Goal: Task Accomplishment & Management: Complete application form

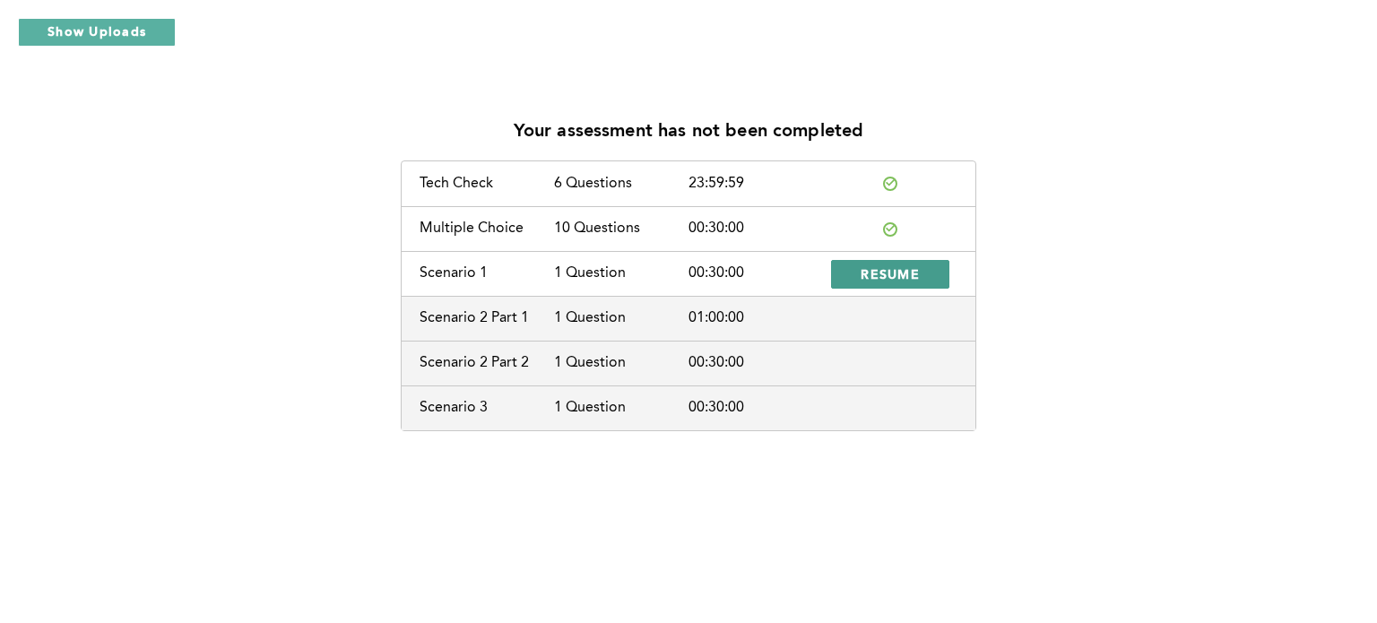
click at [867, 275] on span "RESUME" at bounding box center [890, 273] width 59 height 17
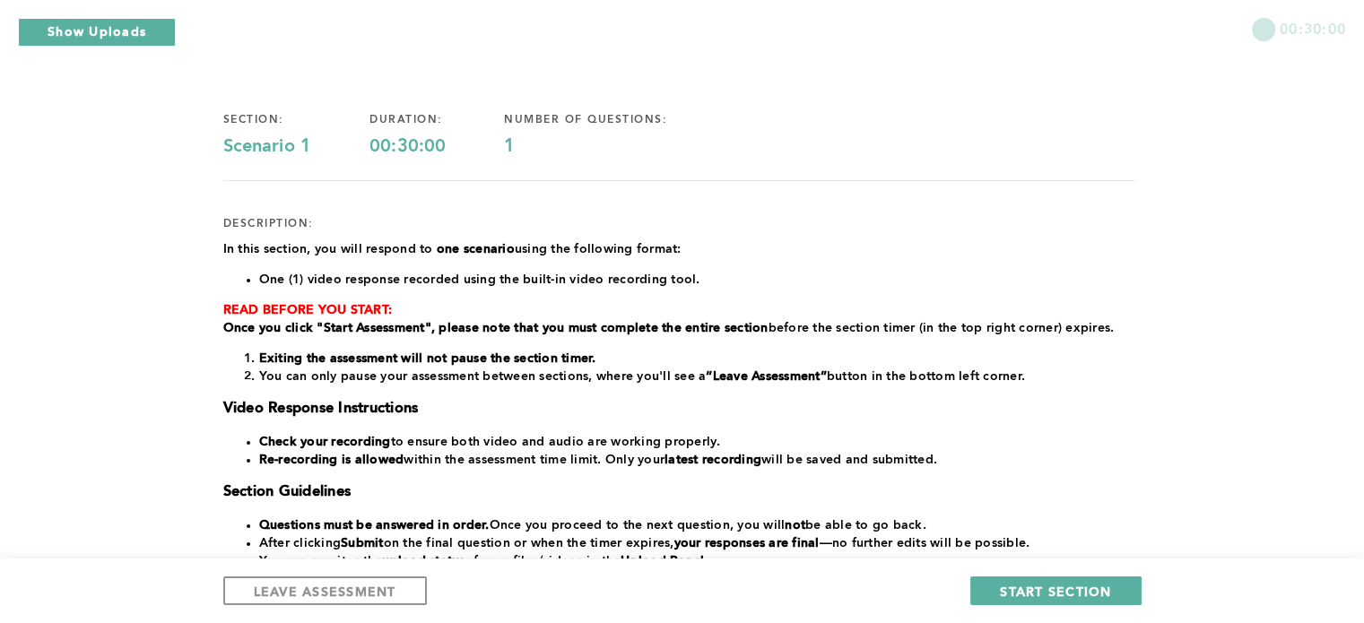
scroll to position [179, 0]
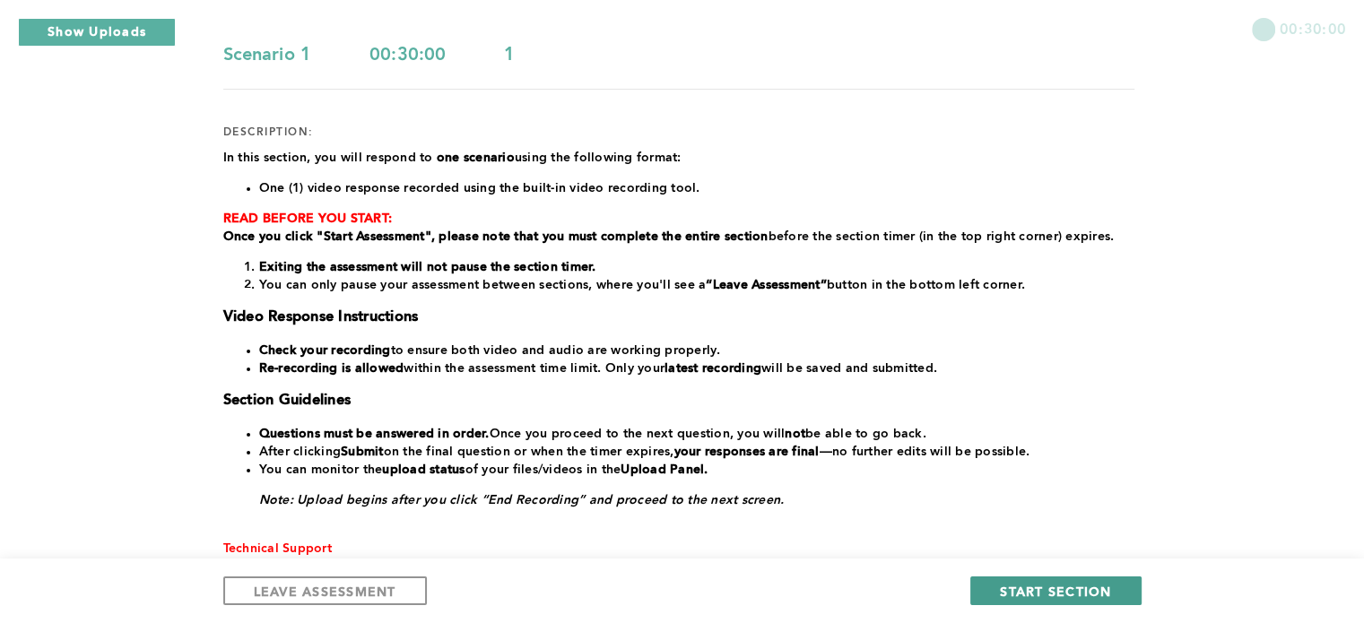
click at [1037, 594] on span "START SECTION" at bounding box center [1055, 591] width 111 height 17
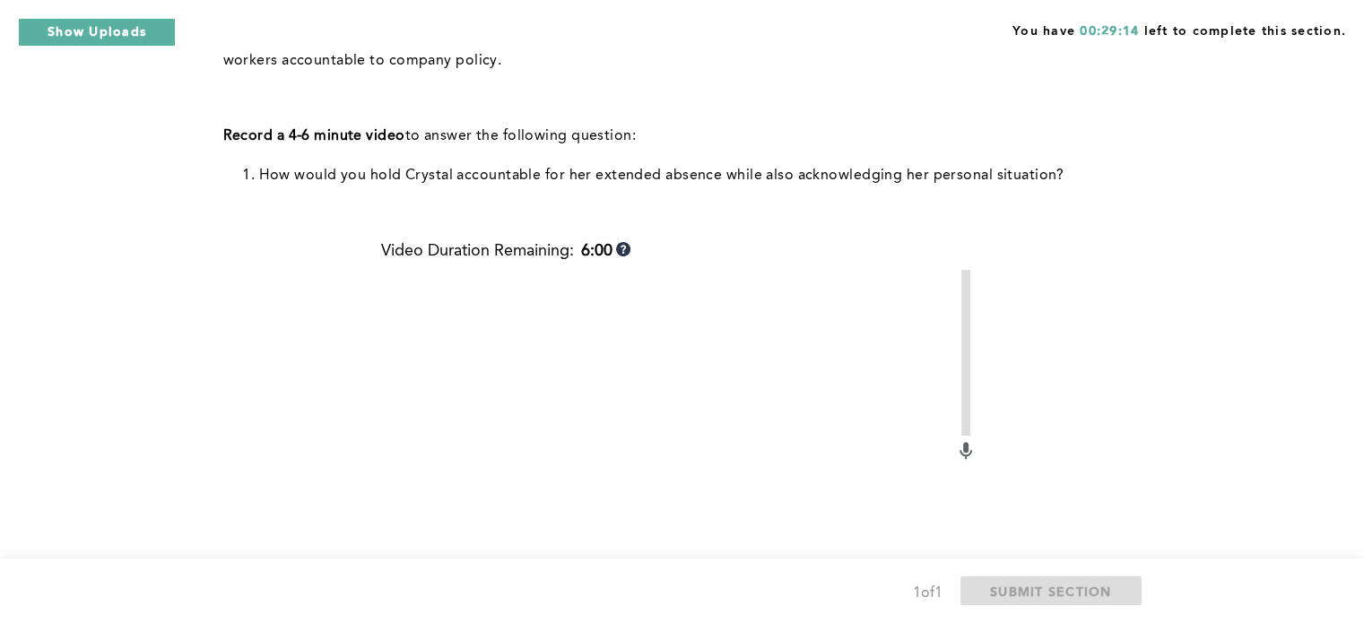
scroll to position [456, 0]
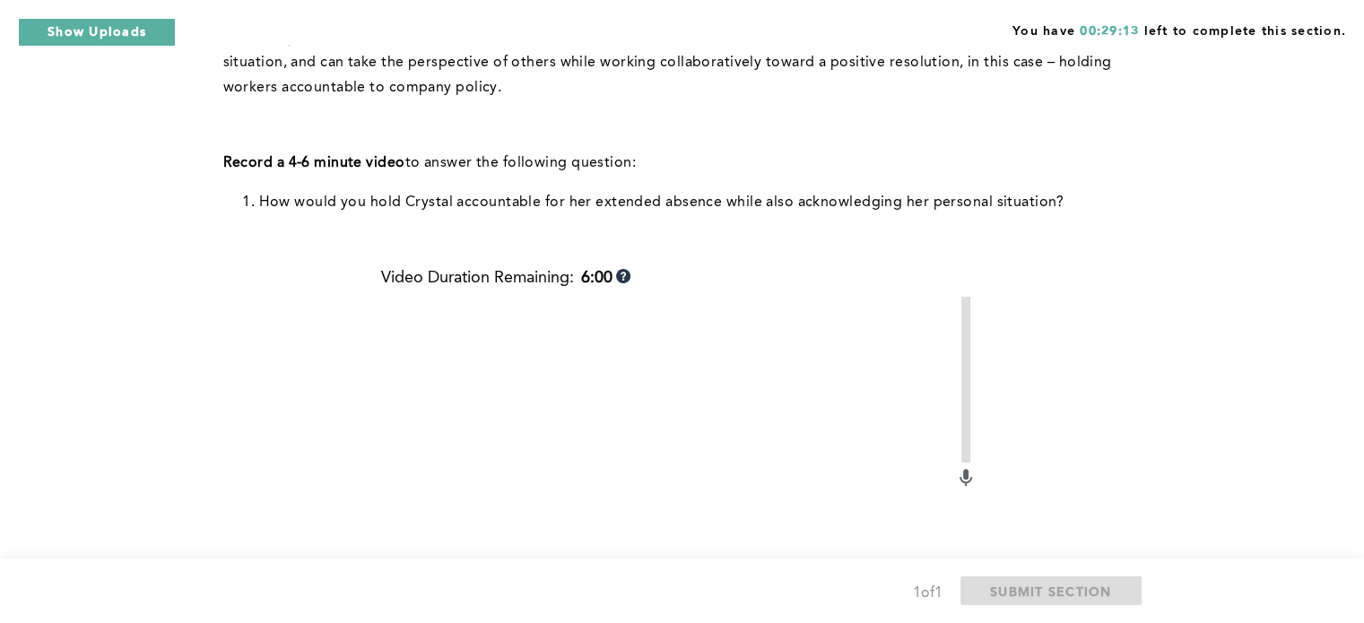
click at [674, 467] on video at bounding box center [668, 512] width 574 height 430
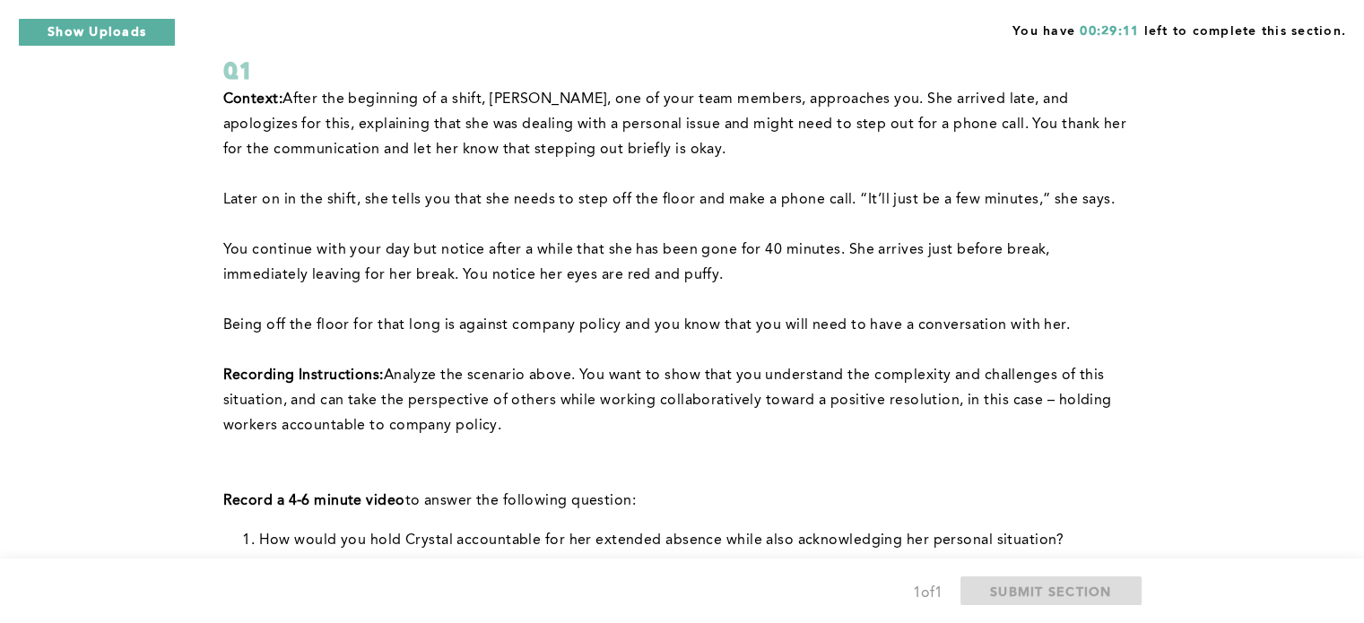
scroll to position [97, 0]
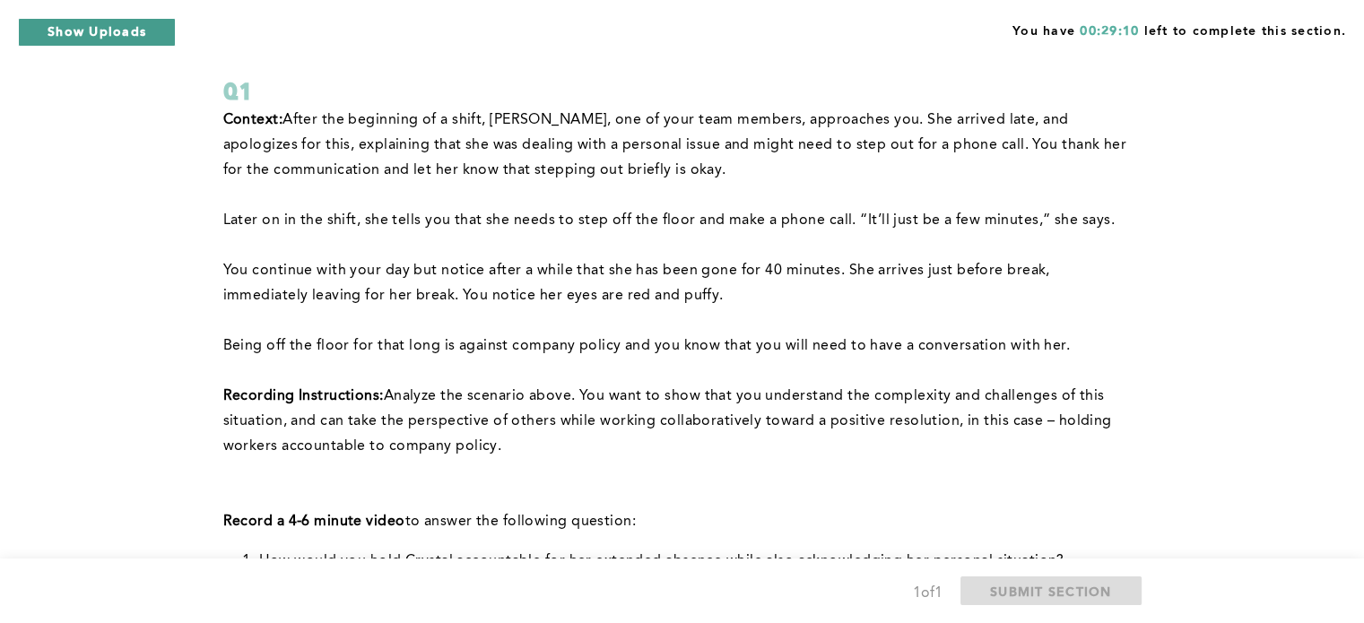
click at [66, 26] on button "Show Uploads" at bounding box center [97, 32] width 158 height 29
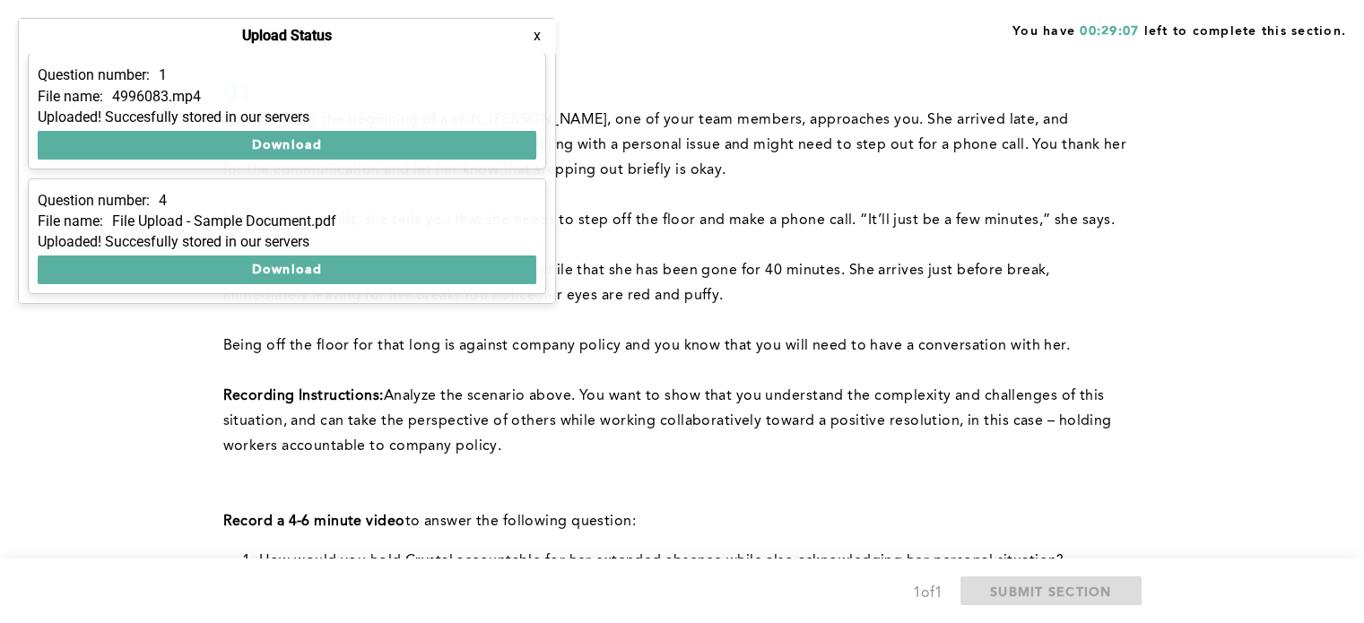
click at [536, 36] on button "x" at bounding box center [537, 36] width 18 height 18
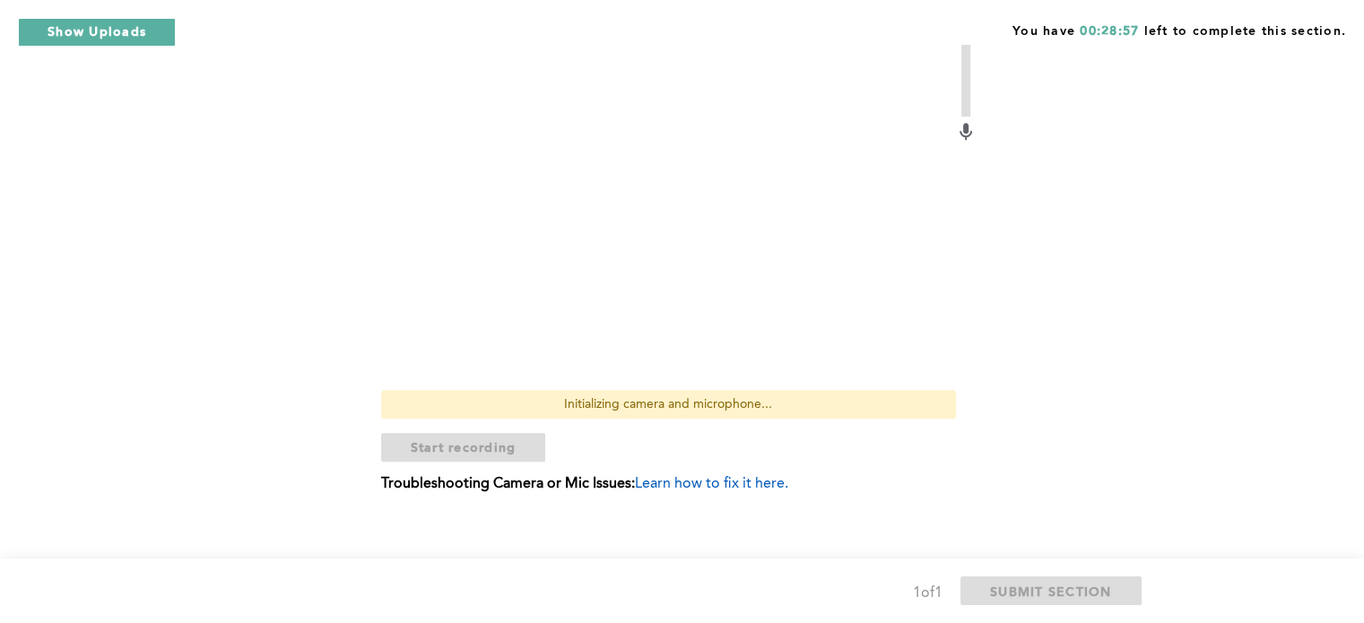
scroll to position [807, 0]
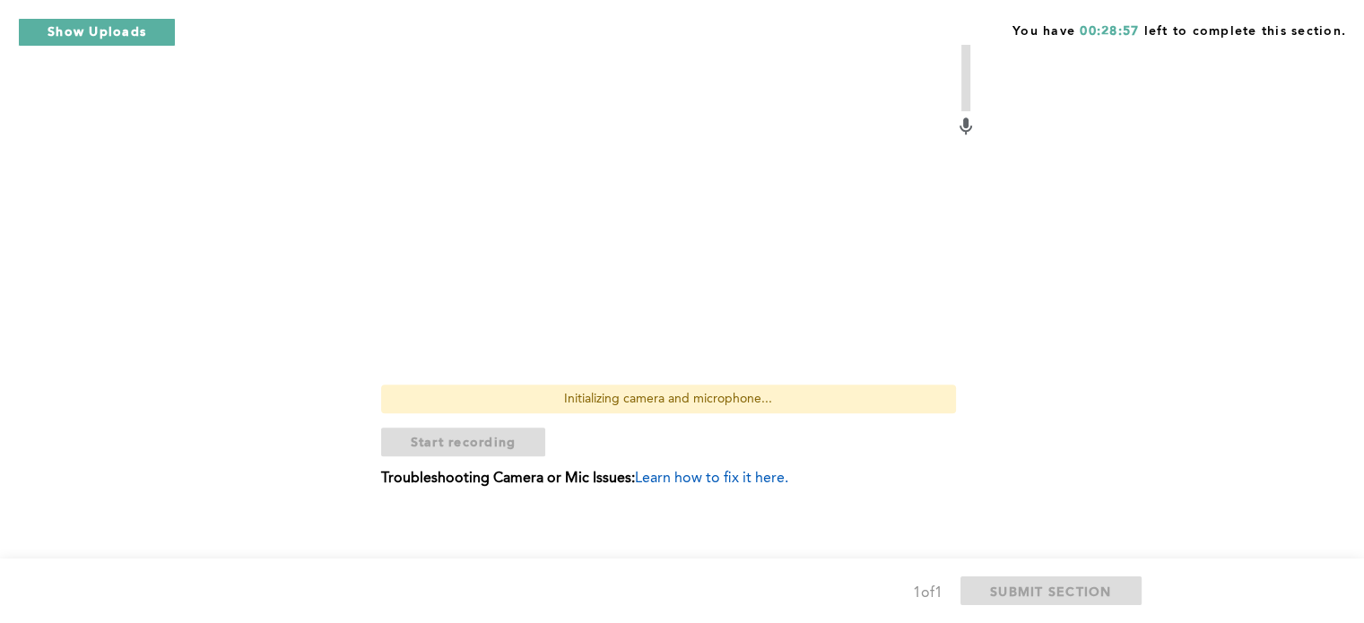
click at [919, 187] on video at bounding box center [668, 160] width 574 height 430
click at [966, 121] on icon at bounding box center [965, 122] width 5 height 11
click at [729, 483] on span "Learn how to fix it here." at bounding box center [711, 479] width 153 height 14
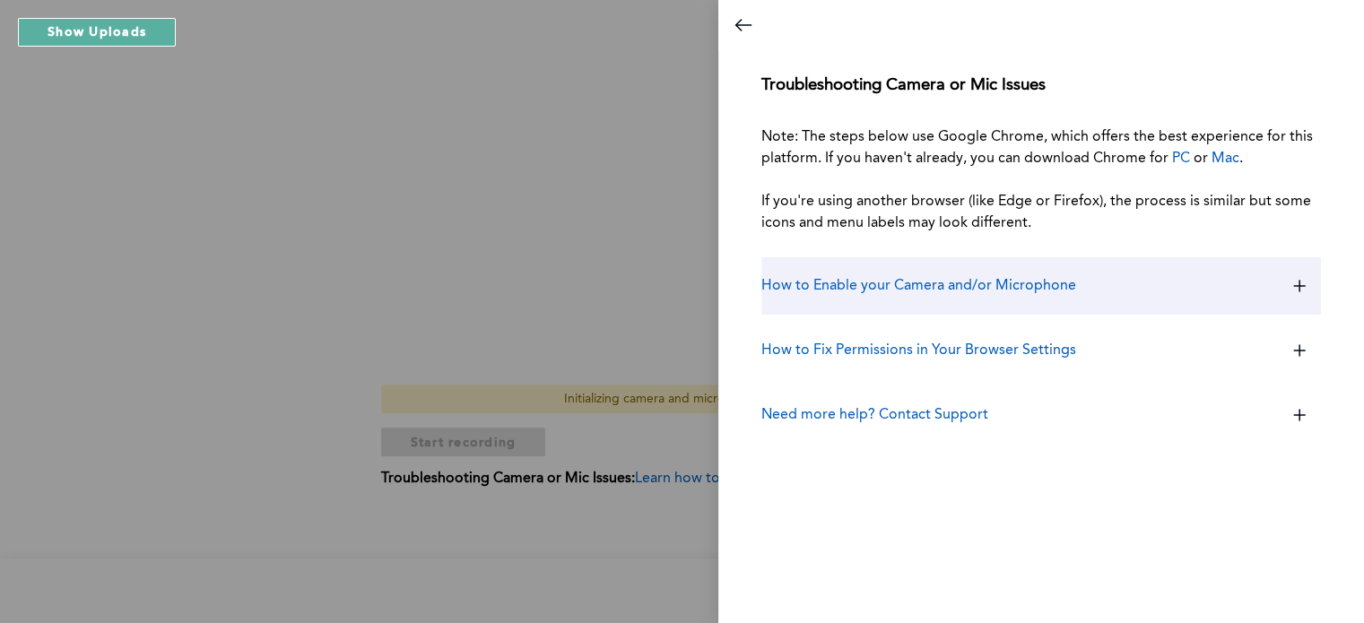
click at [790, 292] on h3 "How to Enable your Camera and/or Microphone" at bounding box center [918, 286] width 315 height 22
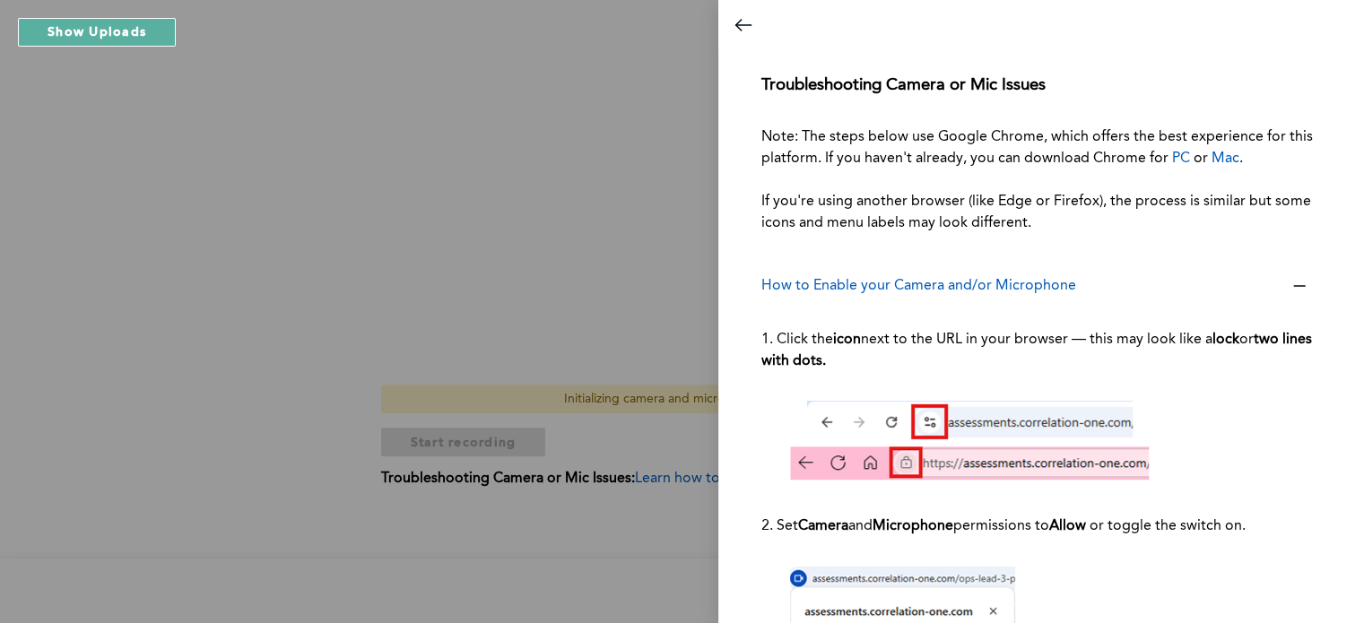
click at [605, 288] on div at bounding box center [682, 311] width 1364 height 623
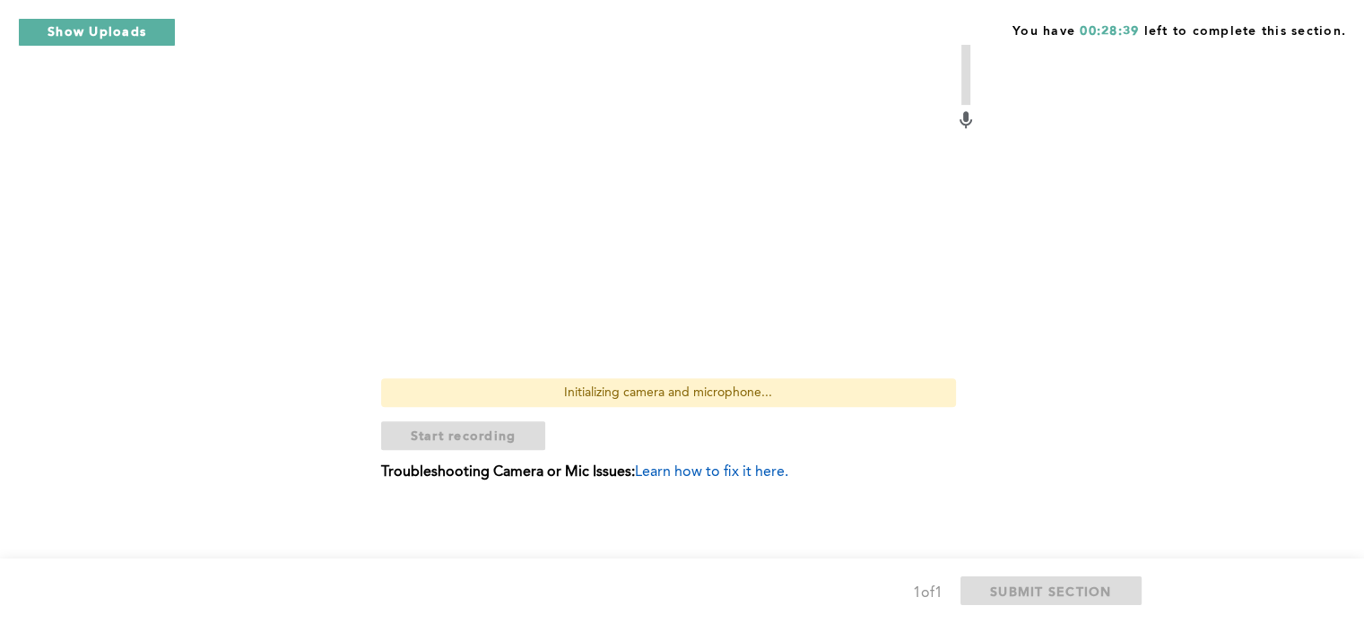
scroll to position [814, 0]
click at [663, 395] on div "Initializing camera and microphone..." at bounding box center [668, 391] width 575 height 29
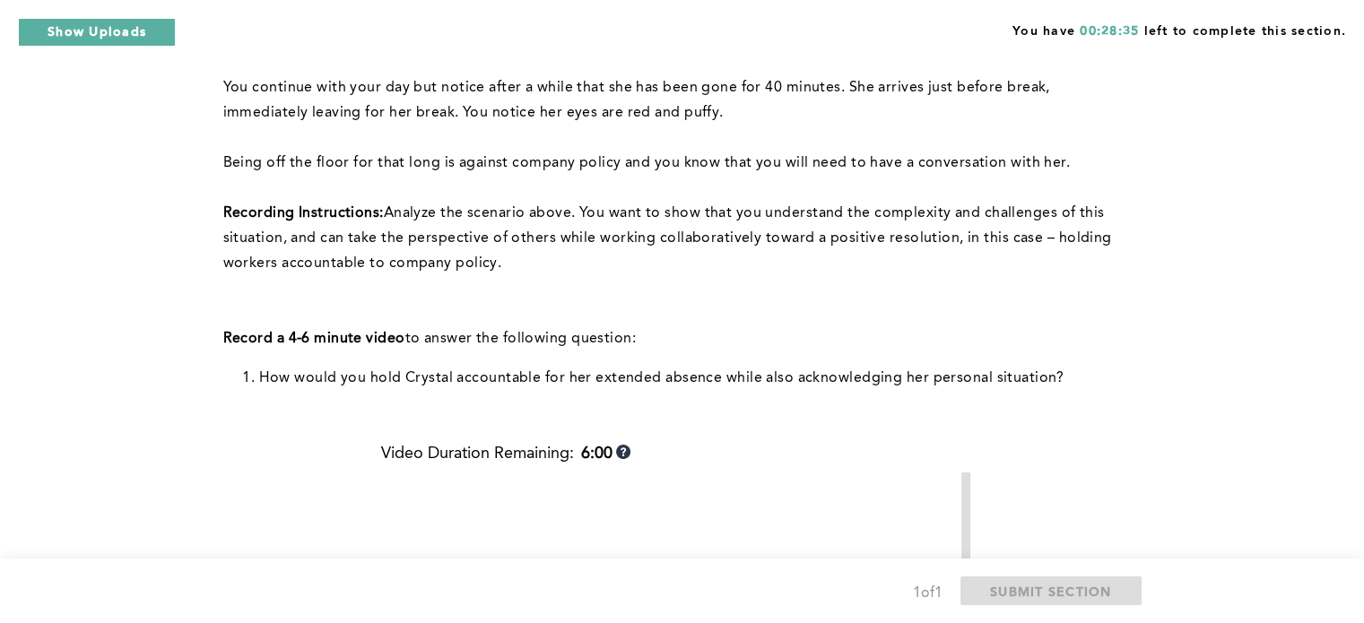
scroll to position [276, 0]
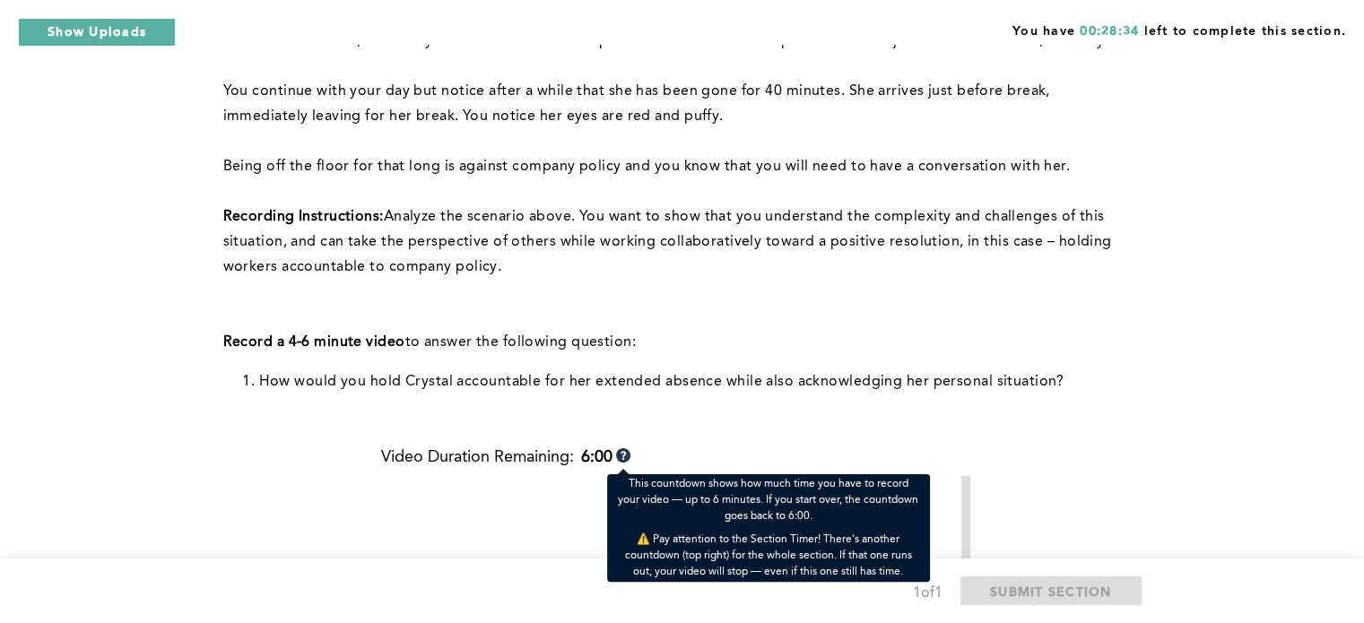
click at [622, 454] on icon at bounding box center [623, 455] width 14 height 14
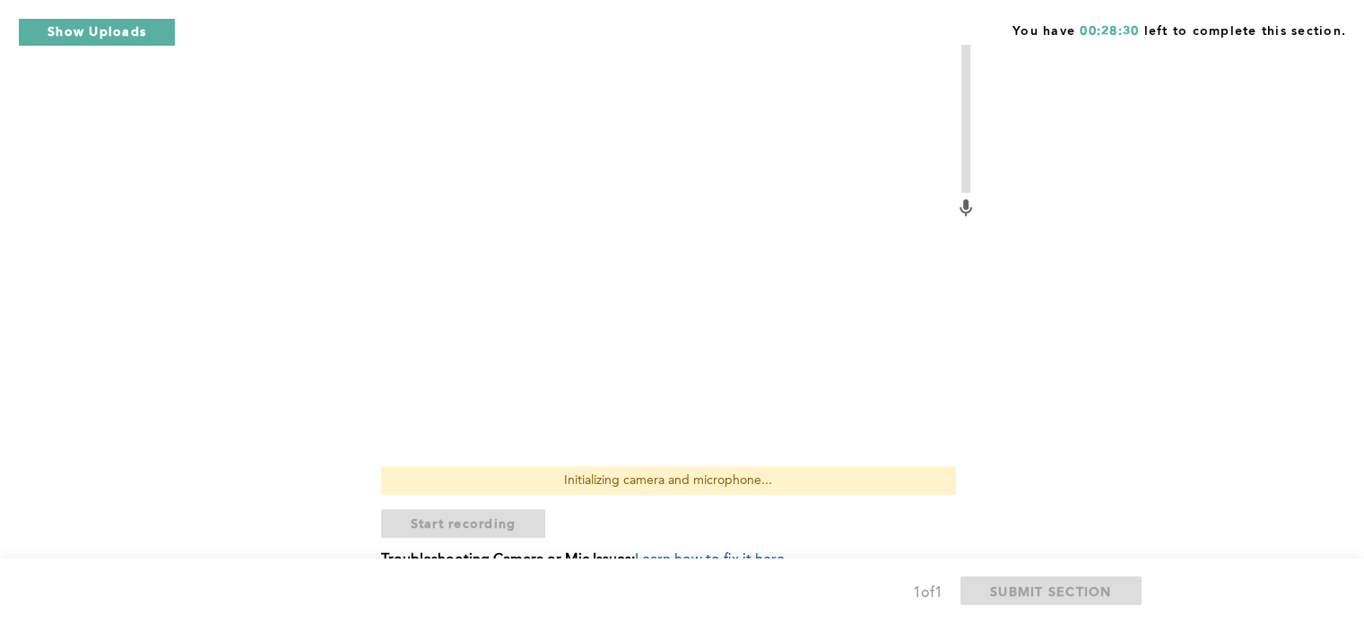
scroll to position [814, 0]
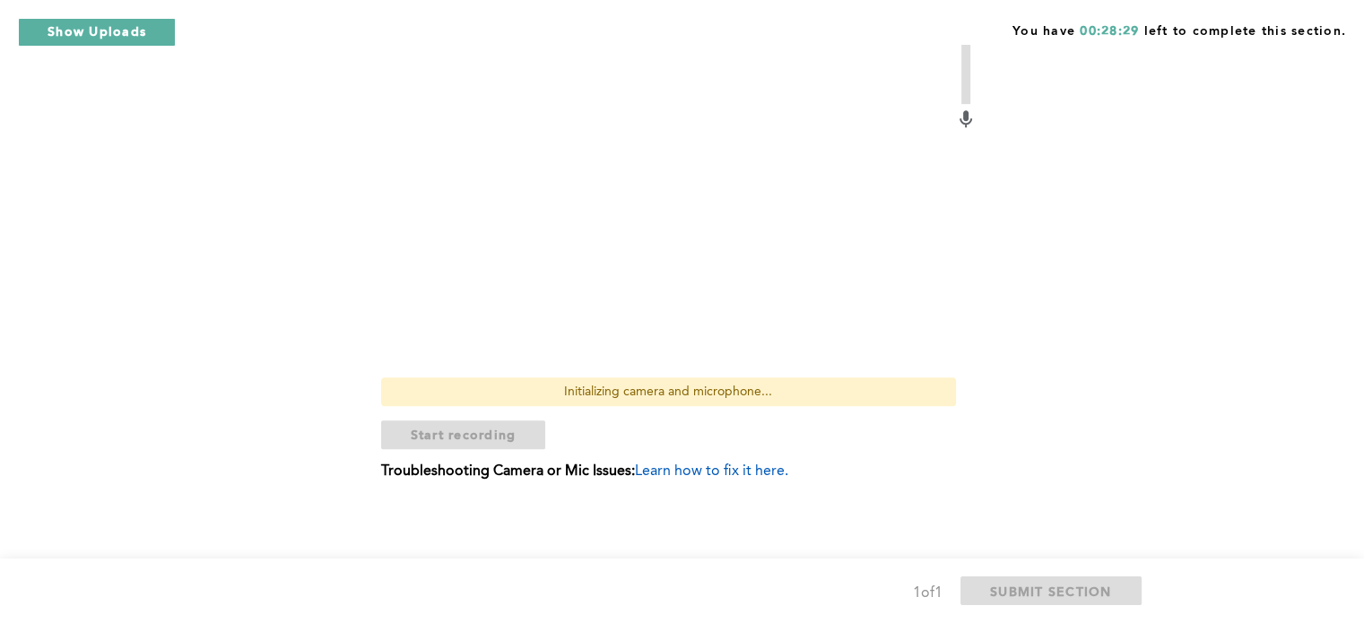
click at [705, 409] on div "Video Duration Remaining: 6:00 Initializing camera and microphone... Start reco…" at bounding box center [678, 202] width 595 height 584
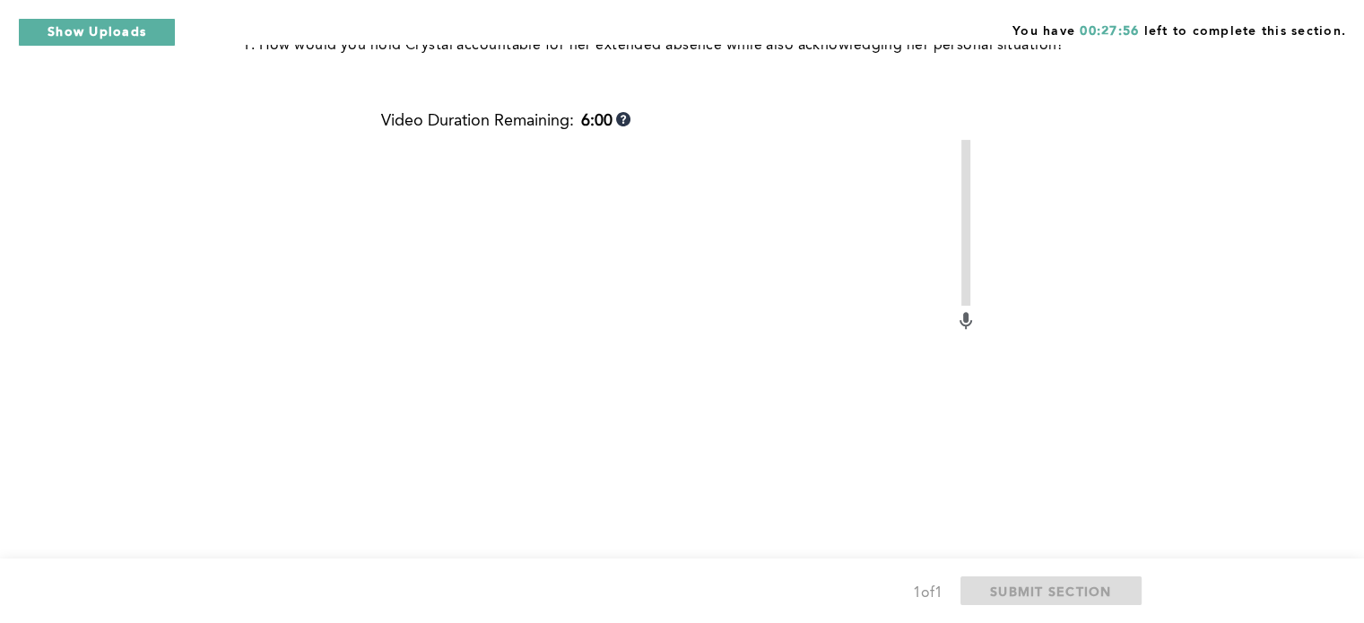
scroll to position [276, 0]
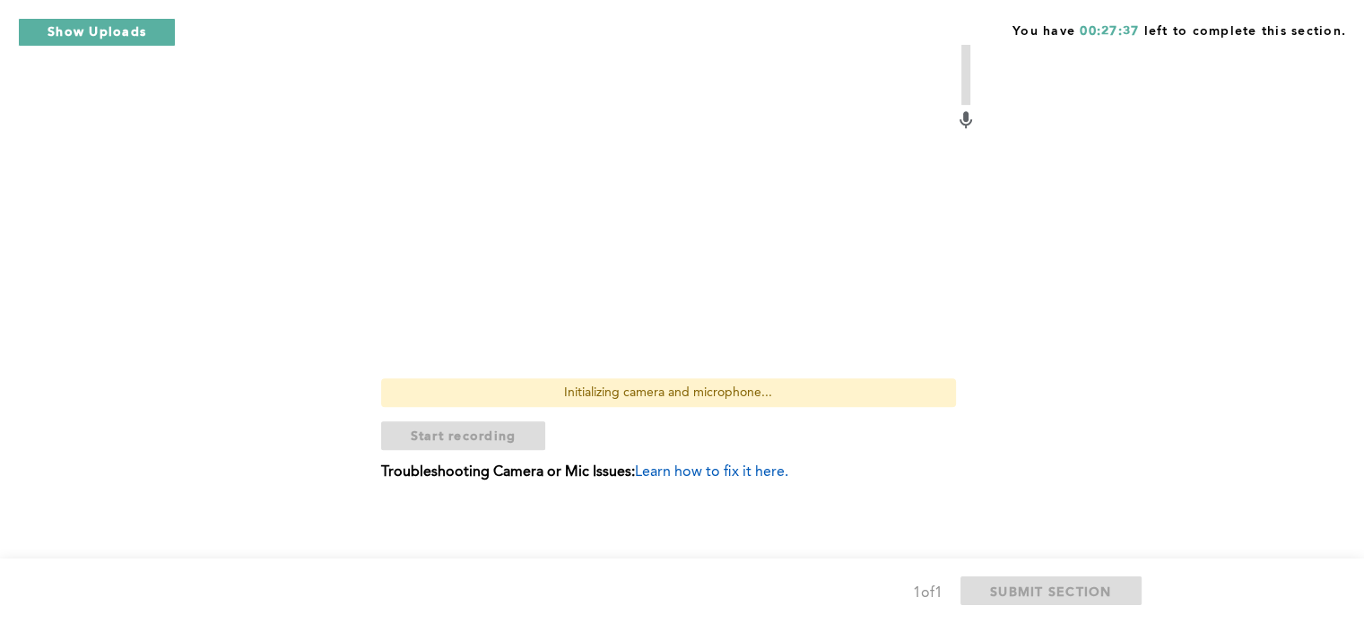
scroll to position [814, 0]
click at [960, 115] on icon at bounding box center [966, 119] width 22 height 22
click at [699, 457] on div "Video Duration Remaining: 6:00 Initializing camera and microphone... Start reco…" at bounding box center [678, 202] width 595 height 584
click at [699, 478] on span "Learn how to fix it here." at bounding box center [711, 471] width 153 height 14
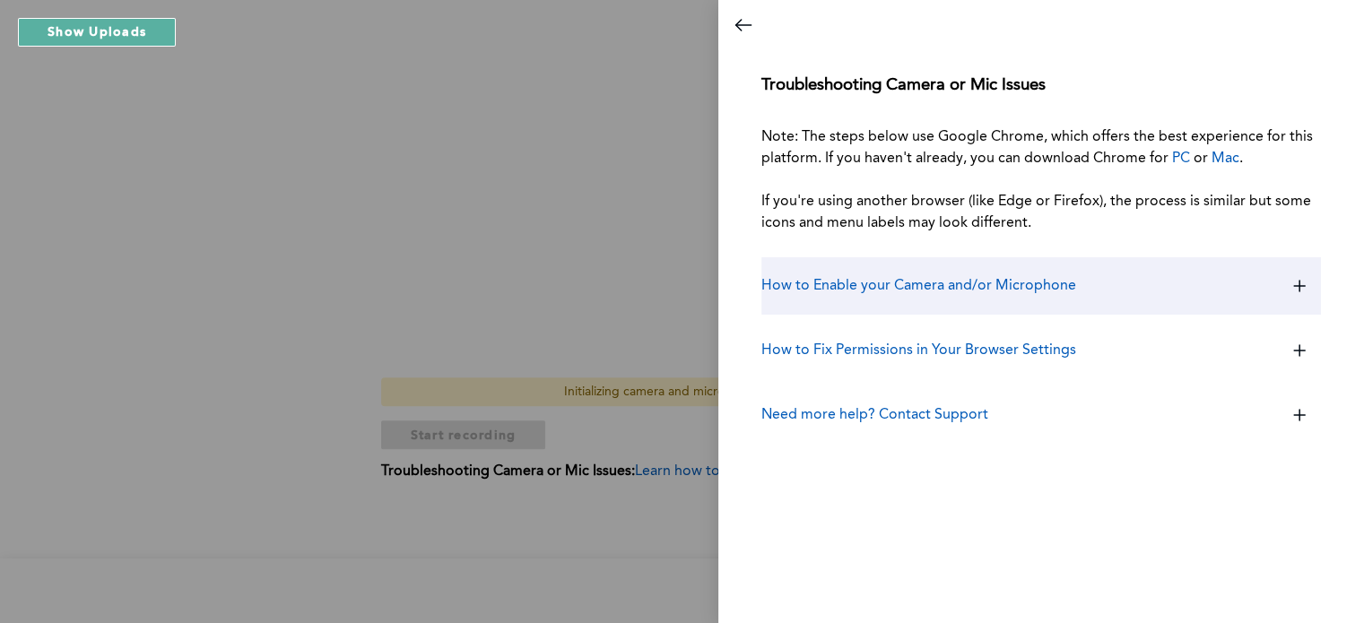
click at [876, 282] on h3 "How to Enable your Camera and/or Microphone" at bounding box center [918, 286] width 315 height 22
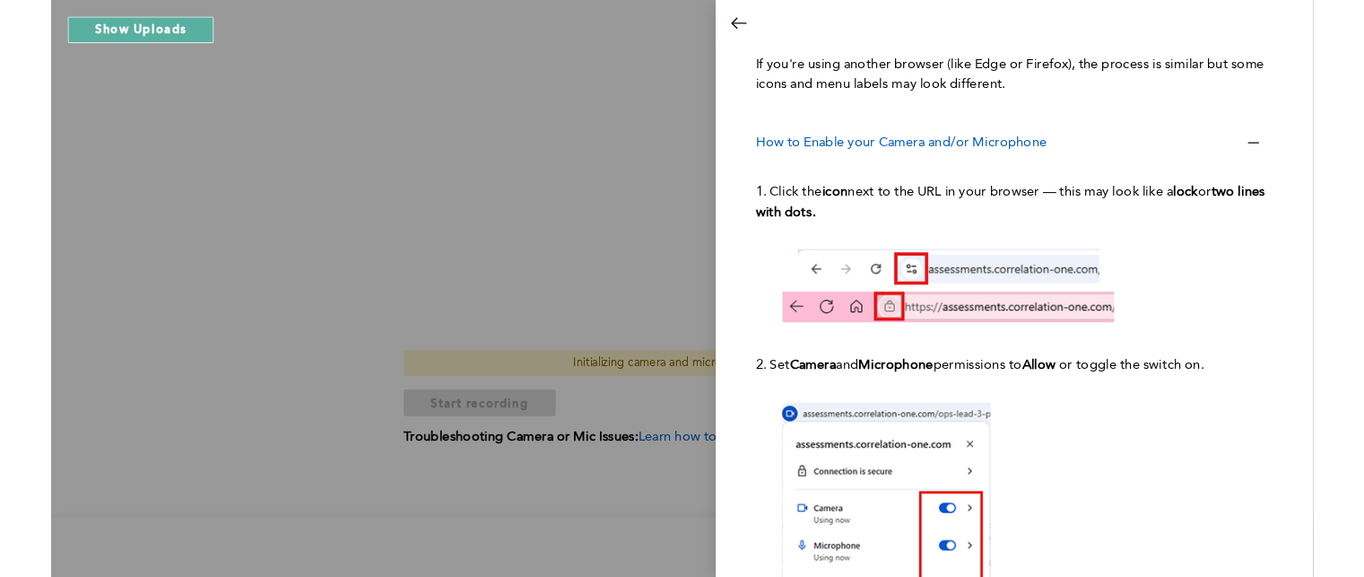
scroll to position [221, 0]
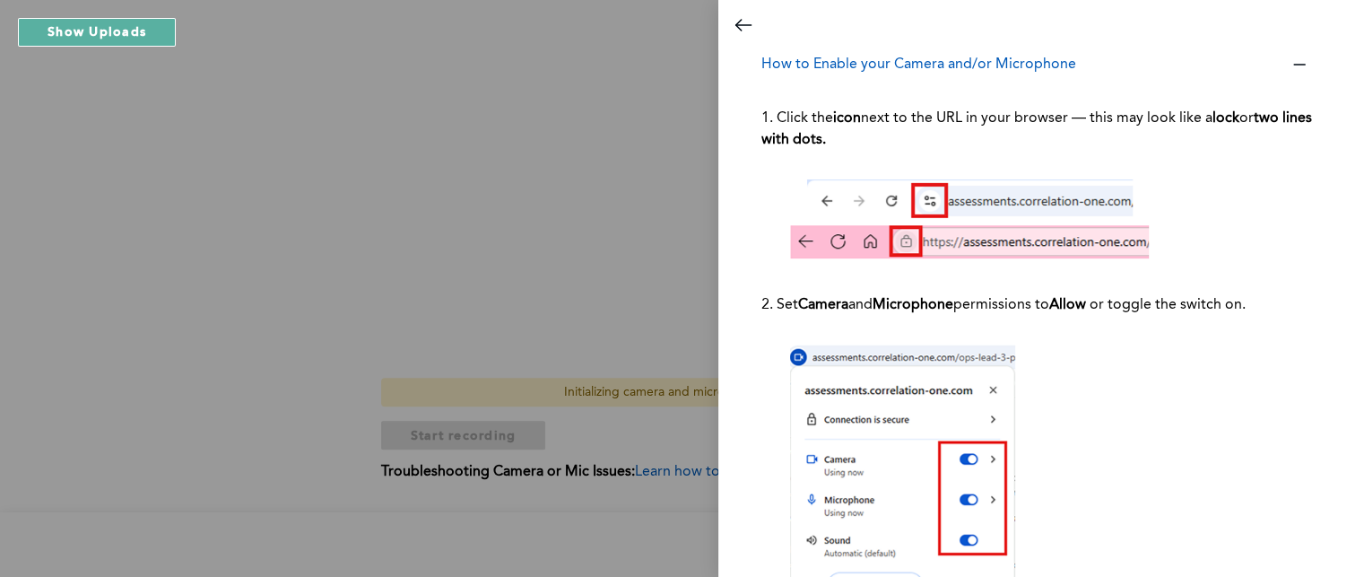
click at [483, 113] on div at bounding box center [682, 288] width 1364 height 577
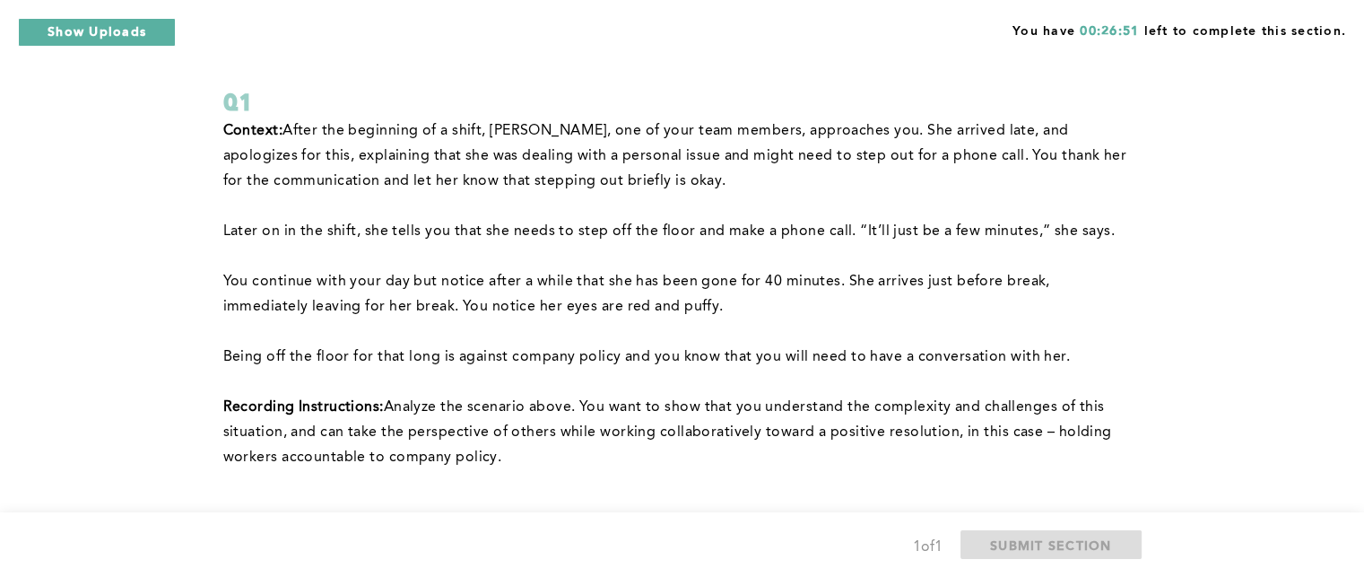
scroll to position [0, 0]
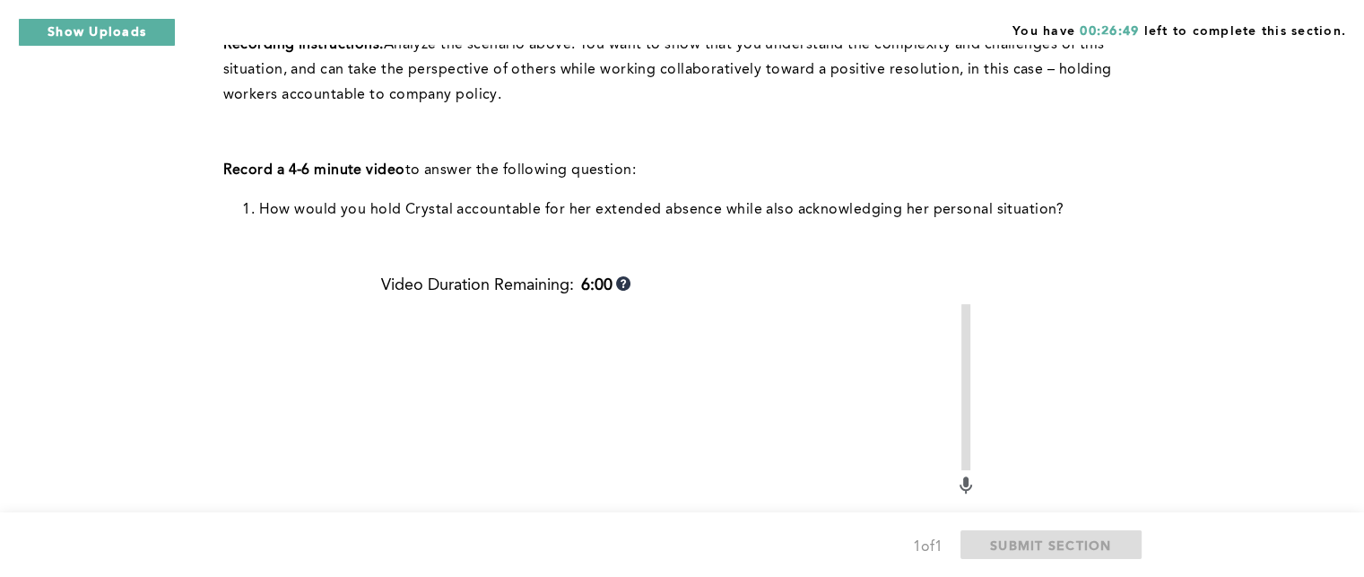
click at [955, 313] on div at bounding box center [966, 402] width 22 height 197
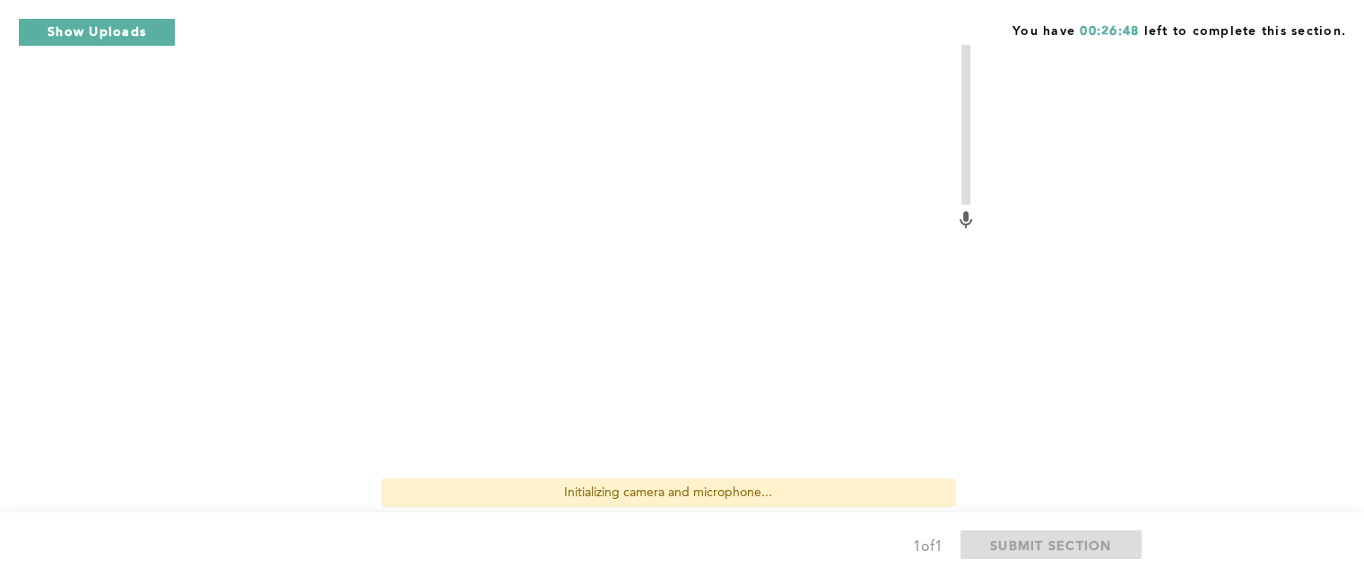
scroll to position [861, 0]
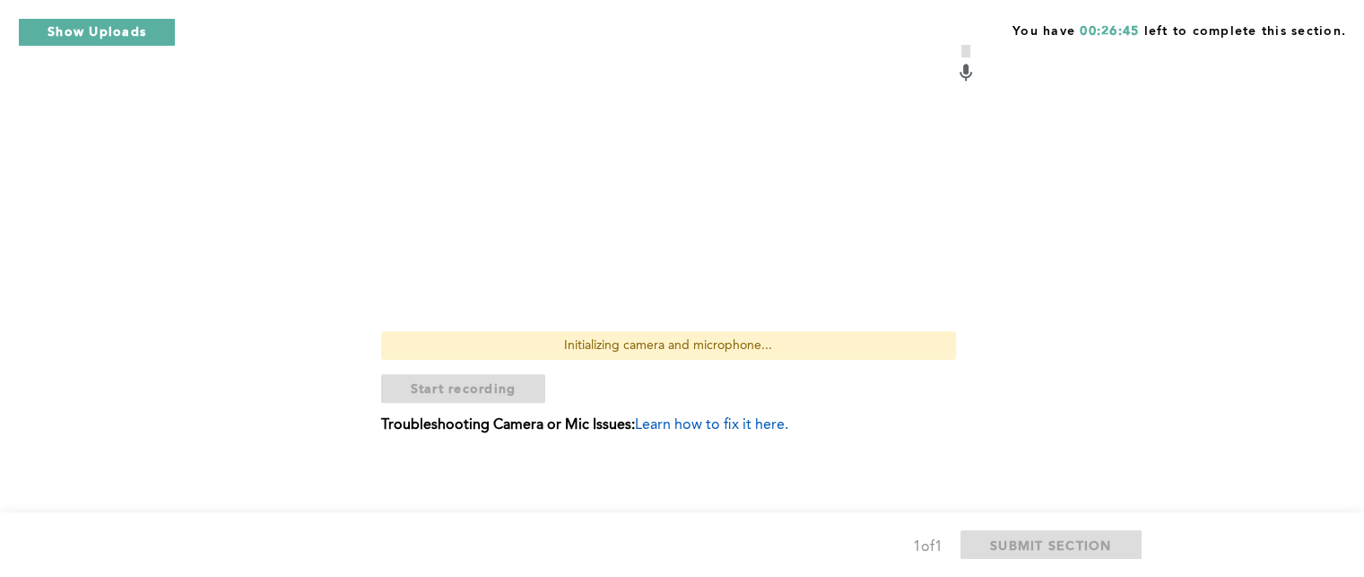
click at [689, 426] on span "Learn how to fix it here." at bounding box center [711, 425] width 153 height 14
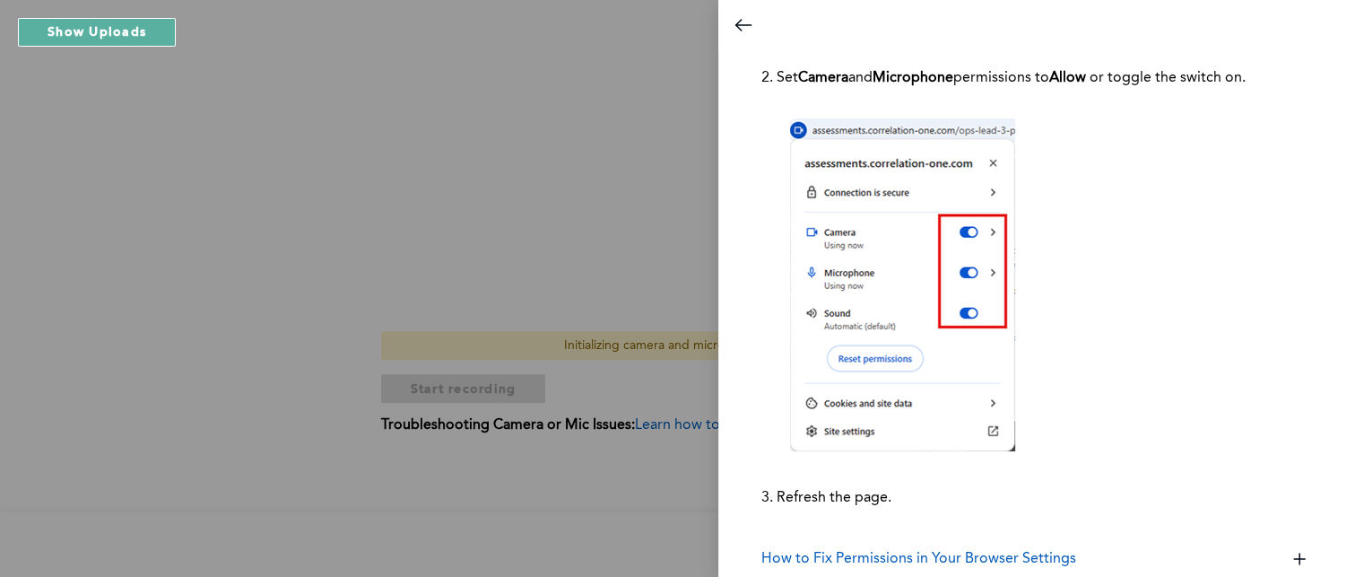
scroll to position [537, 0]
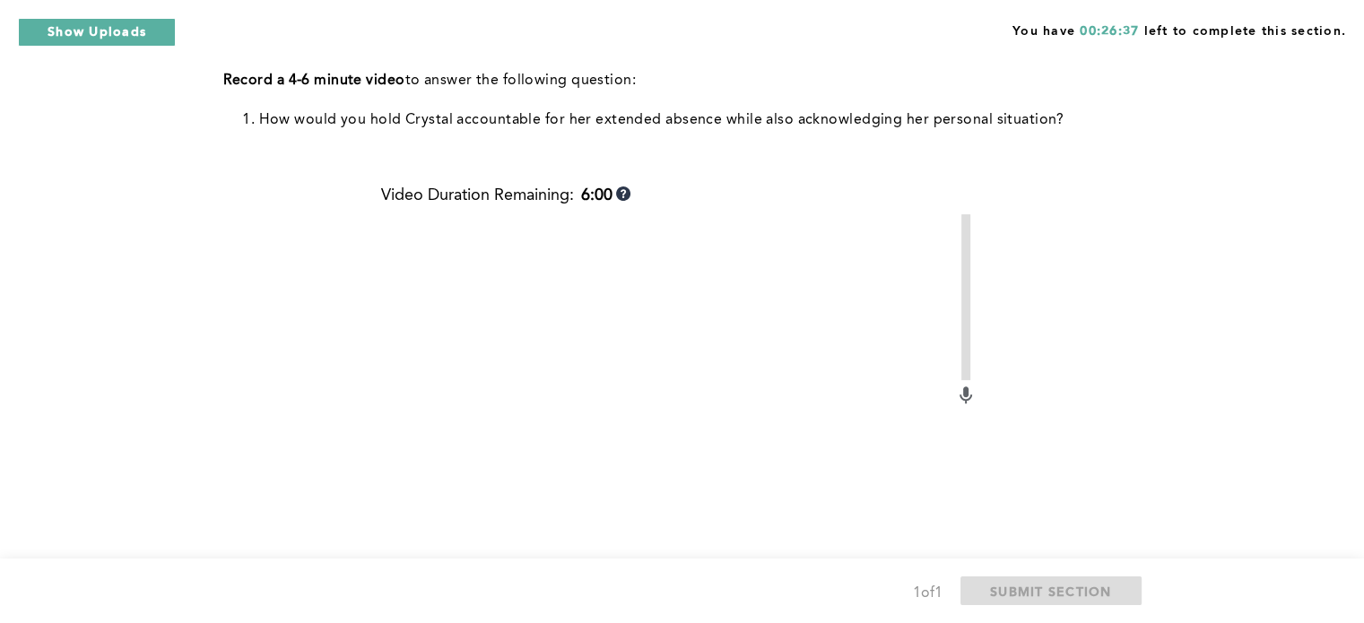
scroll to position [814, 0]
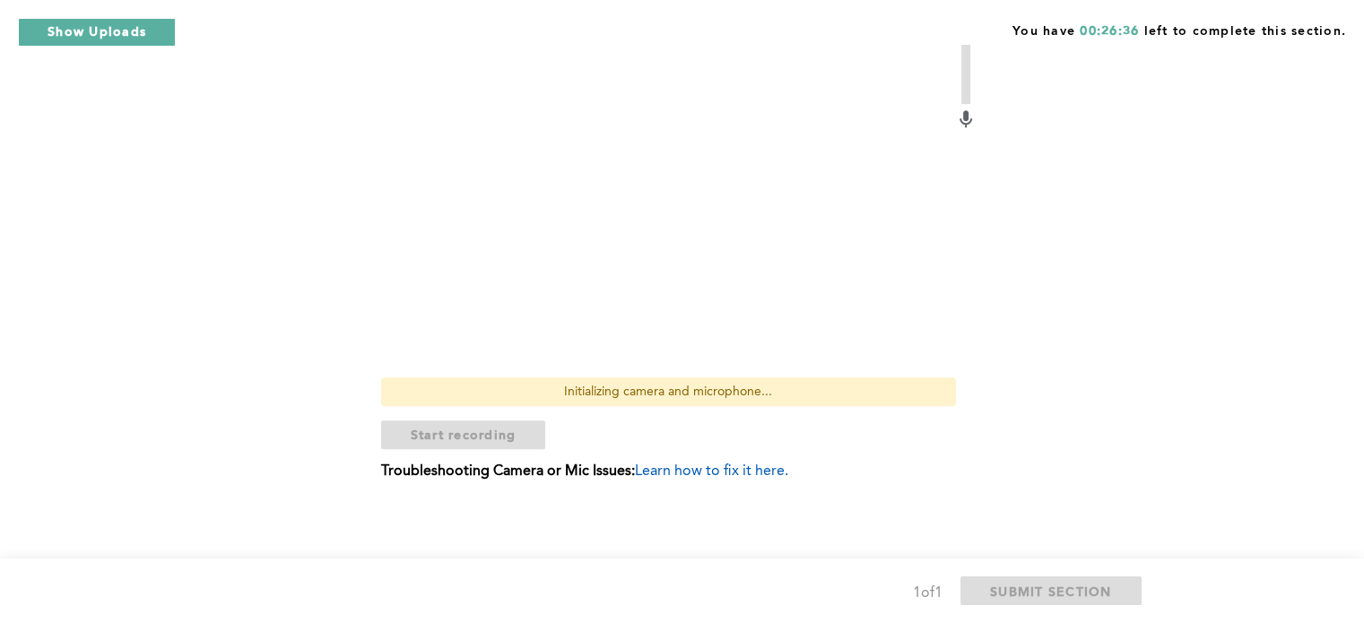
click at [767, 383] on div "Initializing camera and microphone..." at bounding box center [668, 391] width 575 height 29
click at [717, 394] on div "Initializing camera and microphone..." at bounding box center [668, 391] width 575 height 29
click at [556, 448] on div "Video Duration Remaining: 6:00 Initializing camera and microphone... Start reco…" at bounding box center [678, 202] width 595 height 584
drag, startPoint x: 606, startPoint y: 443, endPoint x: 636, endPoint y: 433, distance: 31.2
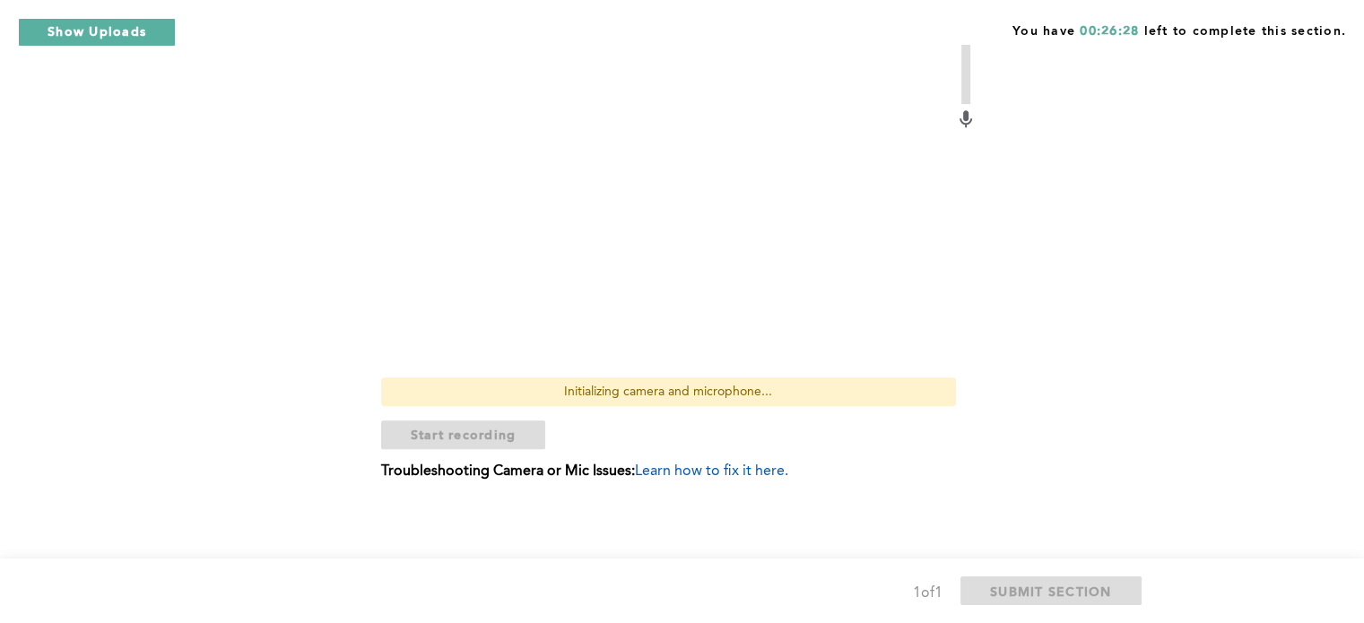
click at [624, 437] on div "Start recording" at bounding box center [678, 435] width 595 height 29
click at [674, 386] on div "Initializing camera and microphone..." at bounding box center [668, 391] width 575 height 29
click at [721, 468] on span "Learn how to fix it here." at bounding box center [711, 471] width 153 height 14
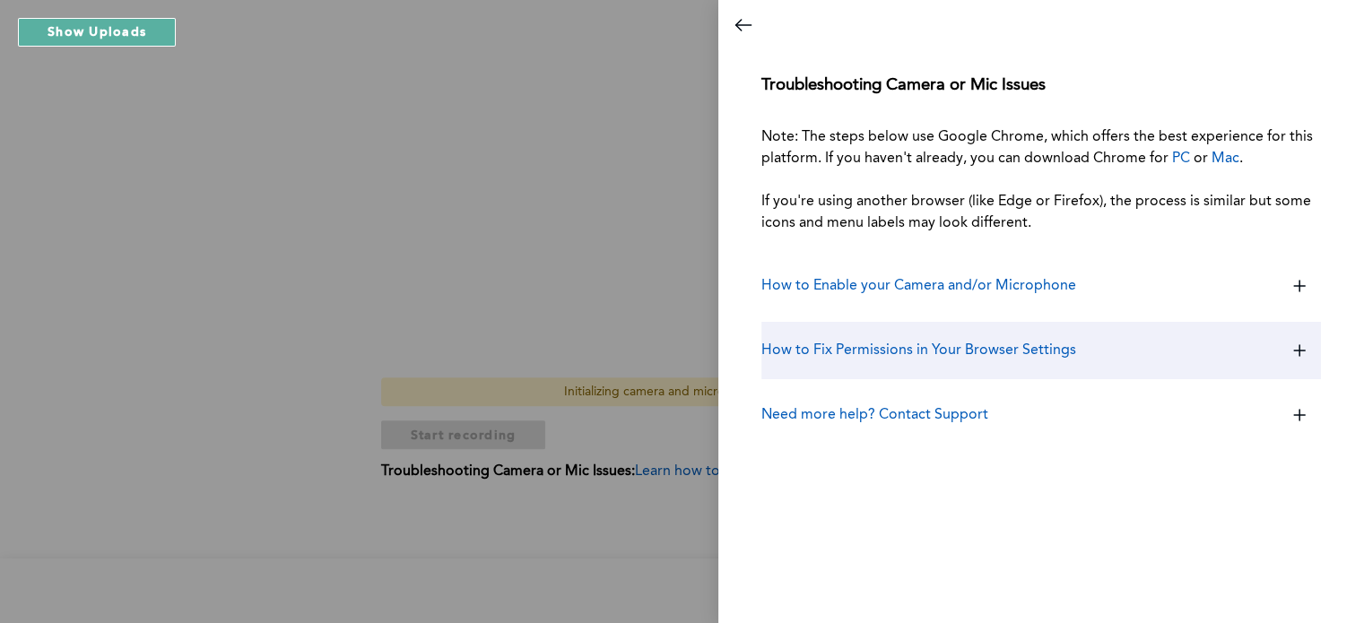
click at [855, 344] on h3 "How to Fix Permissions in Your Browser Settings" at bounding box center [918, 351] width 315 height 22
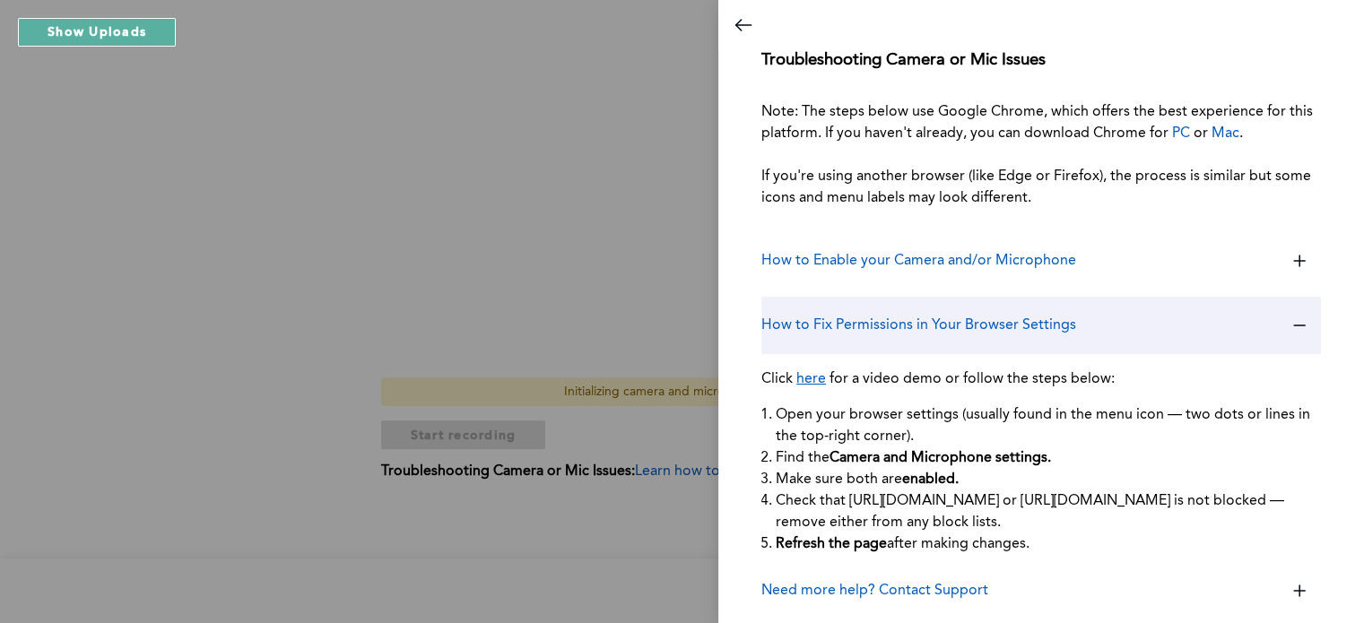
scroll to position [37, 0]
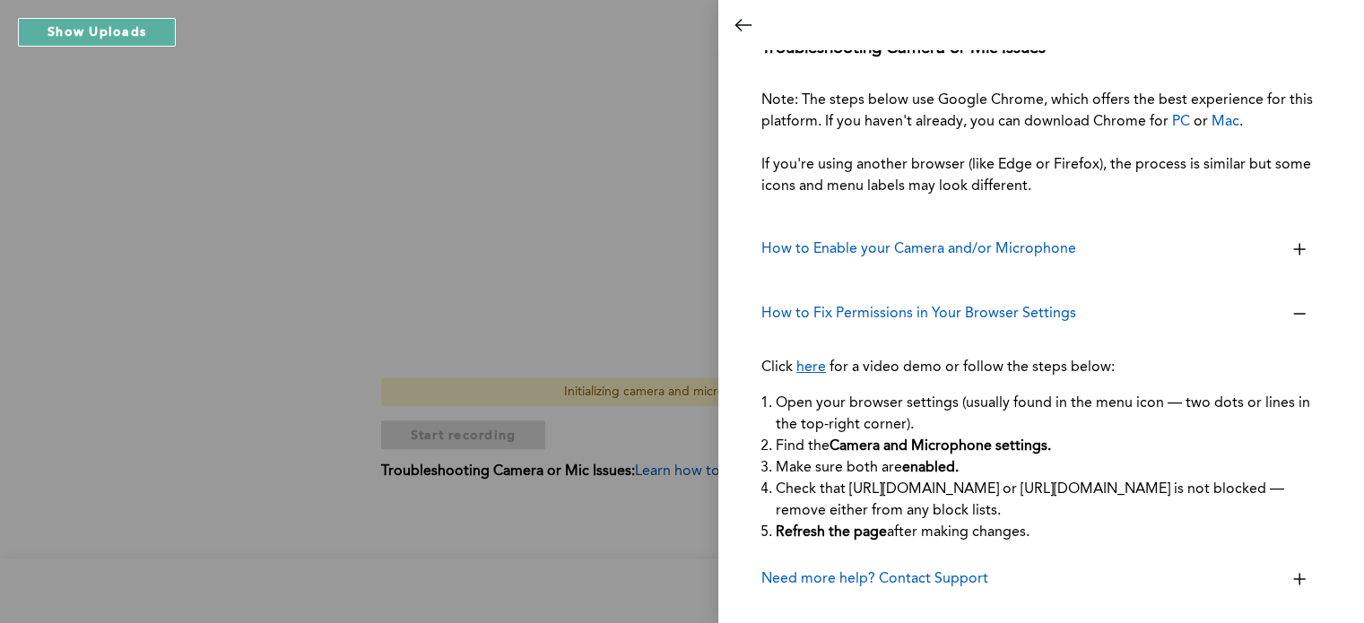
click at [578, 274] on div at bounding box center [682, 311] width 1364 height 623
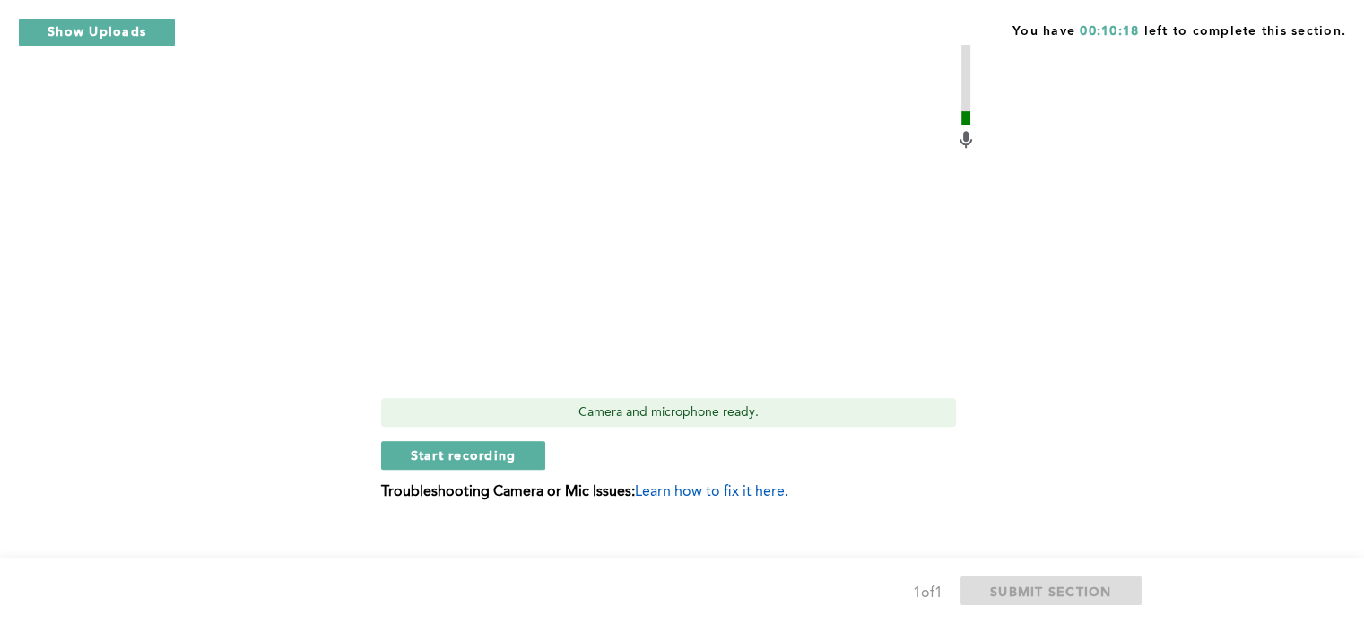
scroll to position [814, 0]
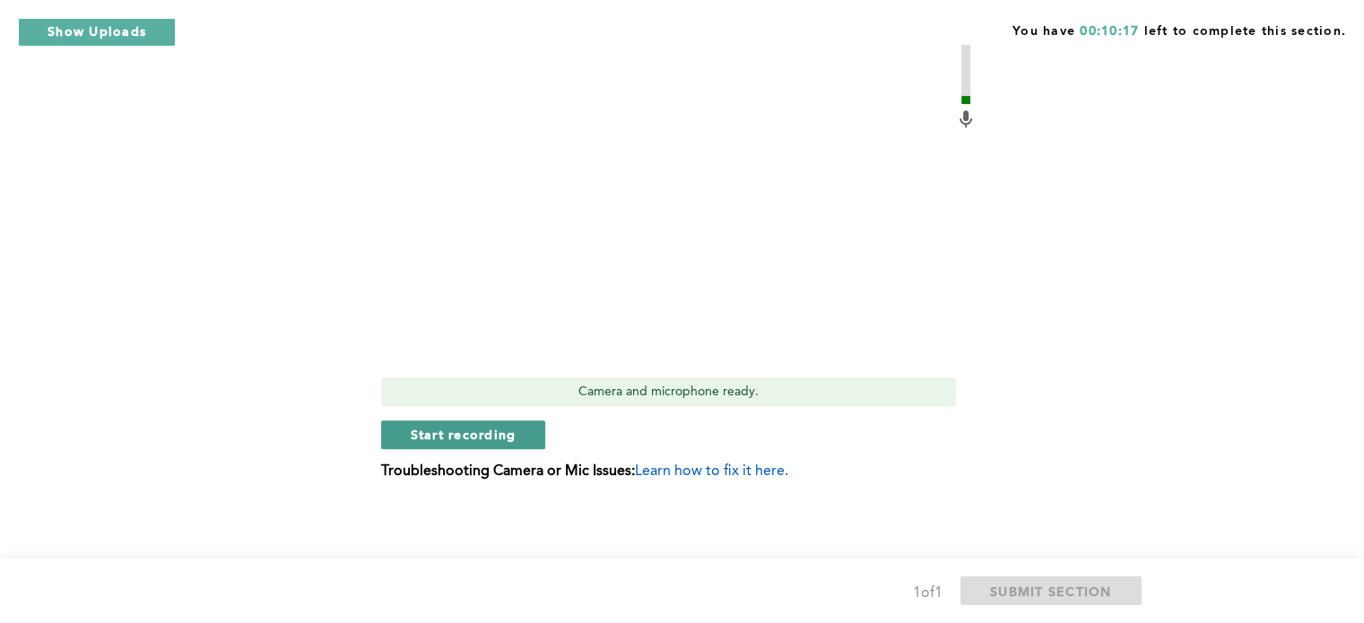
click at [520, 439] on button "Start recording" at bounding box center [463, 435] width 165 height 29
click at [495, 437] on span "Stop recording" at bounding box center [463, 434] width 105 height 17
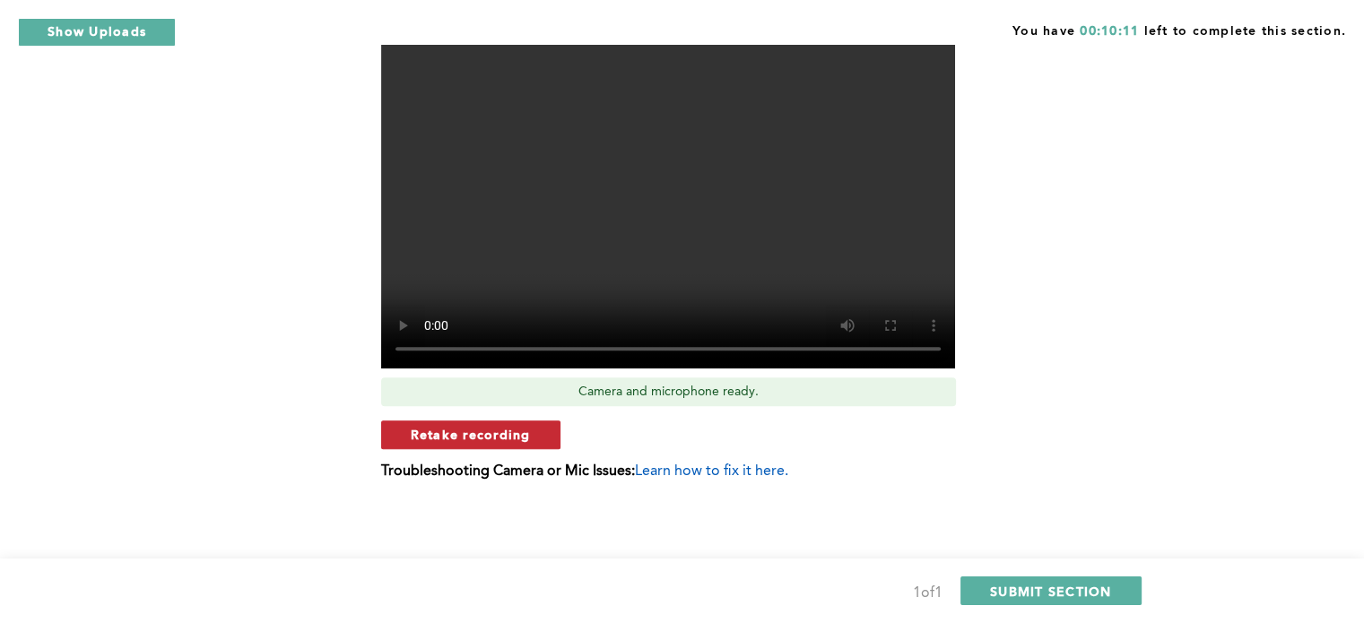
click at [525, 433] on span "Retake recording" at bounding box center [471, 434] width 120 height 17
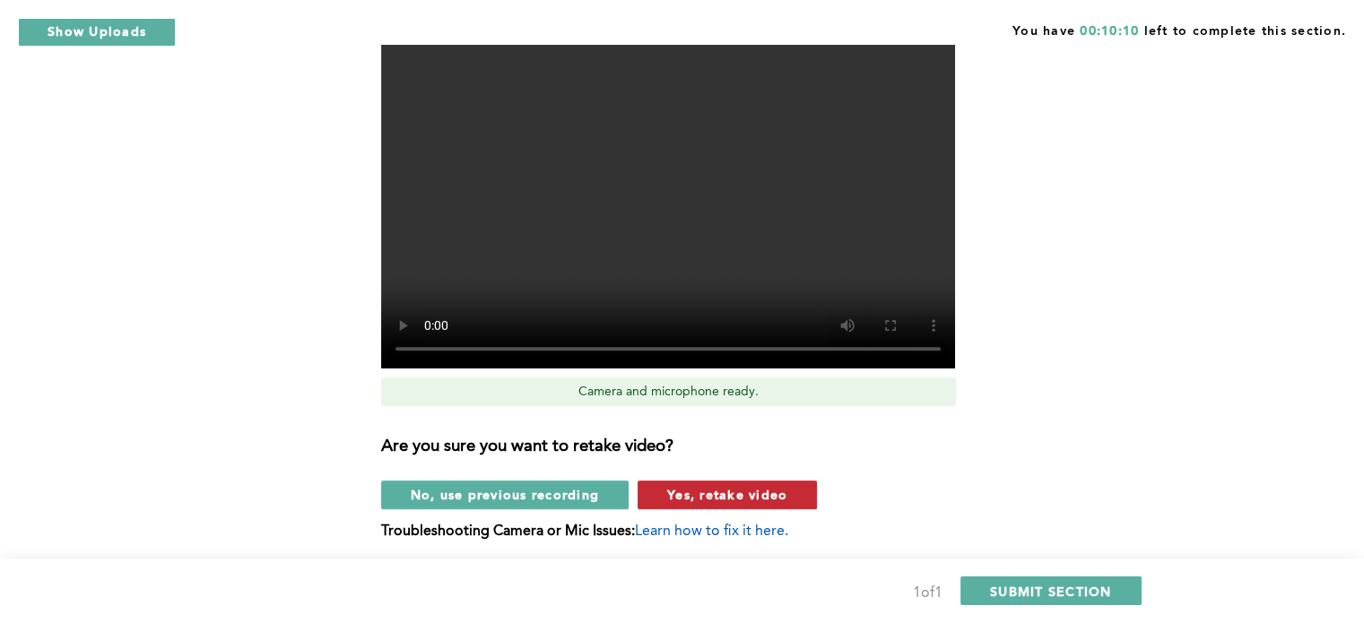
click at [686, 487] on span "Yes, retake video" at bounding box center [727, 494] width 120 height 17
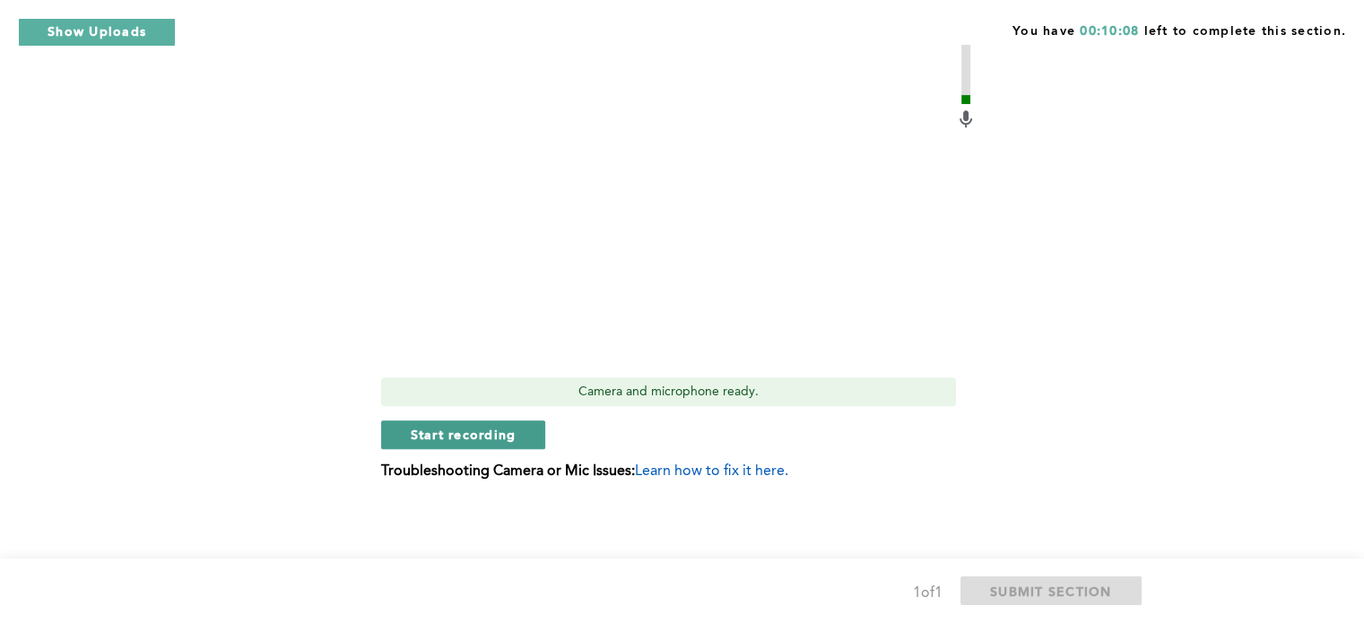
click at [499, 440] on span "Start recording" at bounding box center [464, 434] width 106 height 17
click at [493, 439] on span "Stop recording" at bounding box center [463, 434] width 105 height 17
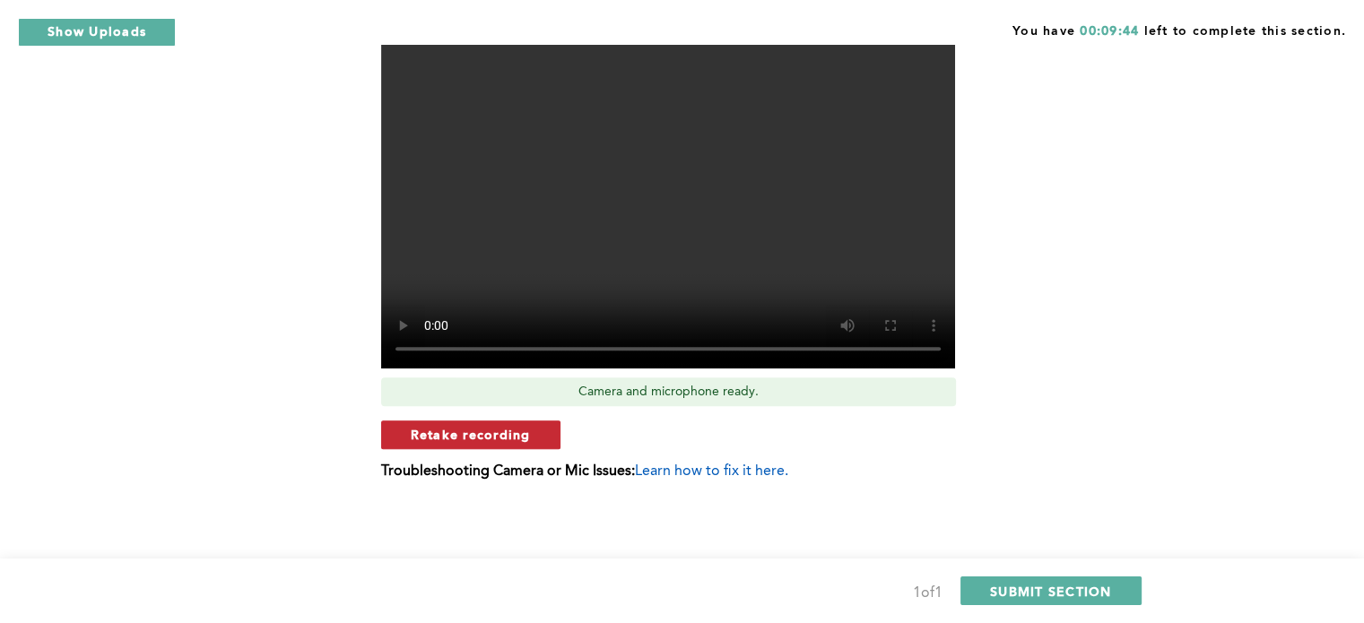
click at [503, 430] on span "Retake recording" at bounding box center [471, 434] width 120 height 17
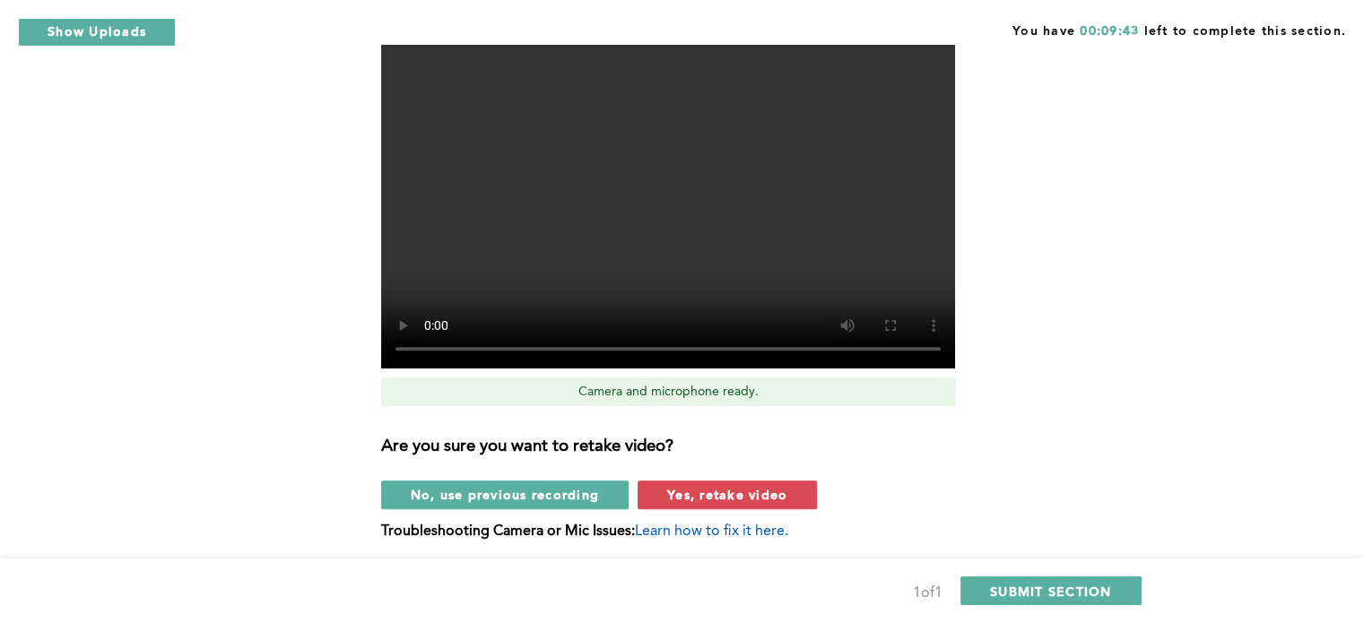
click at [733, 505] on button "Yes, retake video" at bounding box center [727, 495] width 179 height 29
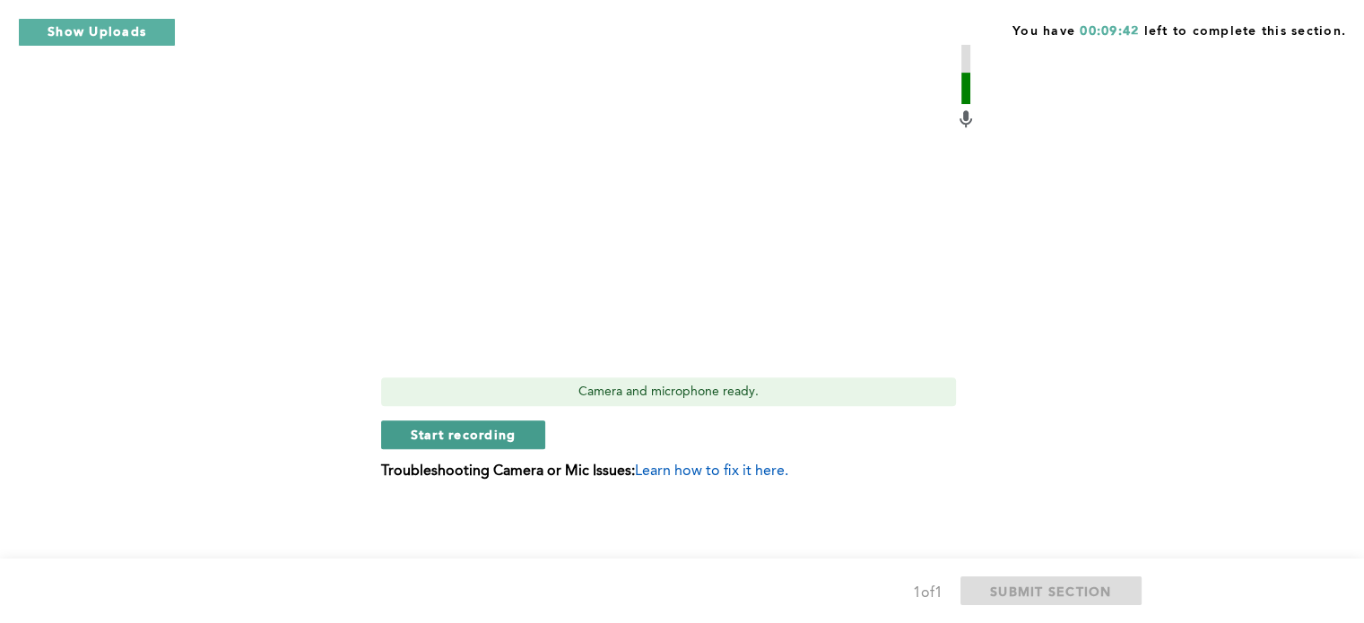
click at [439, 432] on span "Start recording" at bounding box center [464, 434] width 106 height 17
click at [516, 441] on button "Stop recording" at bounding box center [463, 435] width 164 height 29
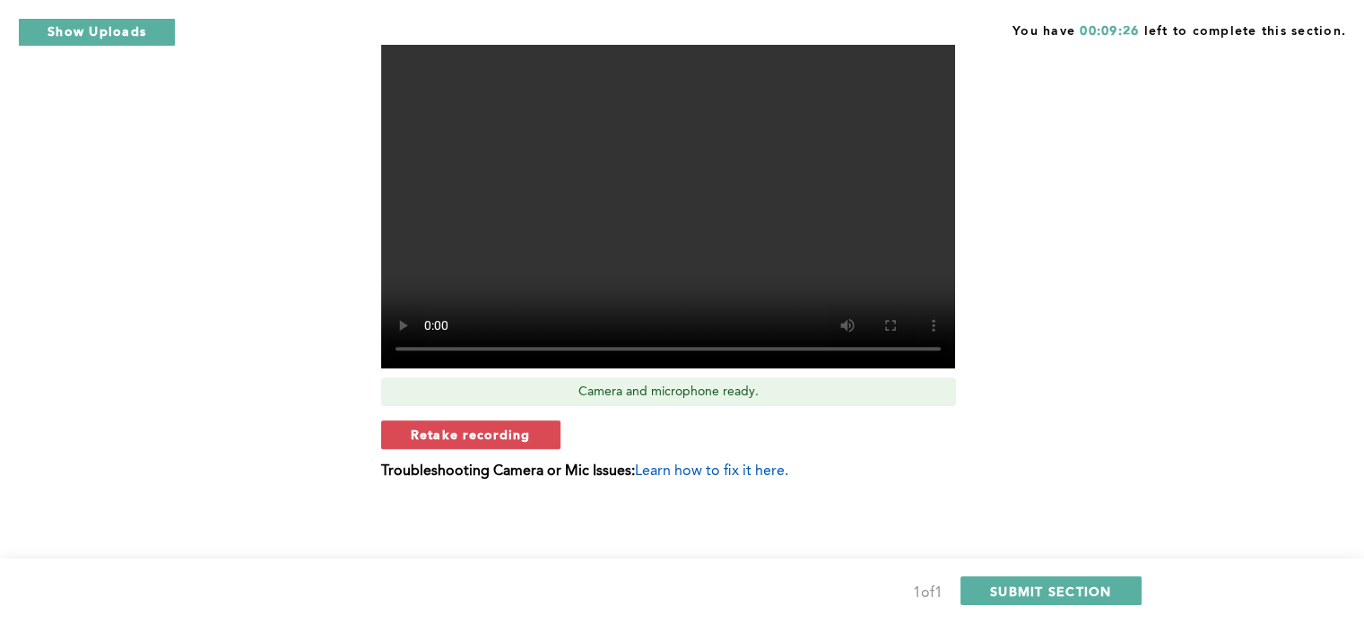
click at [517, 432] on span "Retake recording" at bounding box center [471, 434] width 120 height 17
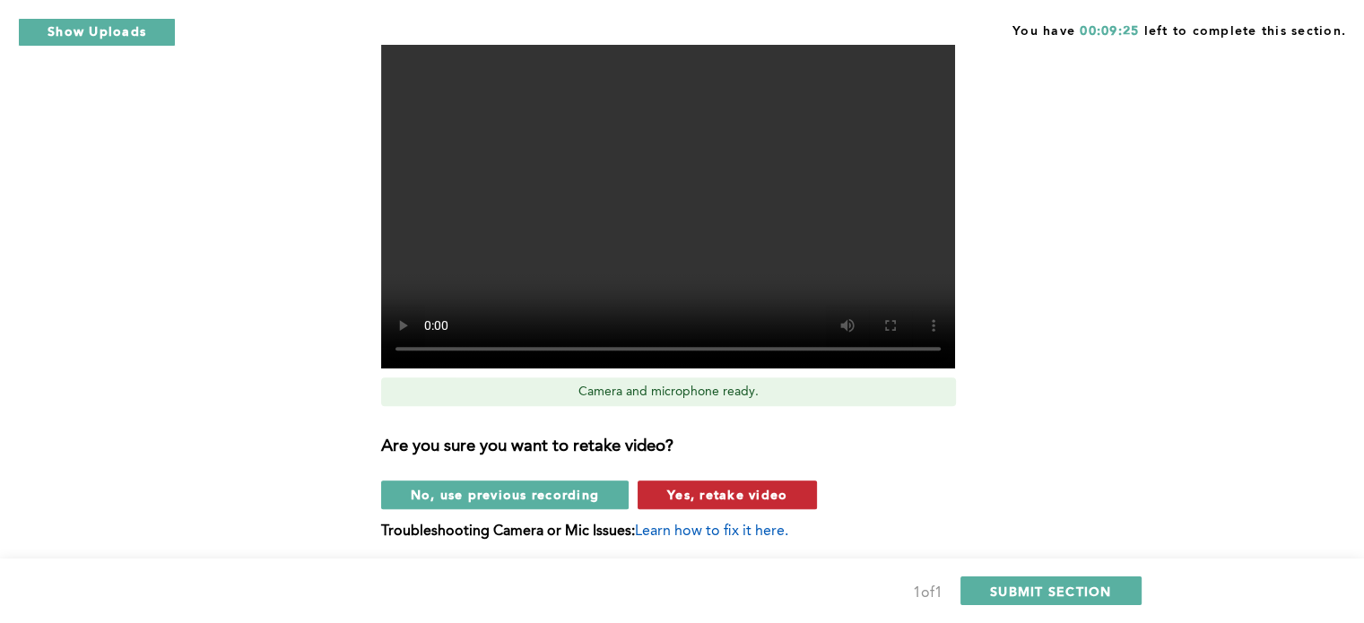
click at [720, 490] on span "Yes, retake video" at bounding box center [727, 494] width 120 height 17
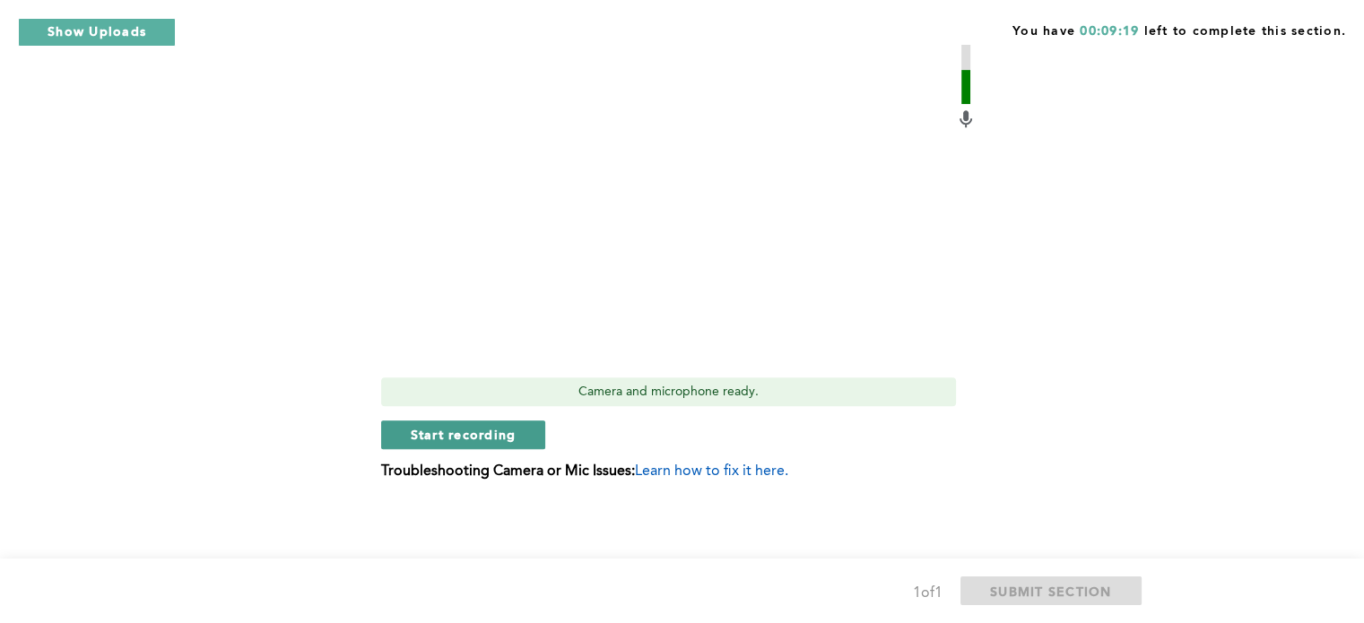
click at [457, 441] on span "Start recording" at bounding box center [464, 434] width 106 height 17
click at [495, 431] on span "Stop recording" at bounding box center [463, 434] width 105 height 17
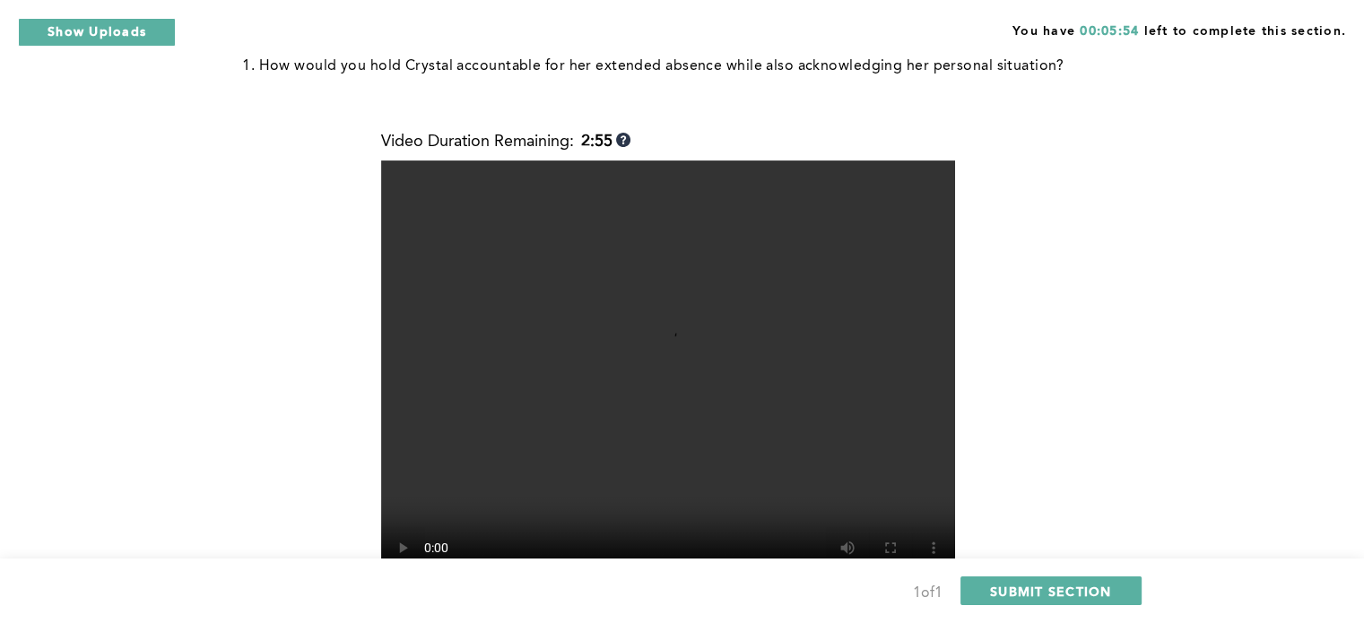
scroll to position [635, 0]
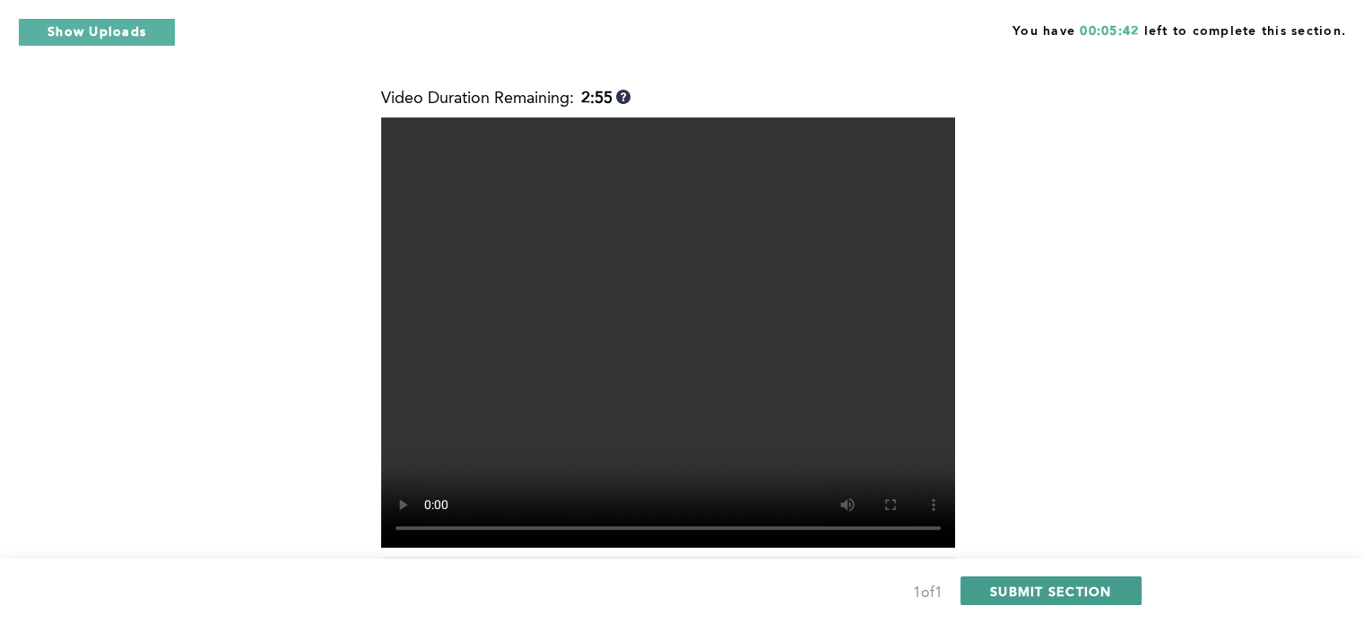
click at [976, 577] on button "SUBMIT SECTION" at bounding box center [1050, 591] width 181 height 29
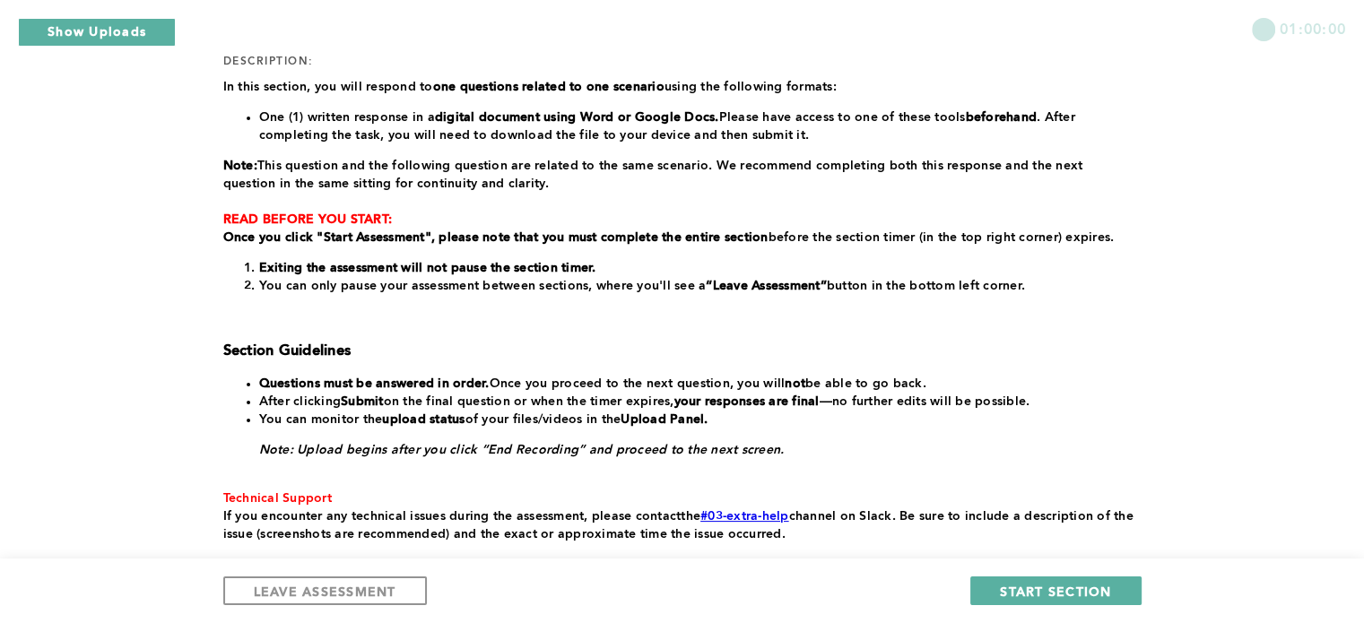
scroll to position [363, 0]
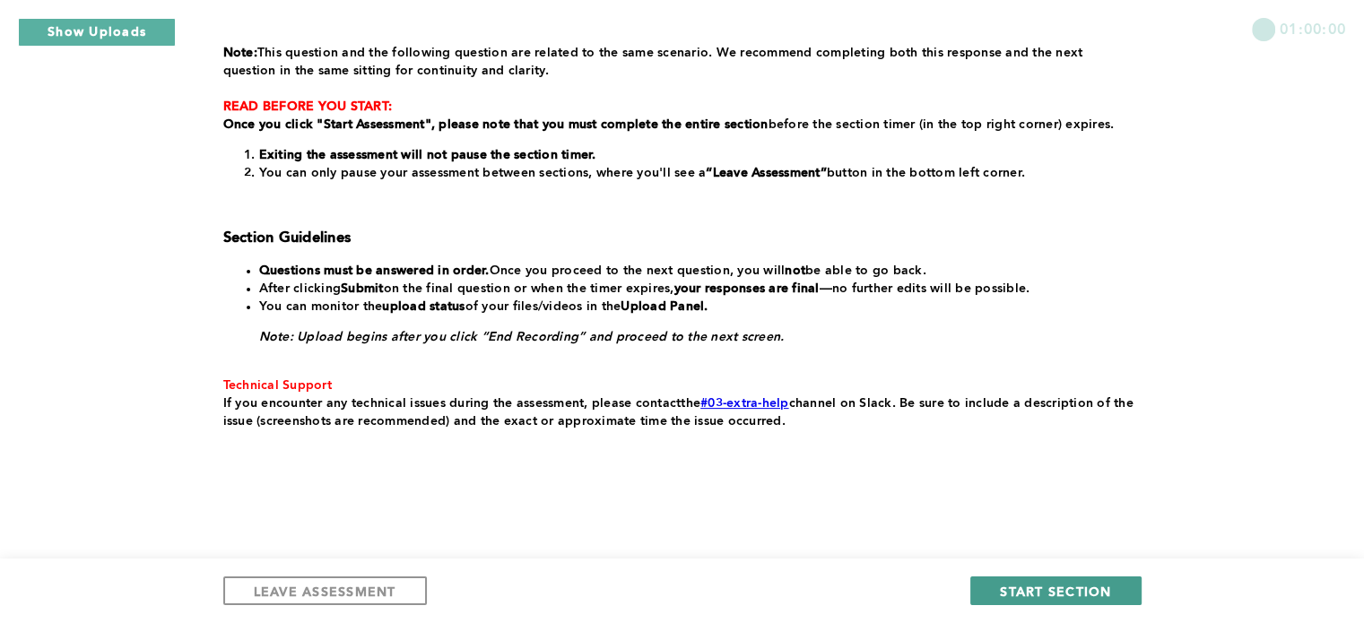
click at [1069, 600] on button "START SECTION" at bounding box center [1055, 591] width 170 height 29
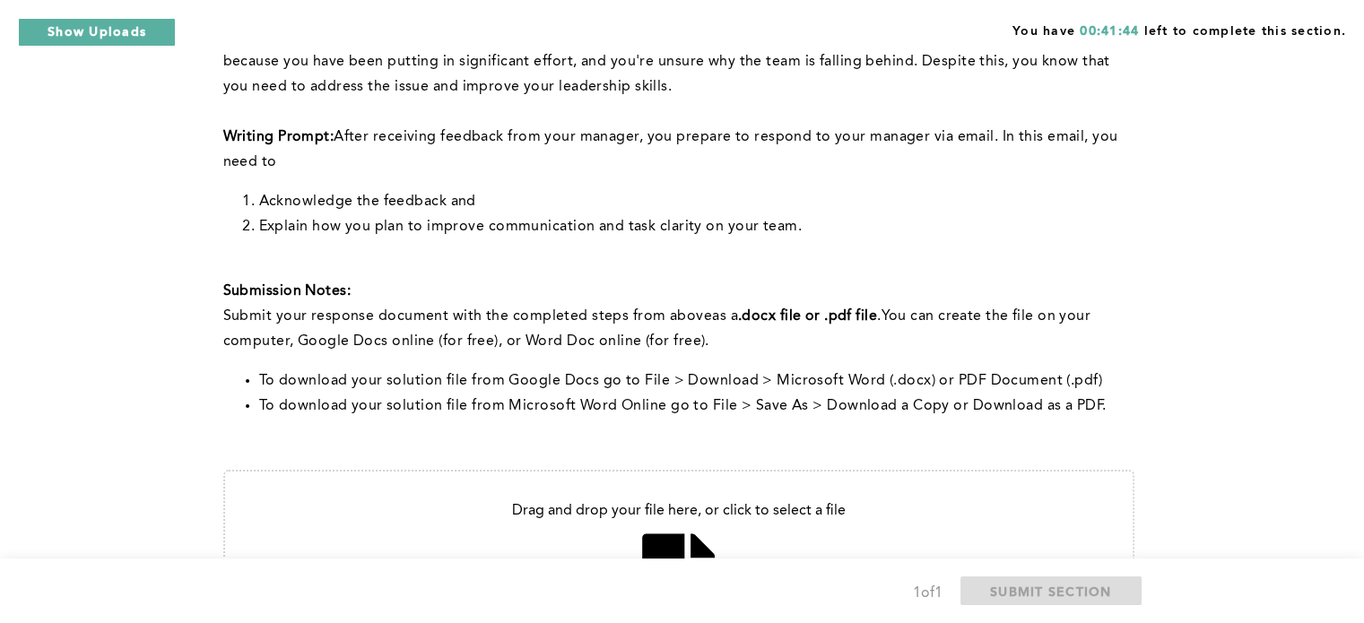
scroll to position [448, 0]
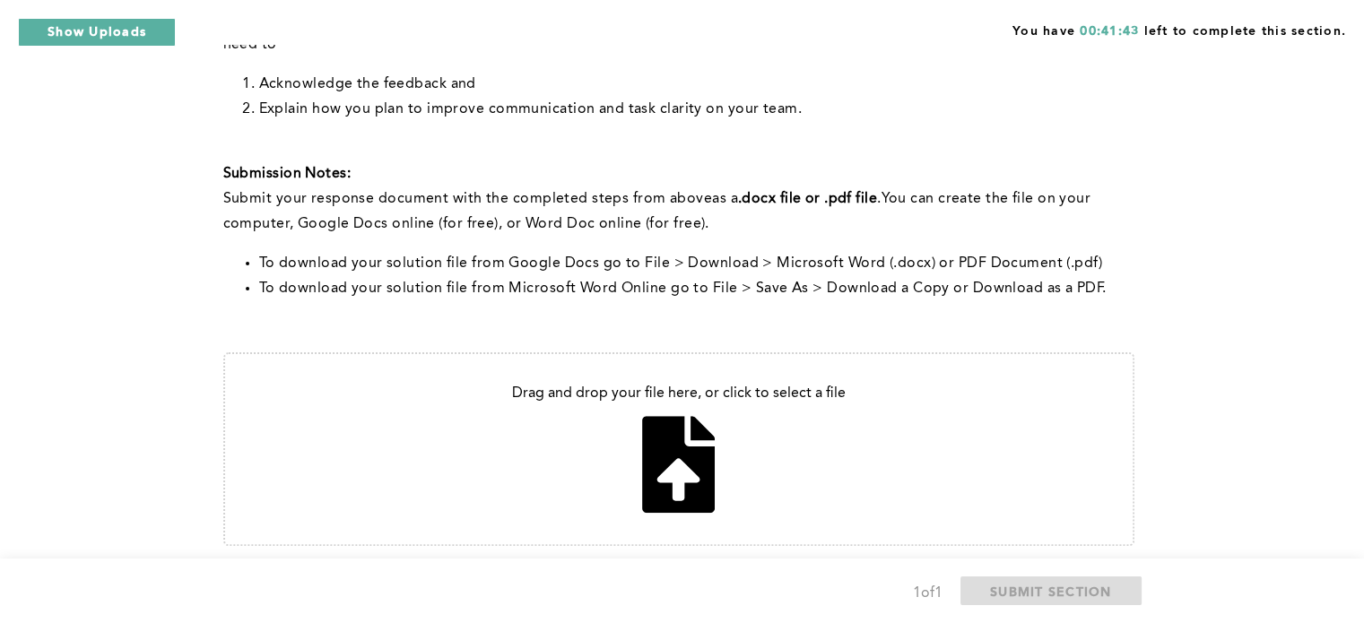
click at [673, 491] on input "file" at bounding box center [678, 449] width 907 height 190
type input "C:\fakepath\Subject Action Plan for Improving Team Communication and Tas.docx"
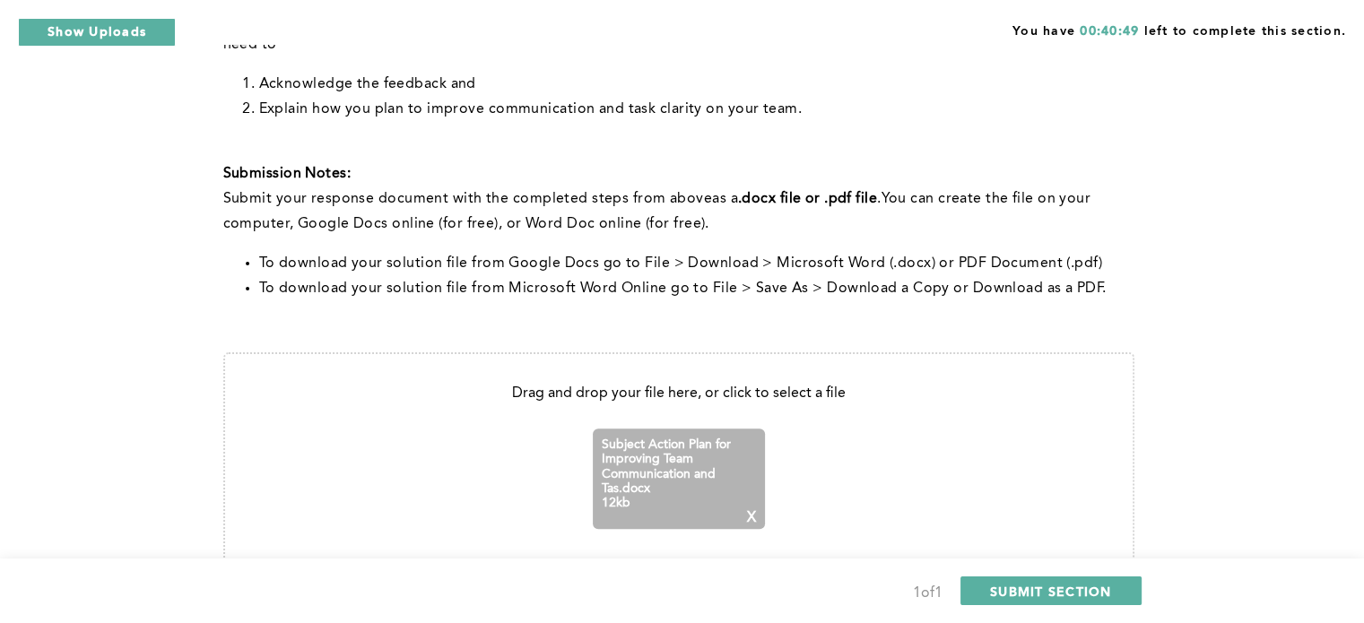
click at [747, 519] on p "X" at bounding box center [751, 518] width 9 height 16
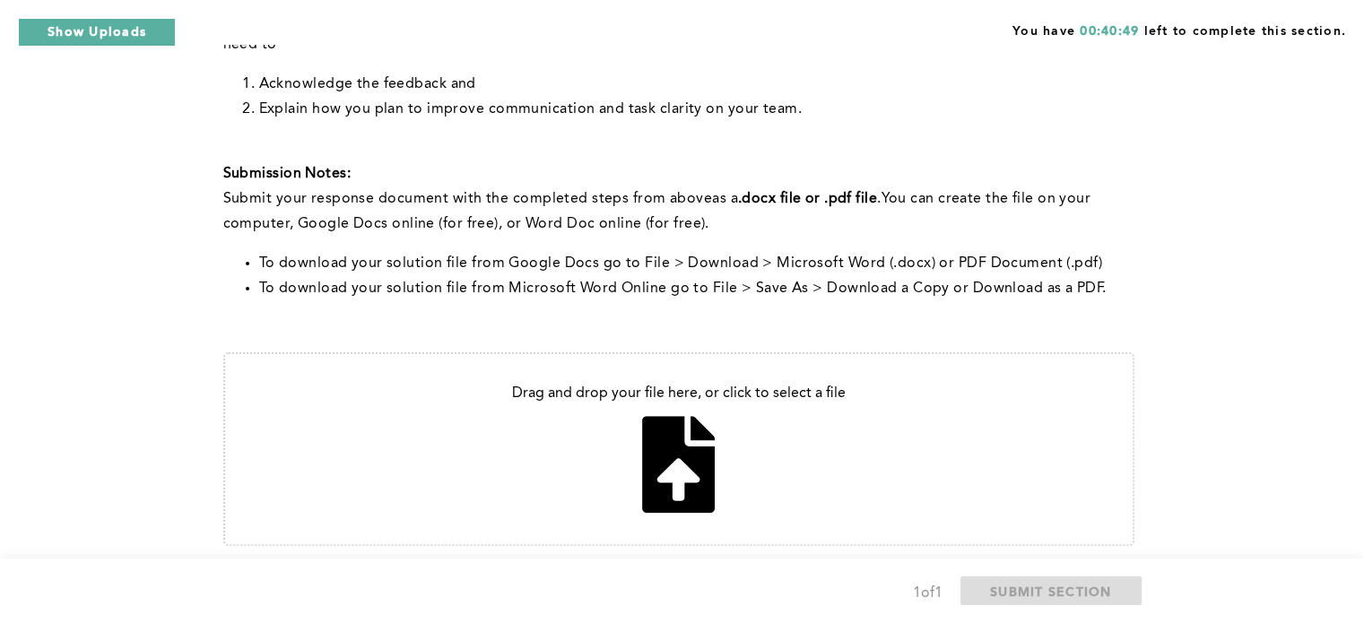
click at [693, 483] on input "file" at bounding box center [678, 449] width 907 height 190
type input "C:\fakepath\Subject Action Plan for Improving Team Communication and Tas.docx"
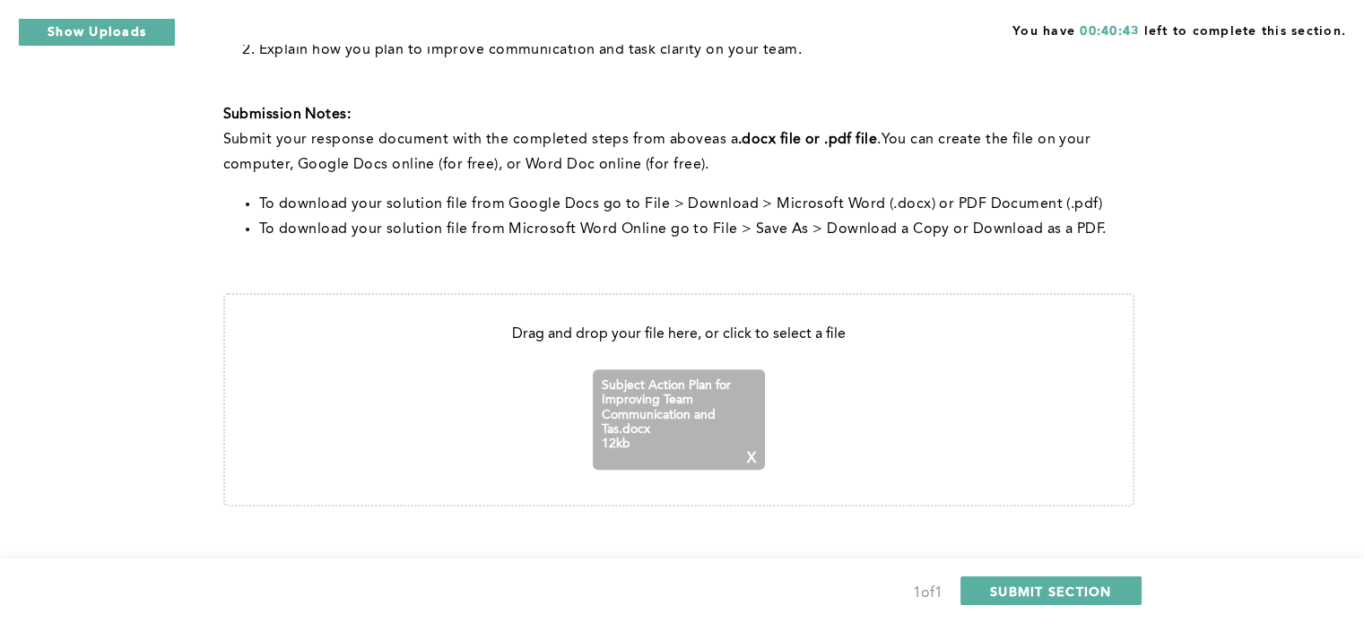
scroll to position [534, 0]
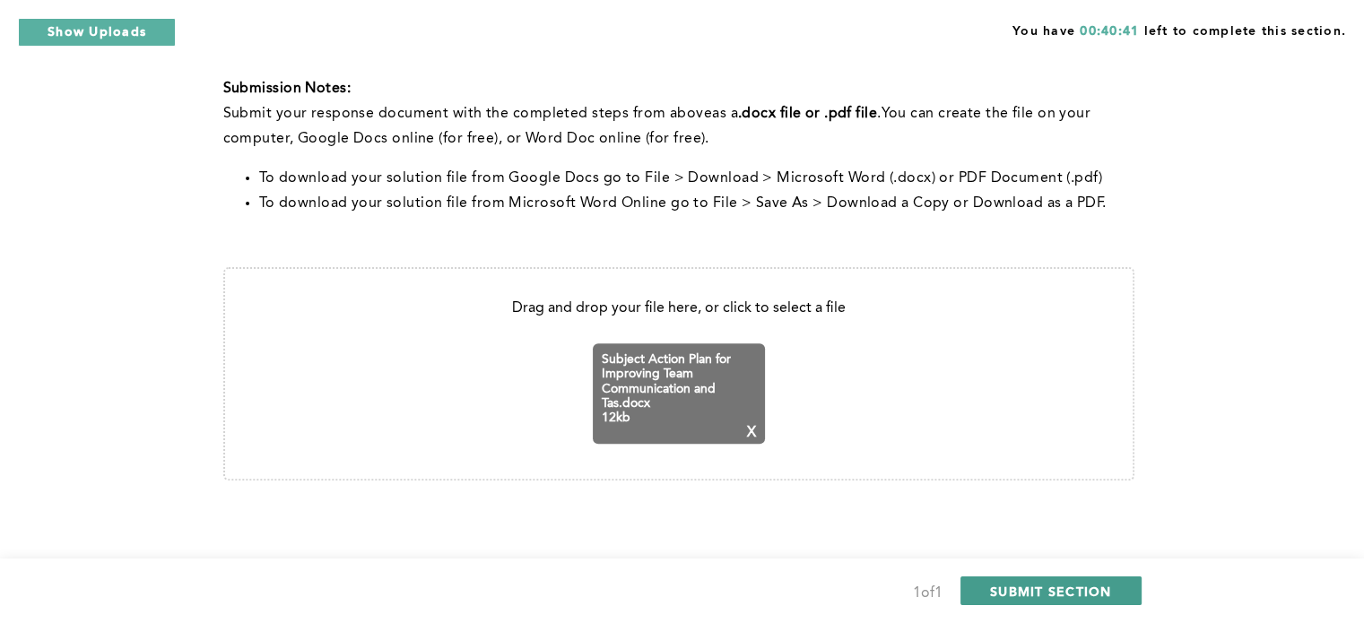
click at [1070, 594] on span "SUBMIT SECTION" at bounding box center [1051, 591] width 122 height 17
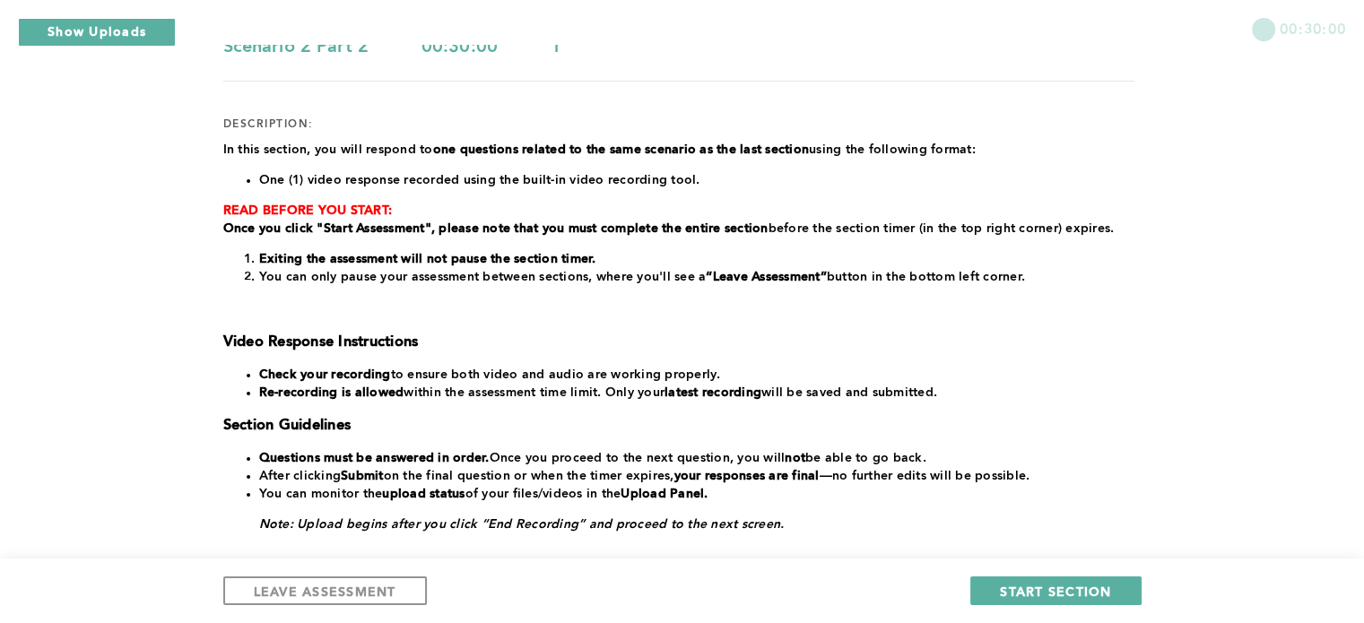
scroll to position [375, 0]
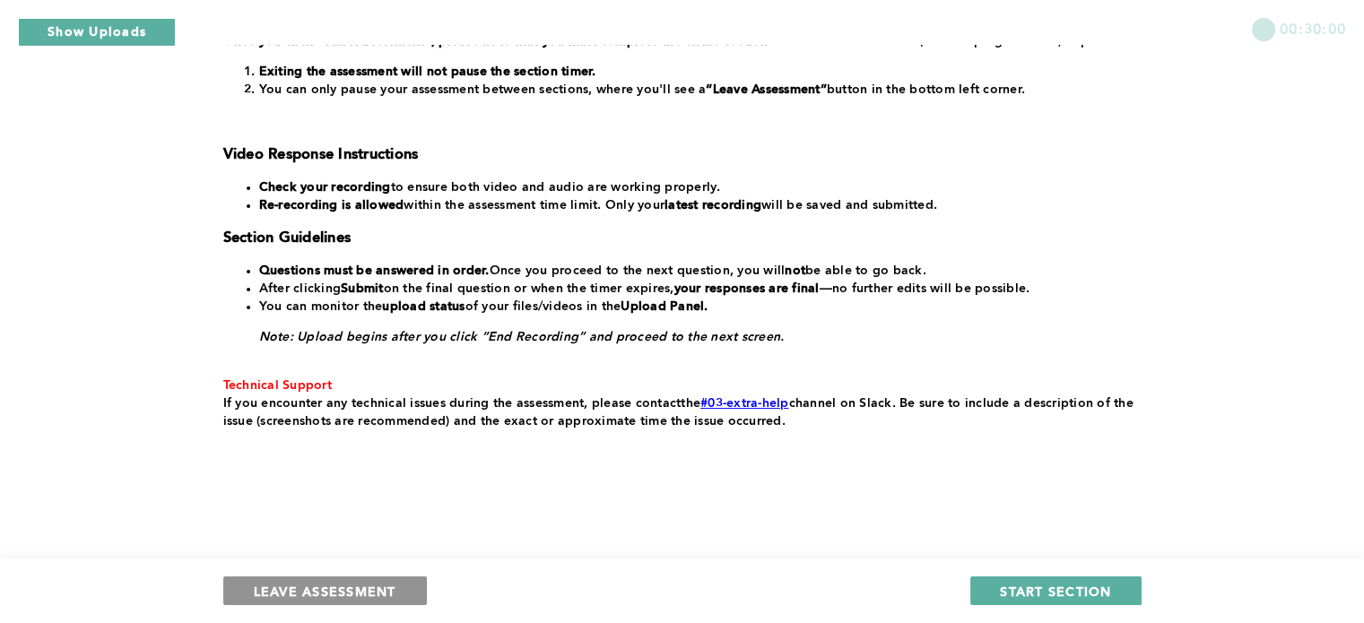
click at [349, 593] on span "LEAVE ASSESSMENT" at bounding box center [325, 591] width 143 height 17
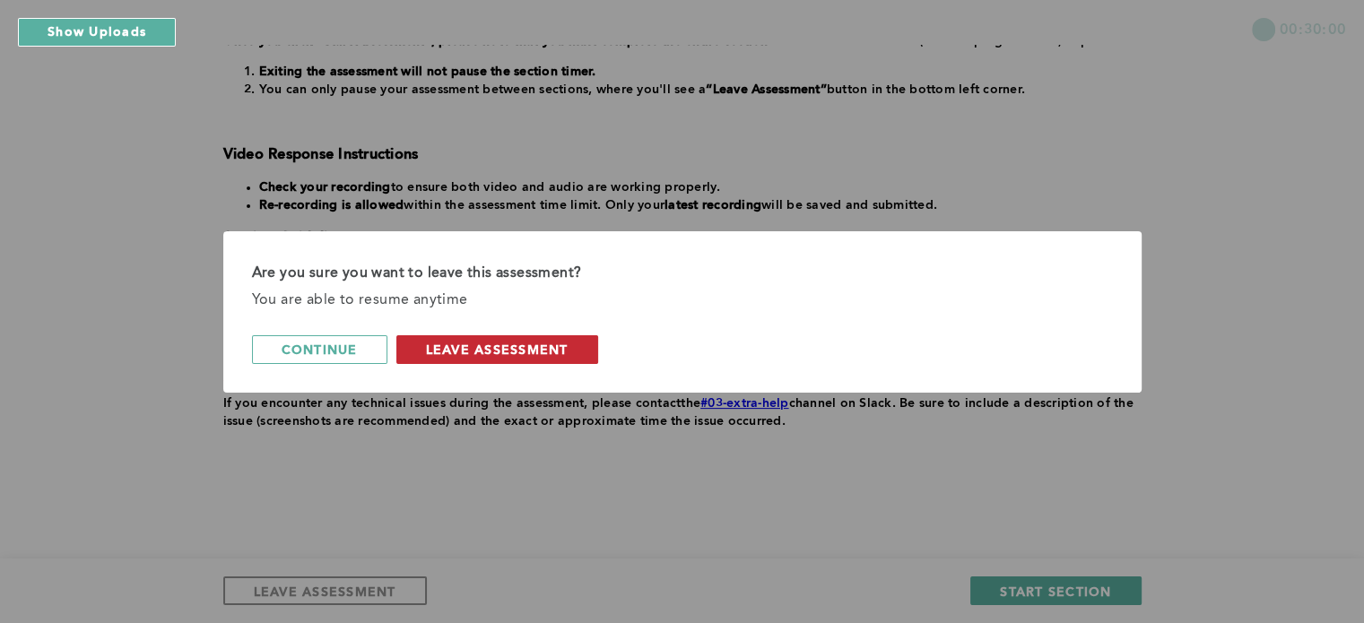
click at [464, 347] on span "leave assessment" at bounding box center [497, 349] width 143 height 17
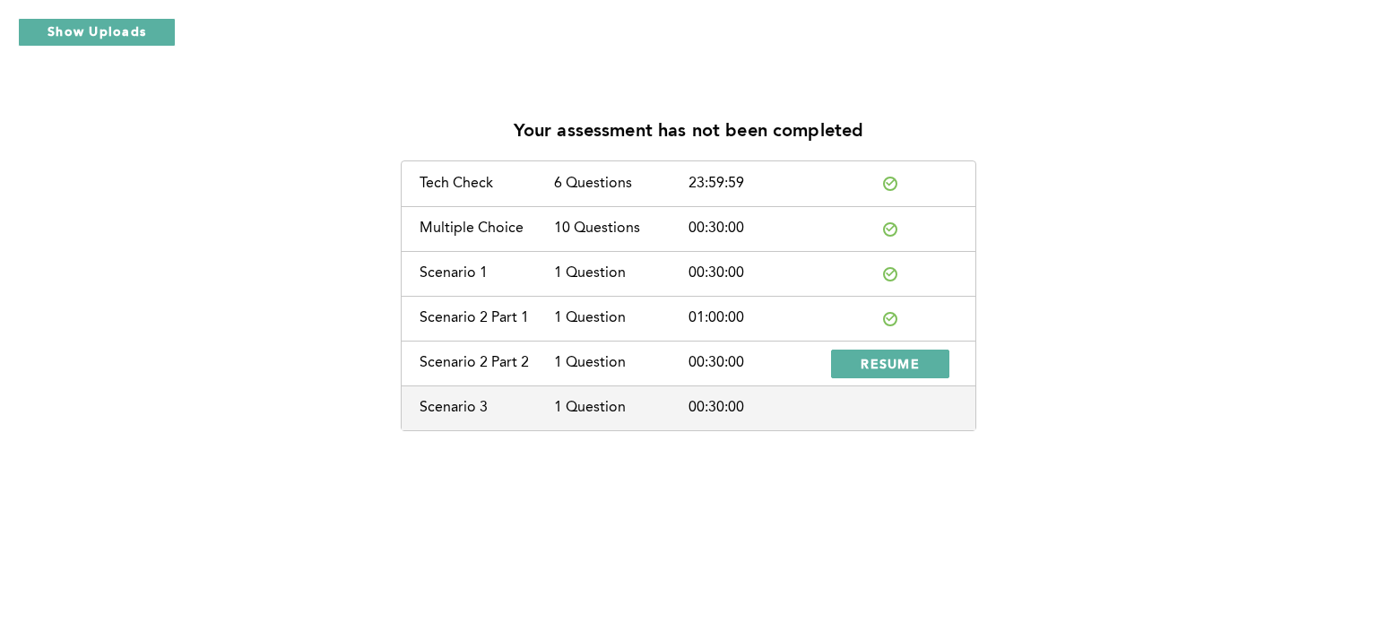
click at [468, 316] on div "Scenario 2 Part 1" at bounding box center [487, 318] width 135 height 16
click at [908, 363] on span "RESUME" at bounding box center [890, 363] width 59 height 17
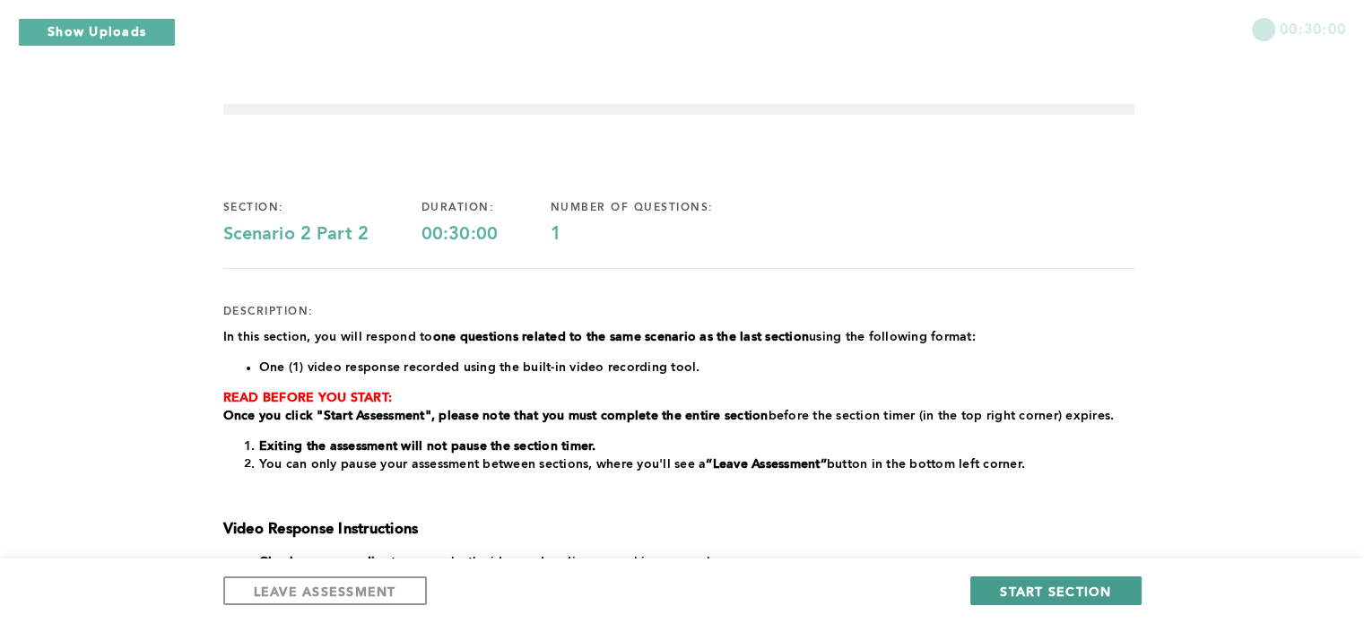
click at [1007, 586] on span "START SECTION" at bounding box center [1055, 591] width 111 height 17
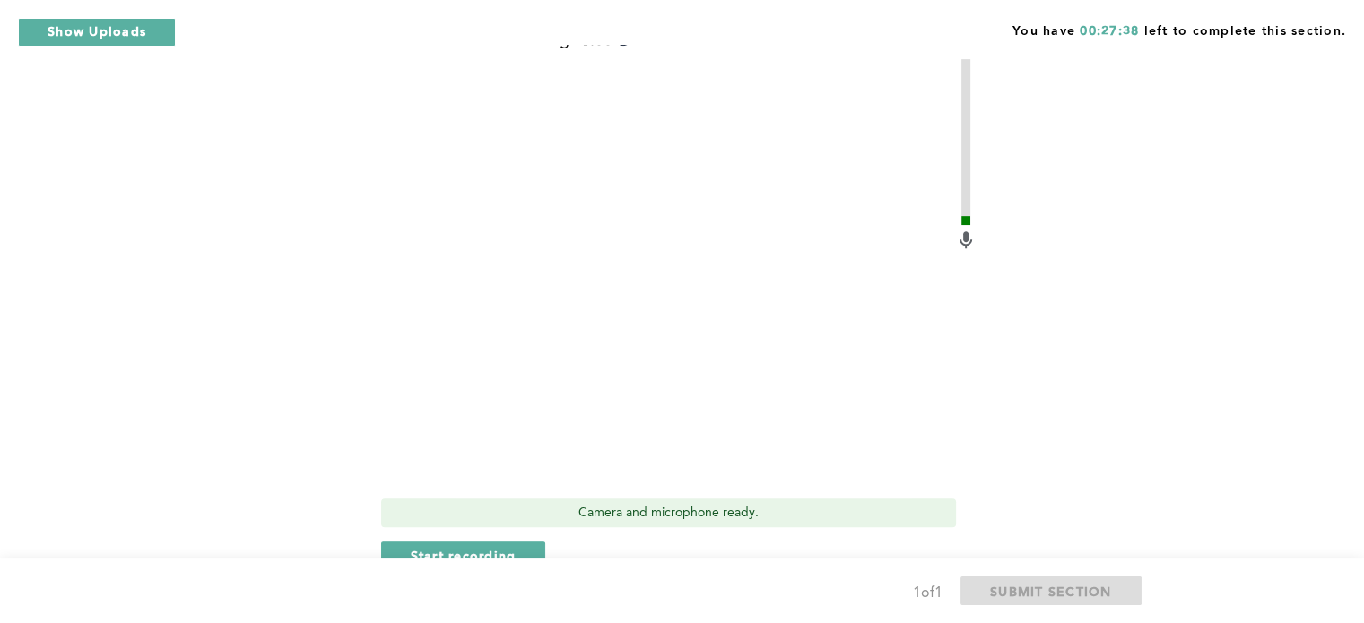
scroll to position [897, 0]
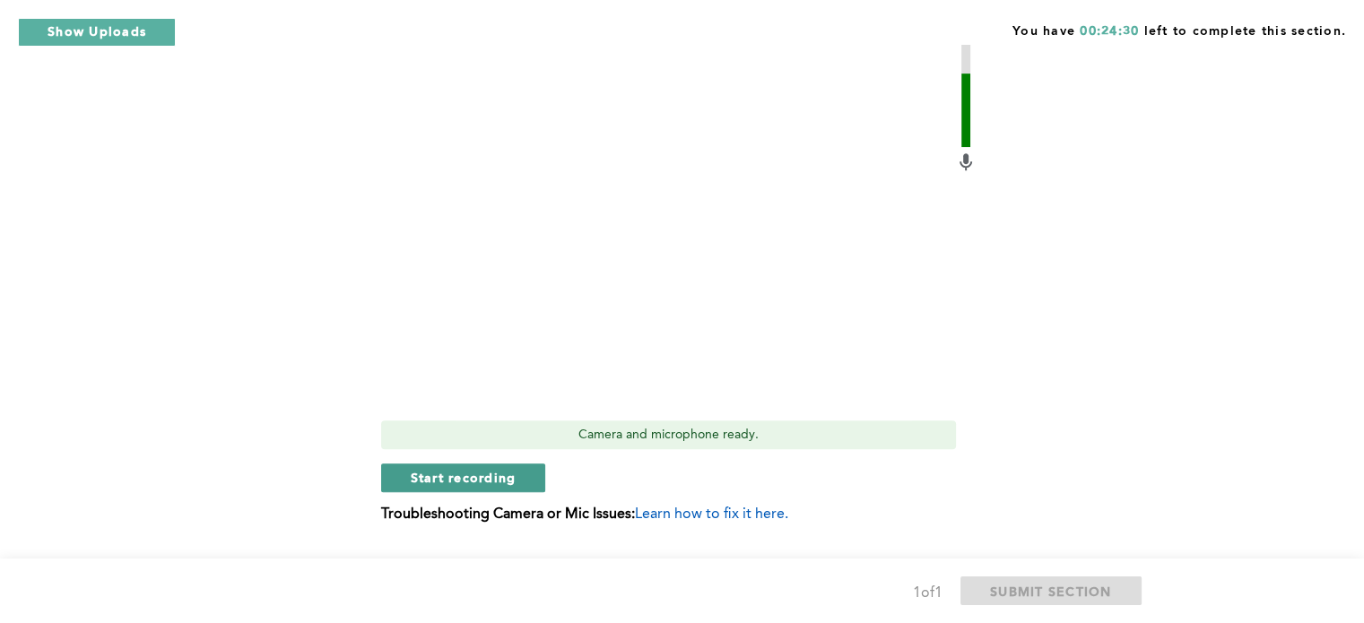
click at [451, 481] on span "Start recording" at bounding box center [464, 477] width 106 height 17
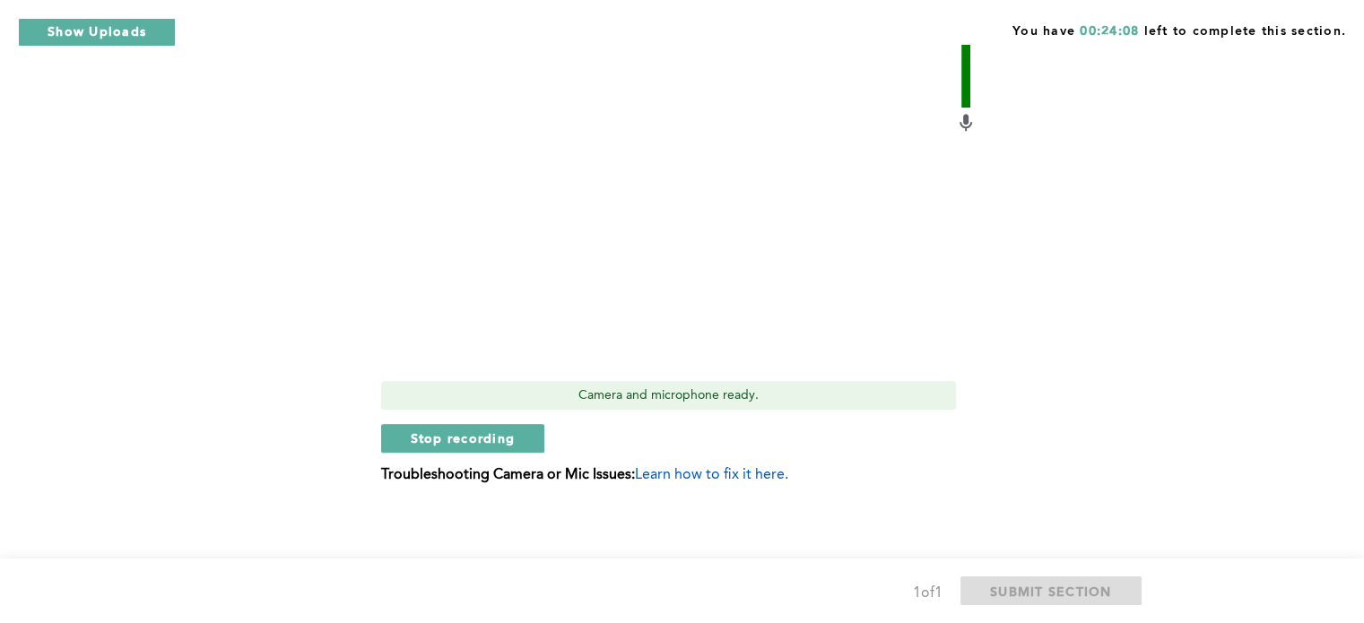
scroll to position [940, 0]
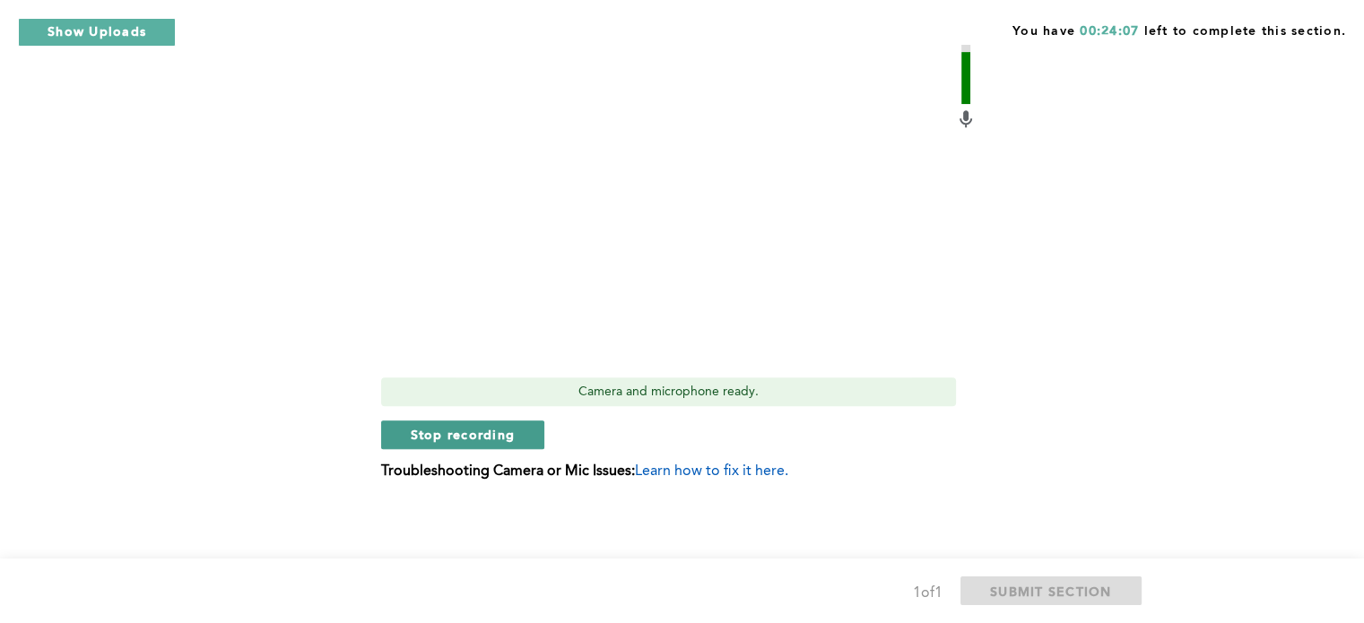
click at [477, 430] on span "Stop recording" at bounding box center [463, 434] width 105 height 17
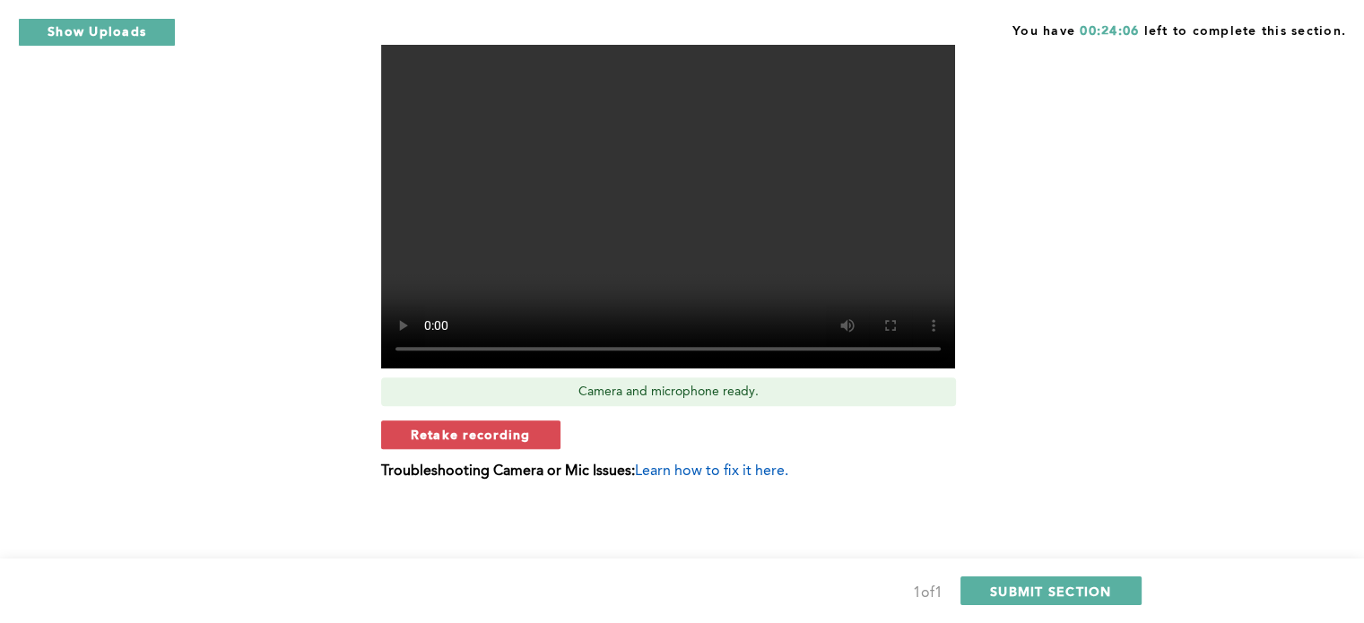
click at [477, 430] on span "Retake recording" at bounding box center [471, 434] width 120 height 17
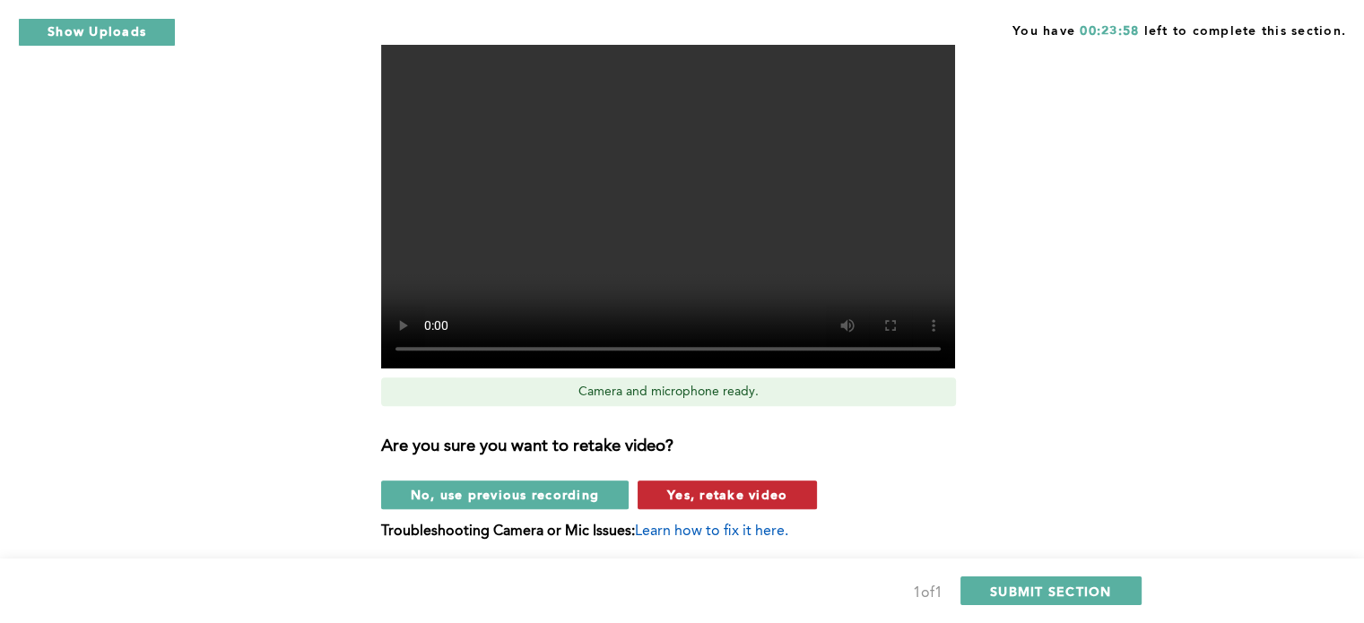
click at [772, 505] on button "Yes, retake video" at bounding box center [727, 495] width 179 height 29
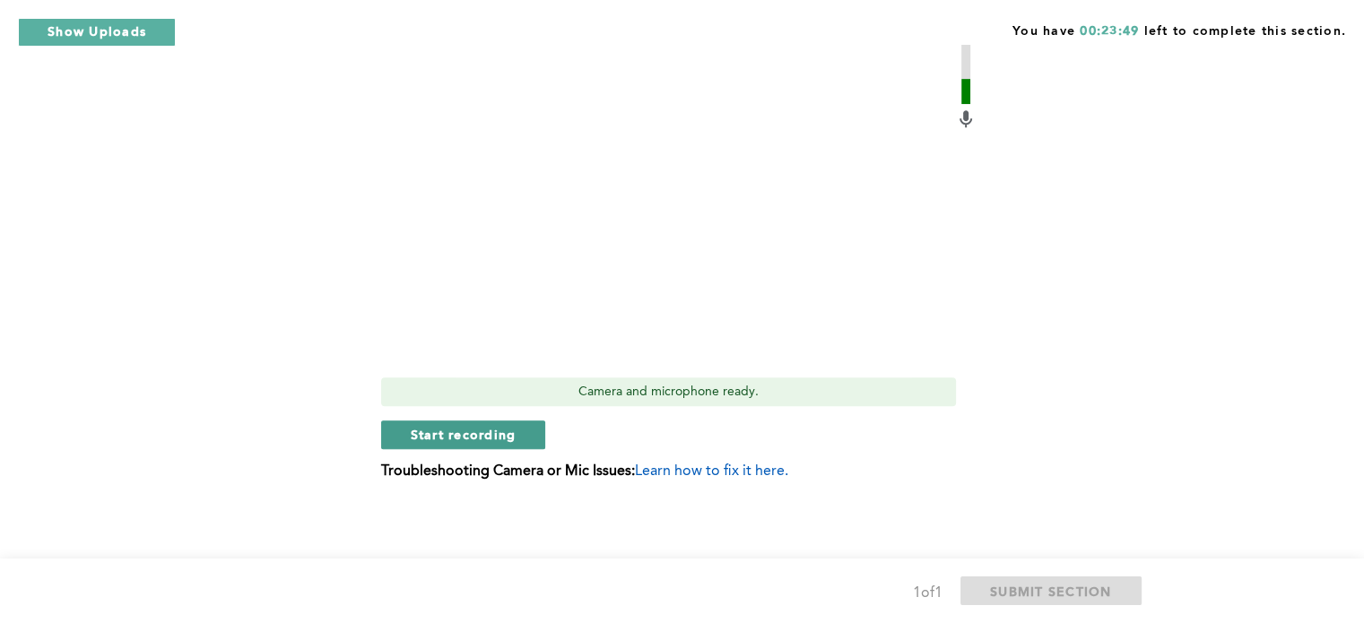
click at [464, 438] on span "Start recording" at bounding box center [464, 434] width 106 height 17
click at [469, 432] on span "Stop recording" at bounding box center [463, 434] width 105 height 17
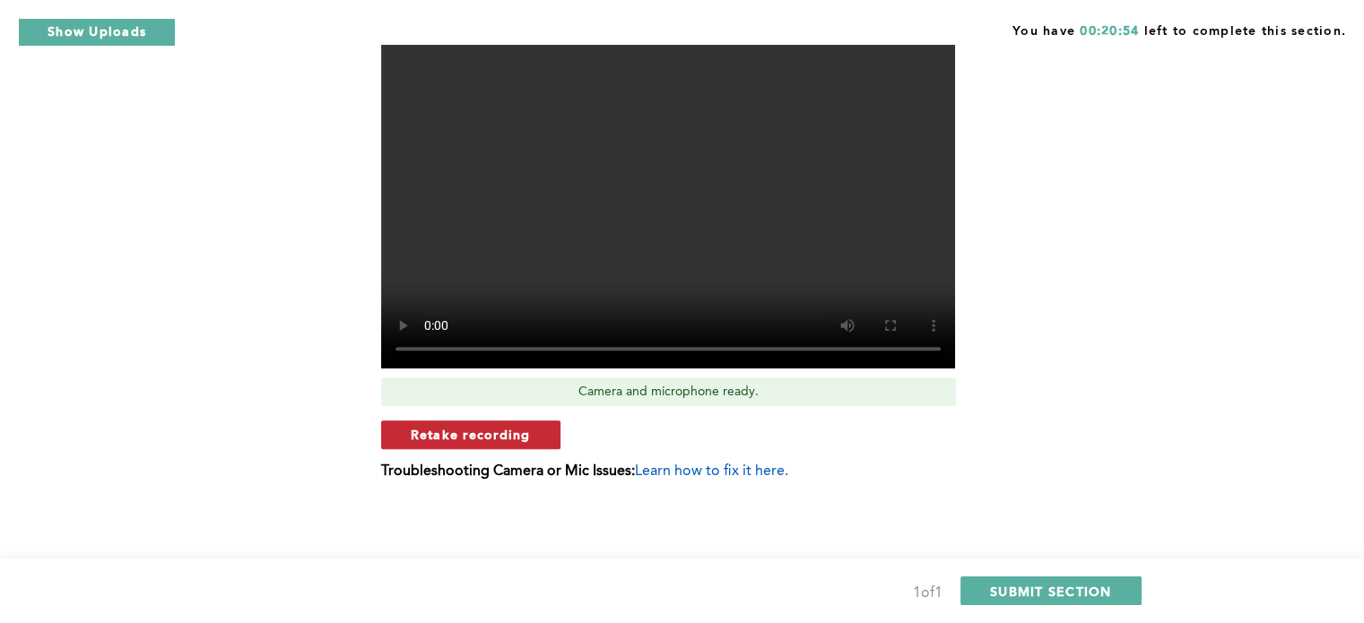
click at [502, 439] on span "Retake recording" at bounding box center [471, 434] width 120 height 17
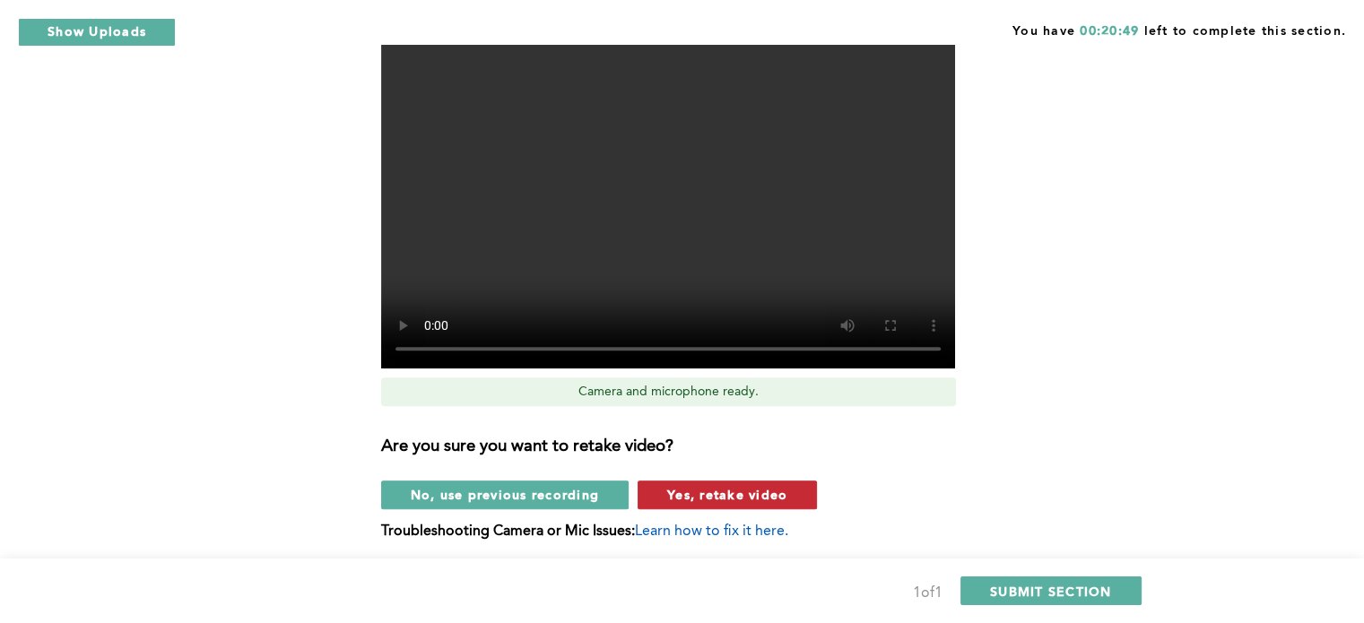
click at [705, 495] on span "Yes, retake video" at bounding box center [727, 494] width 120 height 17
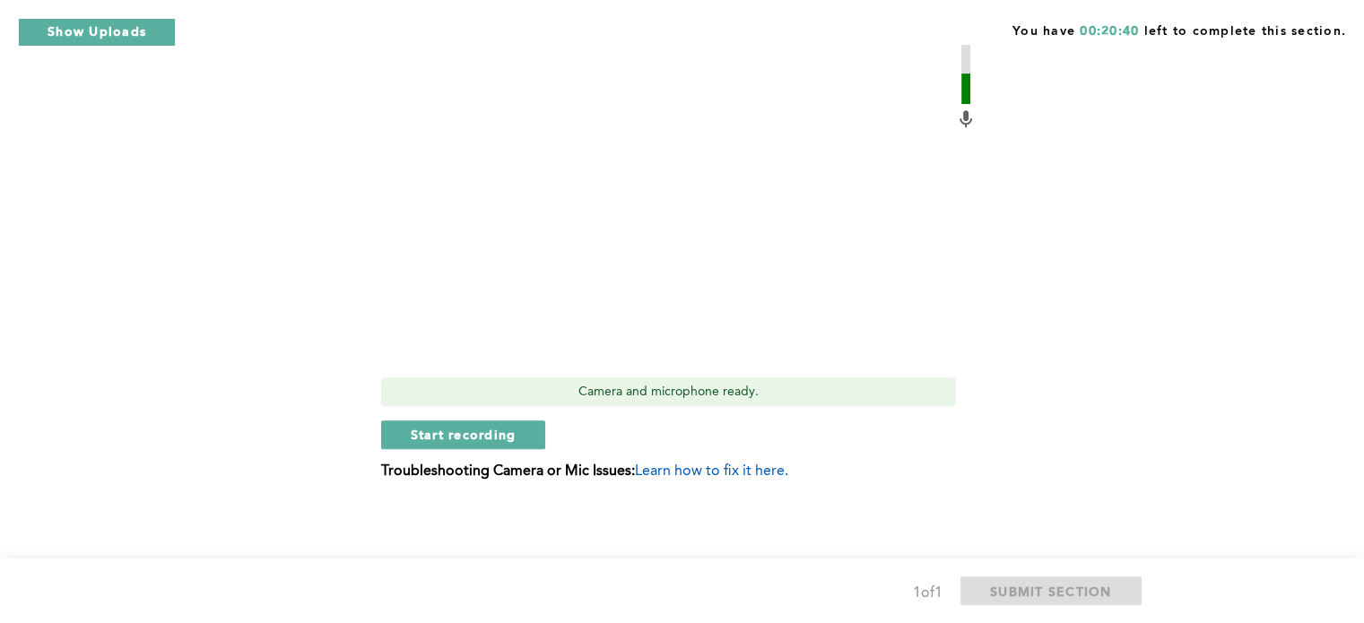
click at [425, 430] on span "Start recording" at bounding box center [464, 434] width 106 height 17
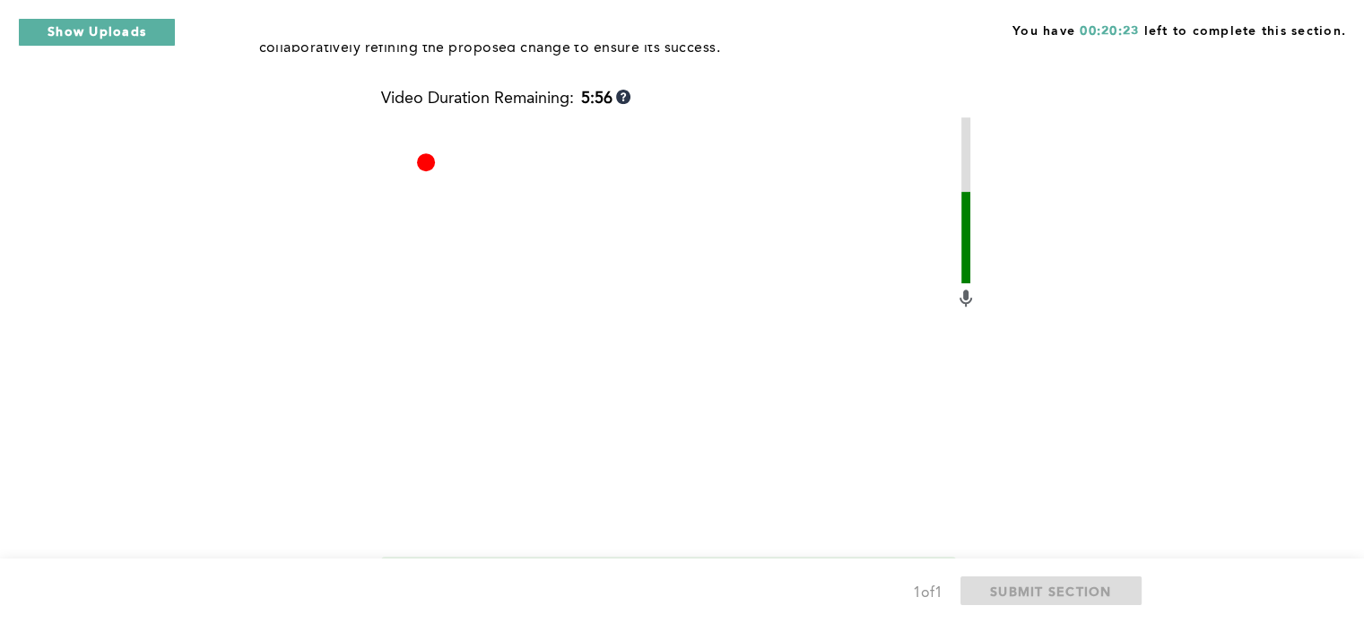
scroll to position [850, 0]
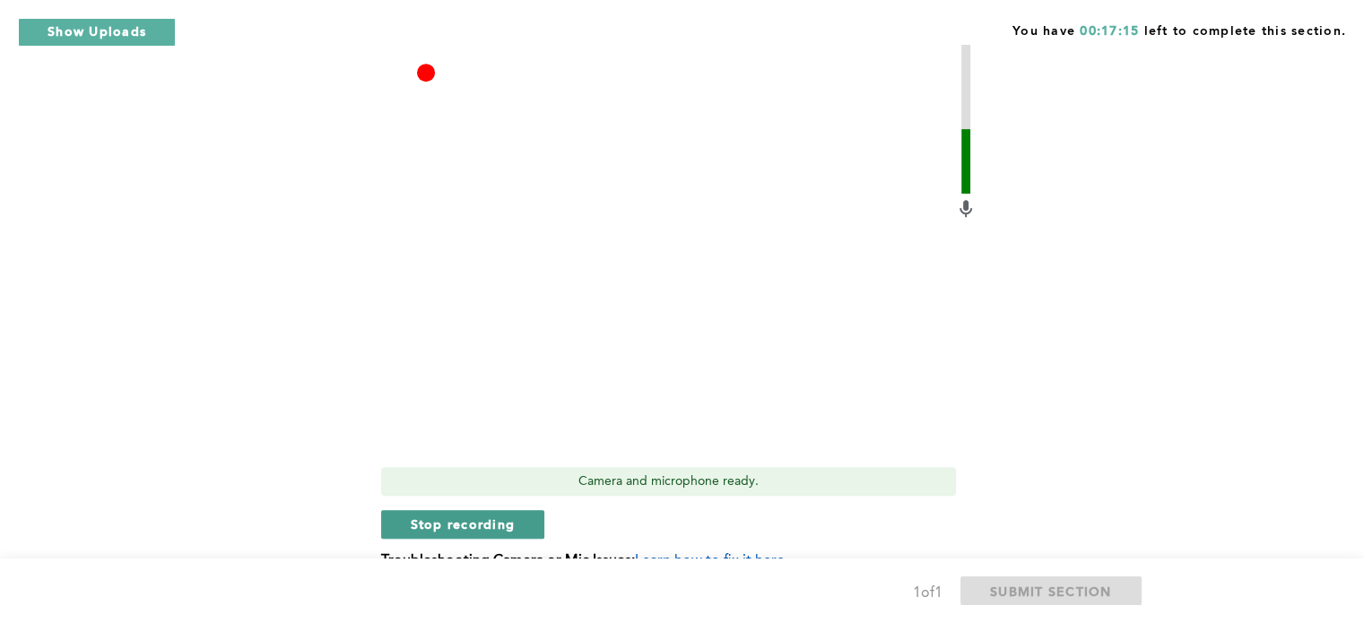
click at [481, 526] on span "Stop recording" at bounding box center [463, 524] width 105 height 17
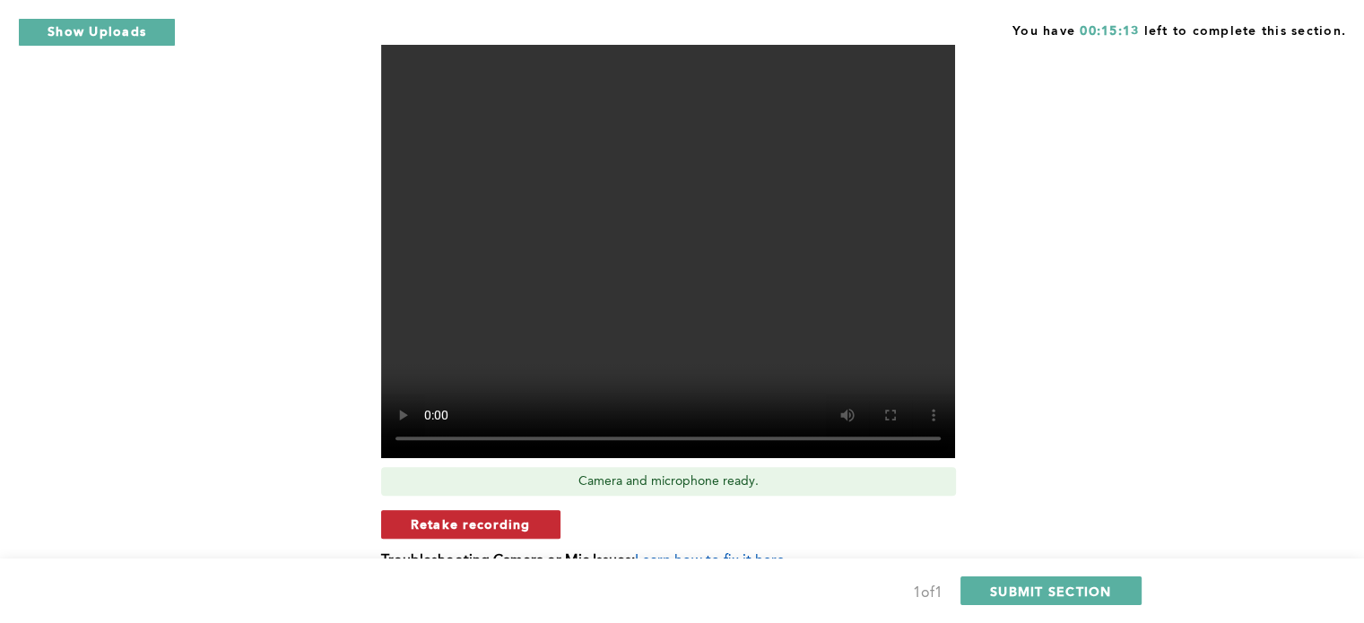
click at [507, 519] on span "Retake recording" at bounding box center [471, 524] width 120 height 17
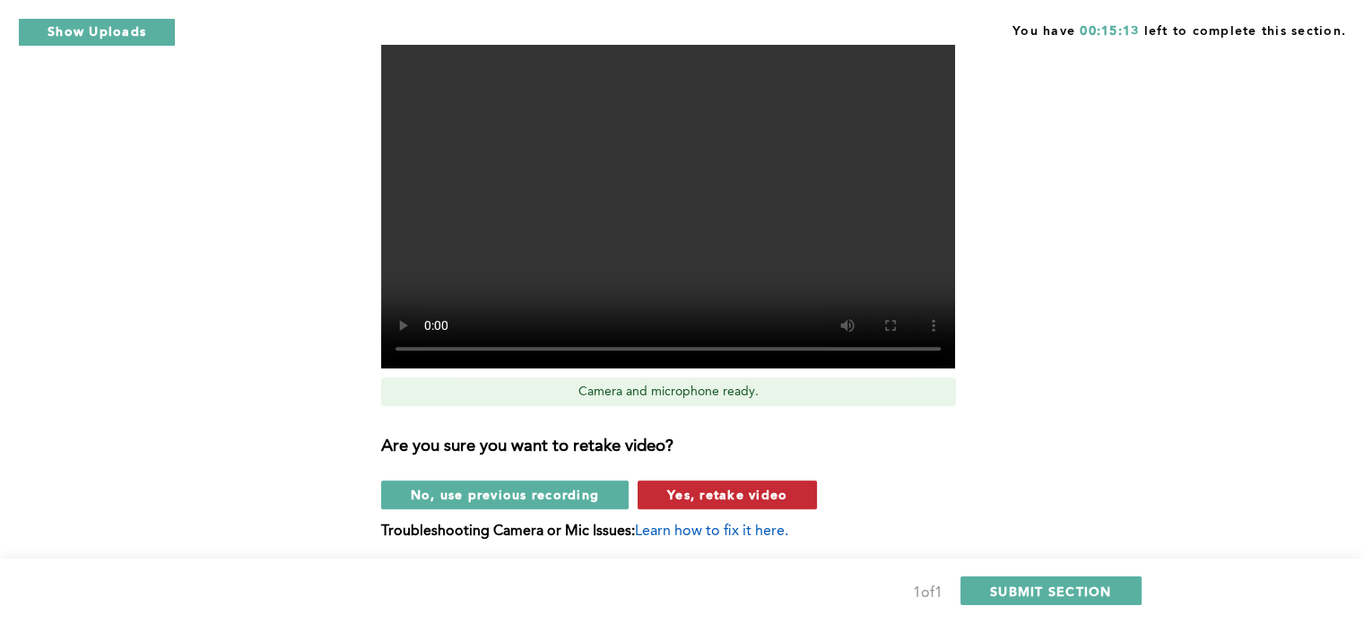
scroll to position [1001, 0]
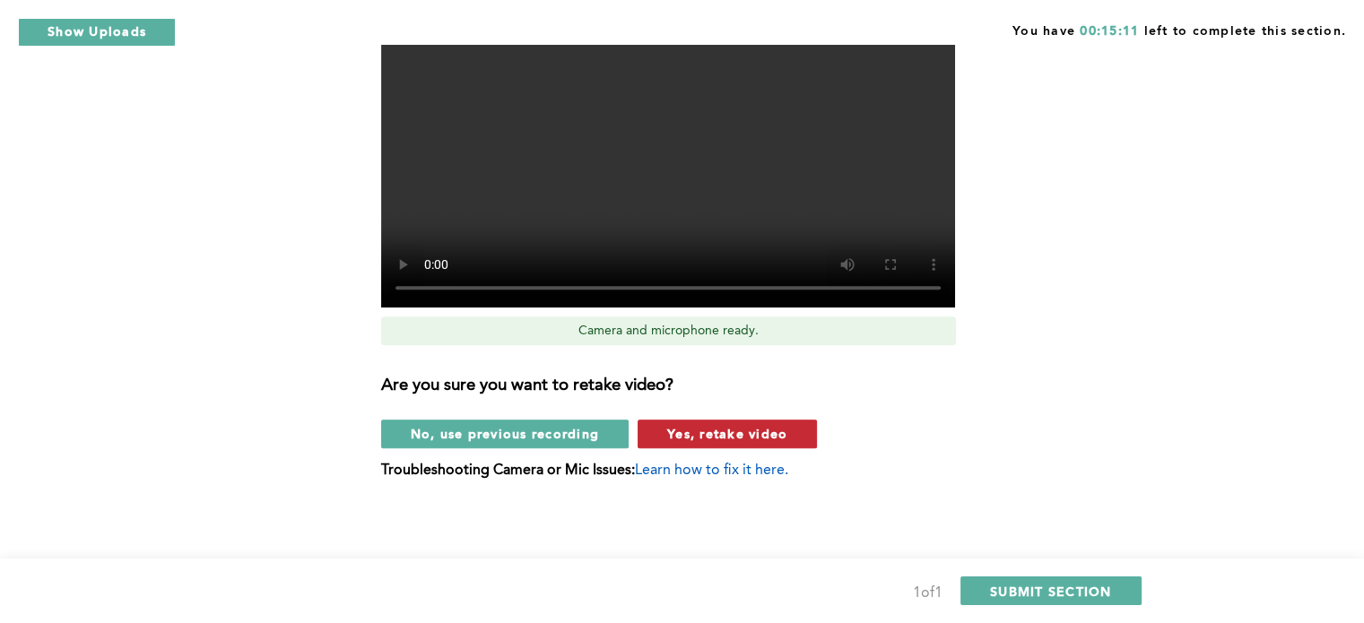
click at [735, 423] on button "Yes, retake video" at bounding box center [727, 434] width 179 height 29
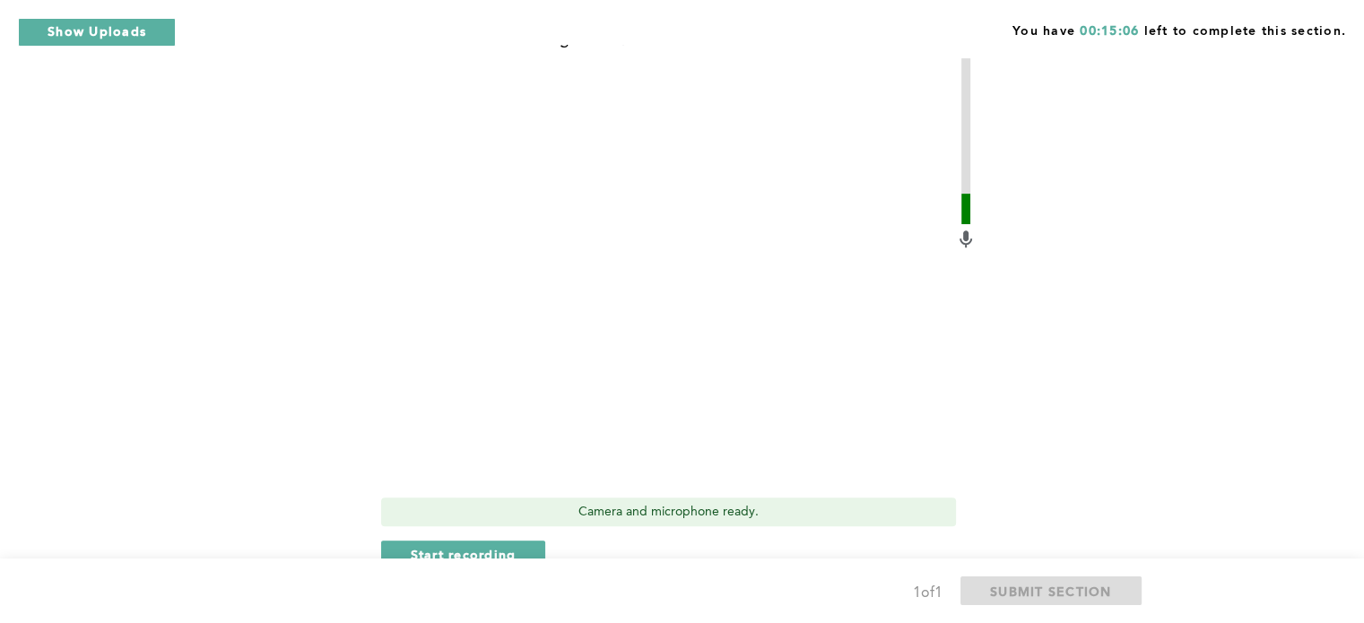
scroll to position [850, 0]
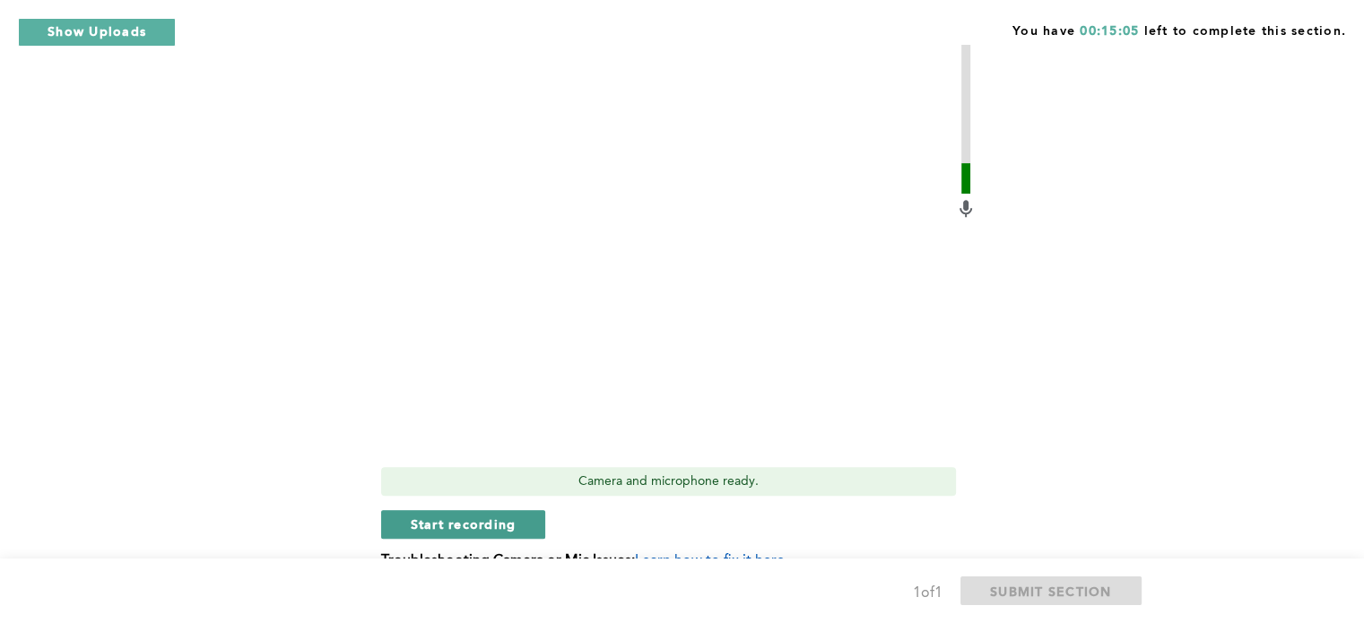
click at [509, 520] on span "Start recording" at bounding box center [464, 524] width 106 height 17
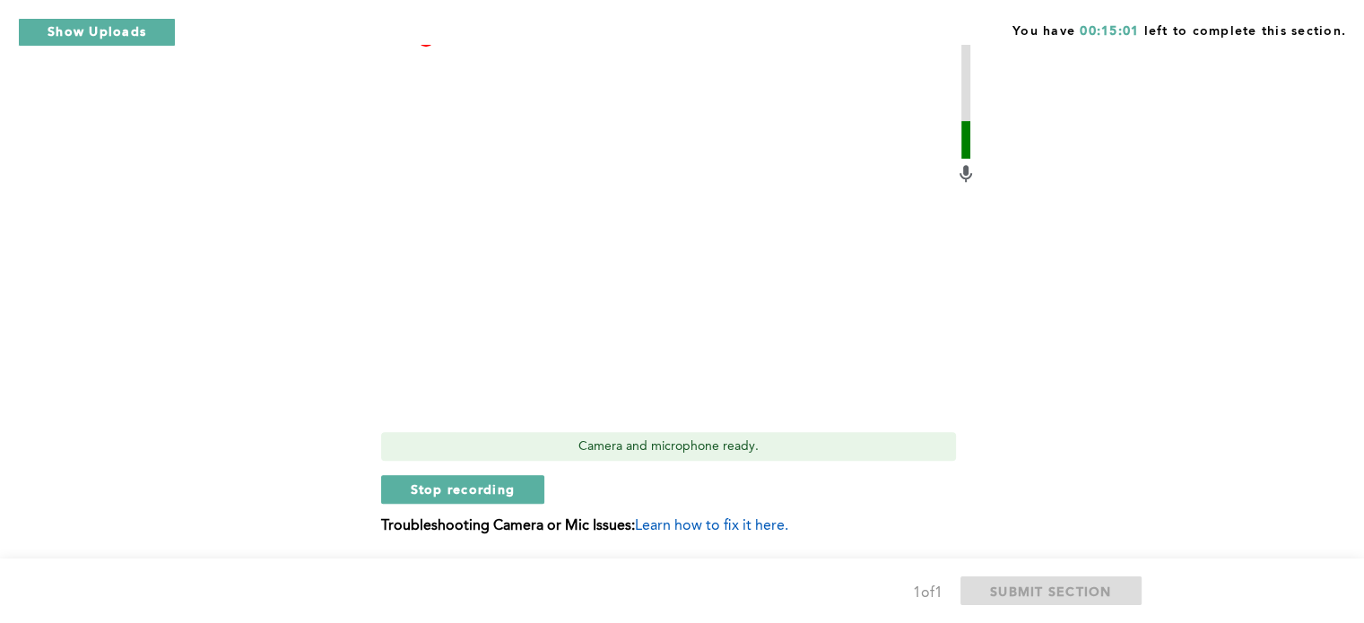
scroll to position [940, 0]
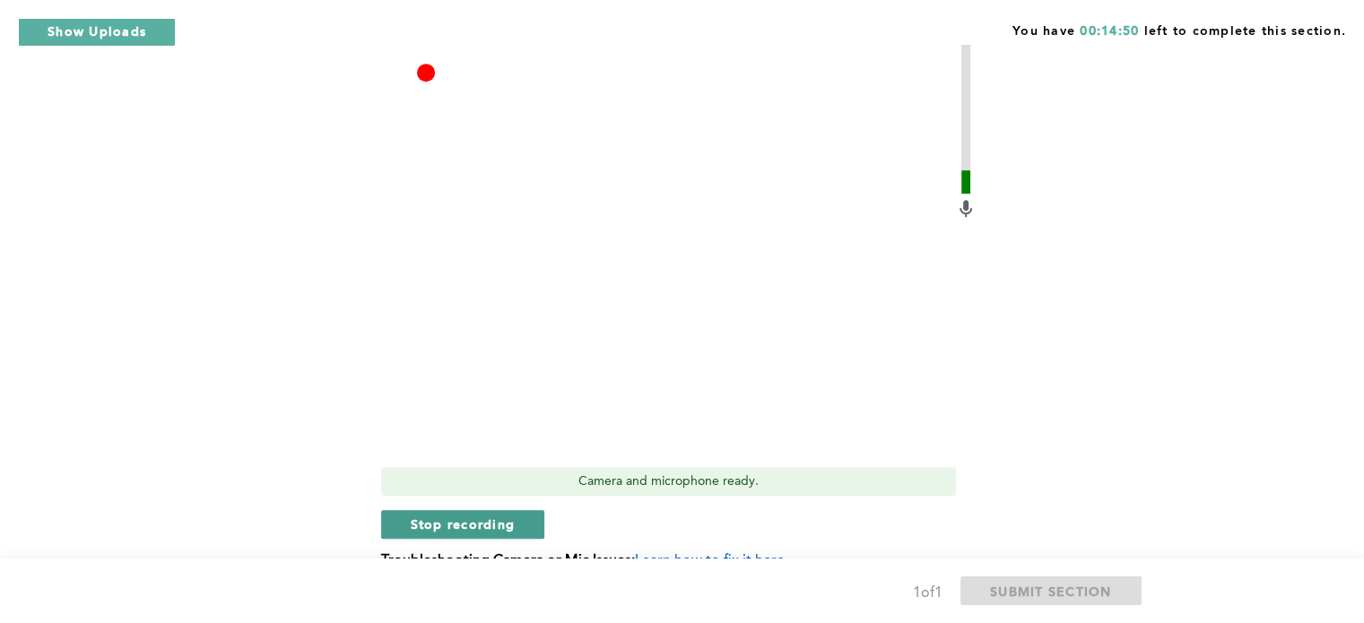
click at [482, 528] on span "Stop recording" at bounding box center [463, 524] width 105 height 17
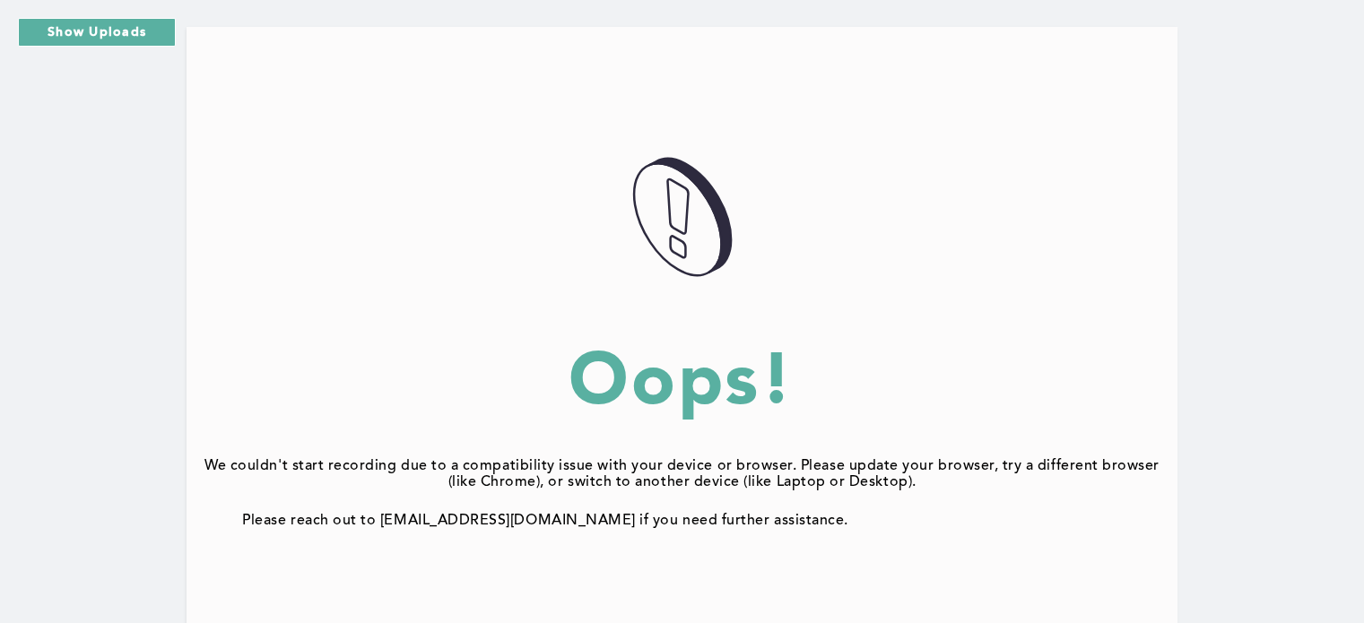
scroll to position [0, 0]
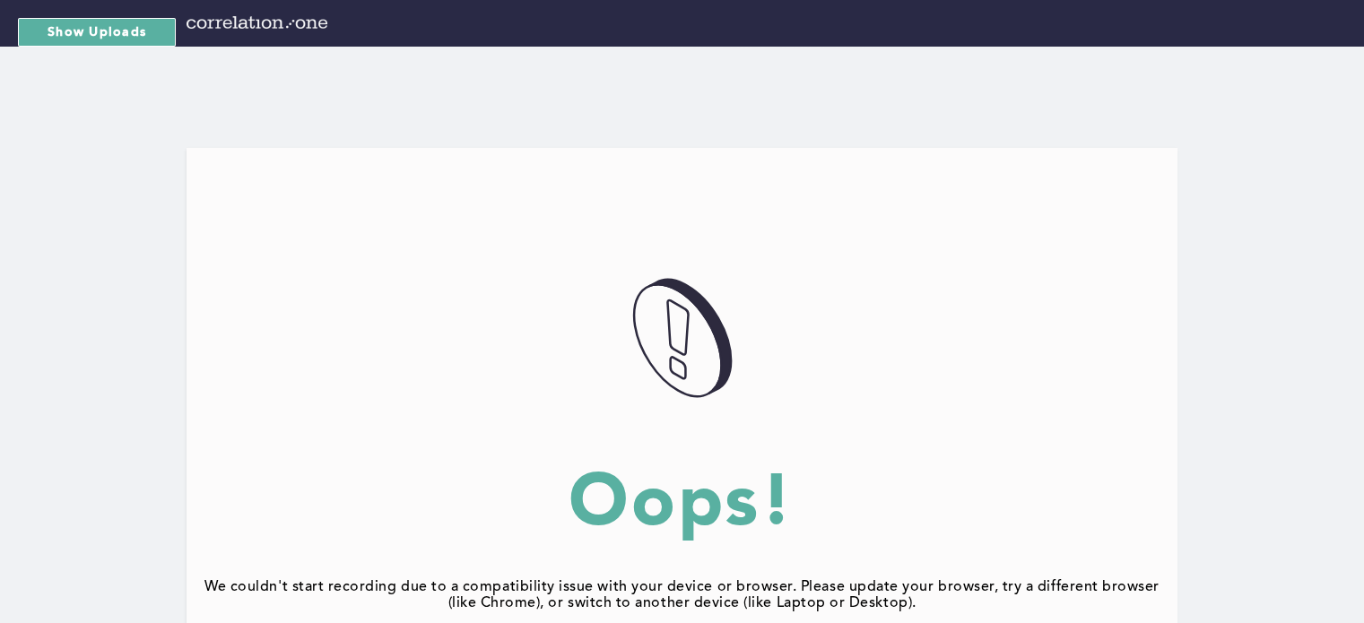
click at [1052, 318] on div "DA5B712C-8B3F-4FC5-977C-8507ACC09FCB@1.5x" at bounding box center [682, 340] width 991 height 125
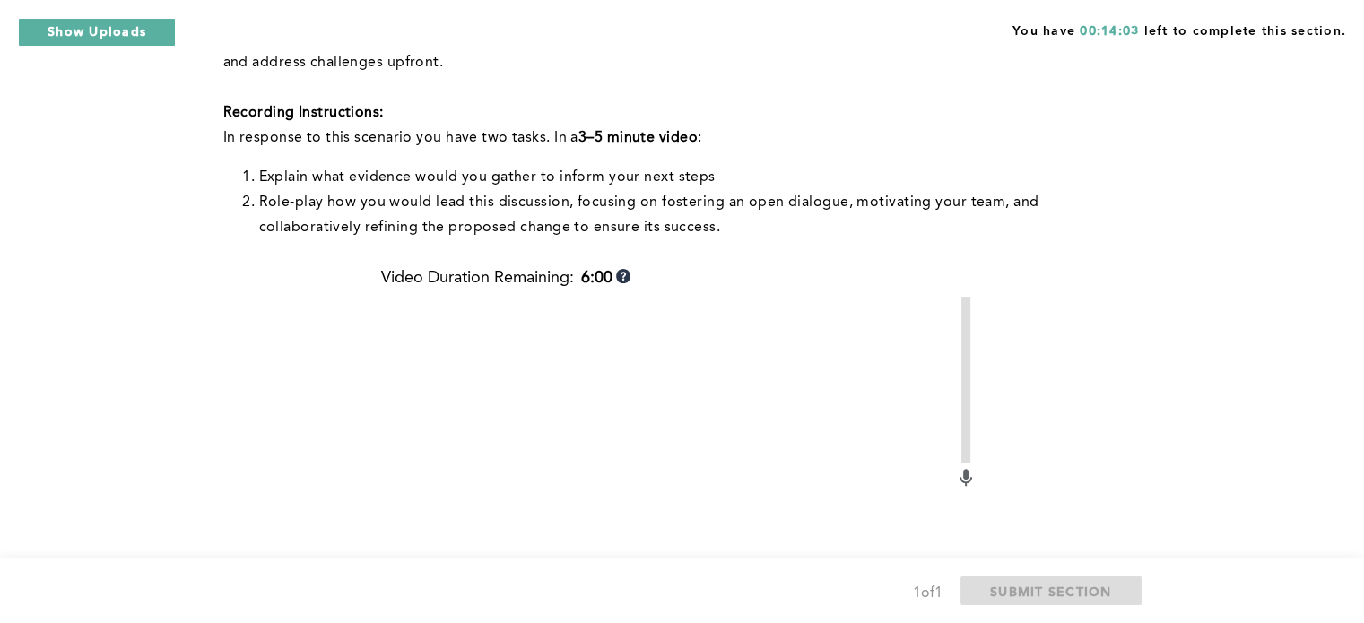
scroll to position [133, 0]
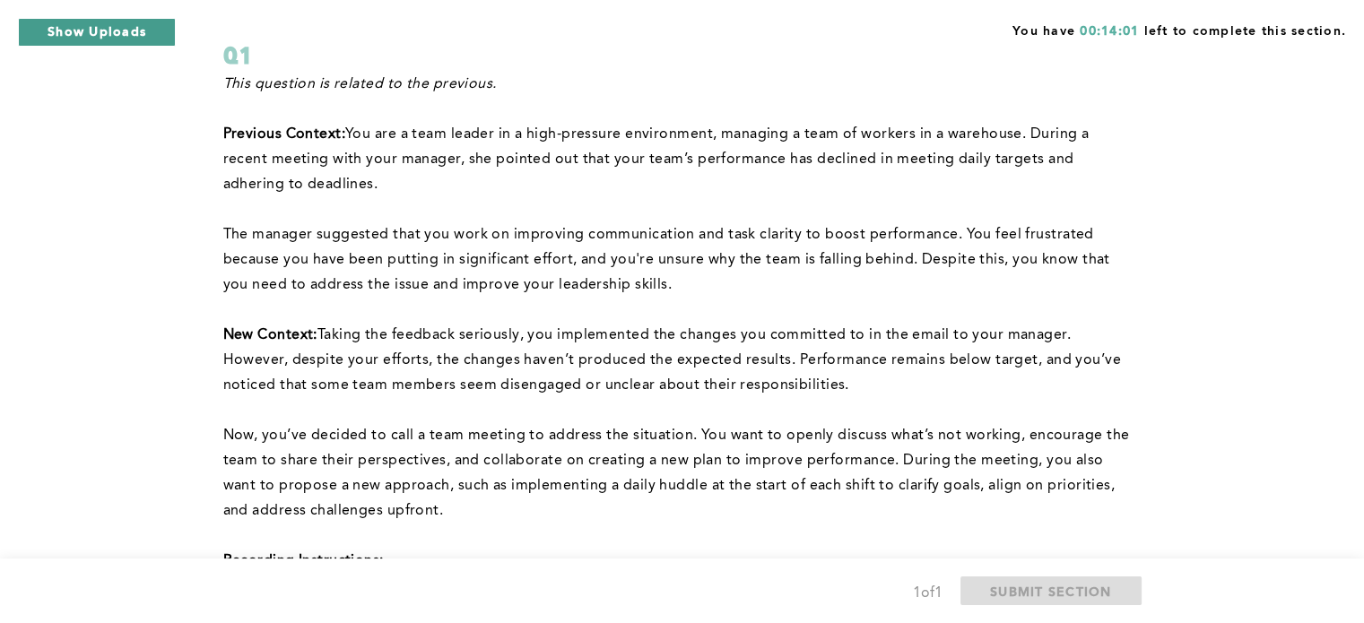
click at [137, 27] on button "Show Uploads" at bounding box center [97, 32] width 158 height 29
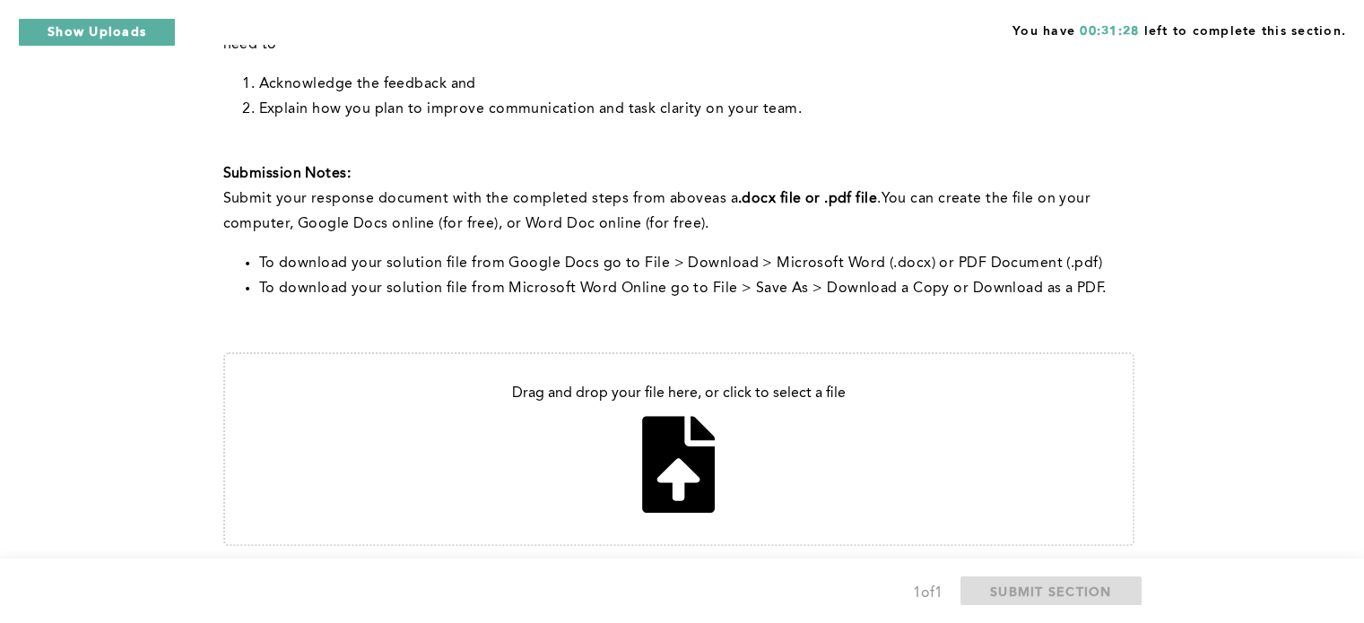
scroll to position [531, 0]
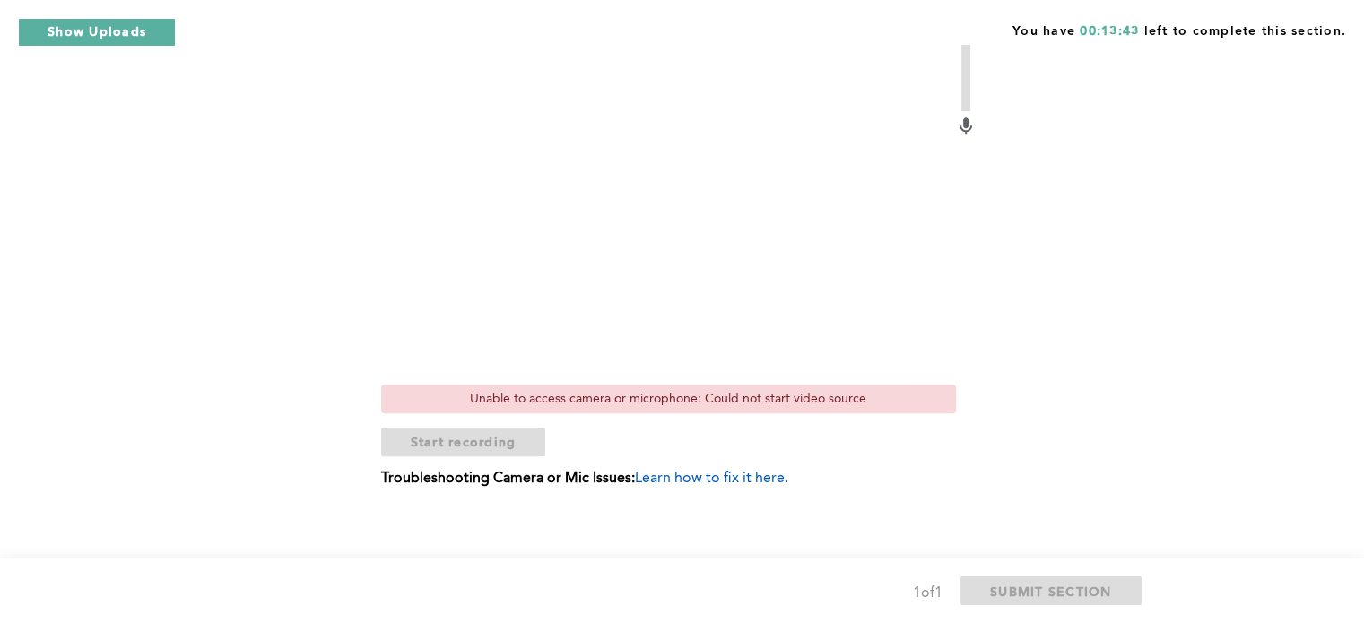
scroll to position [940, 0]
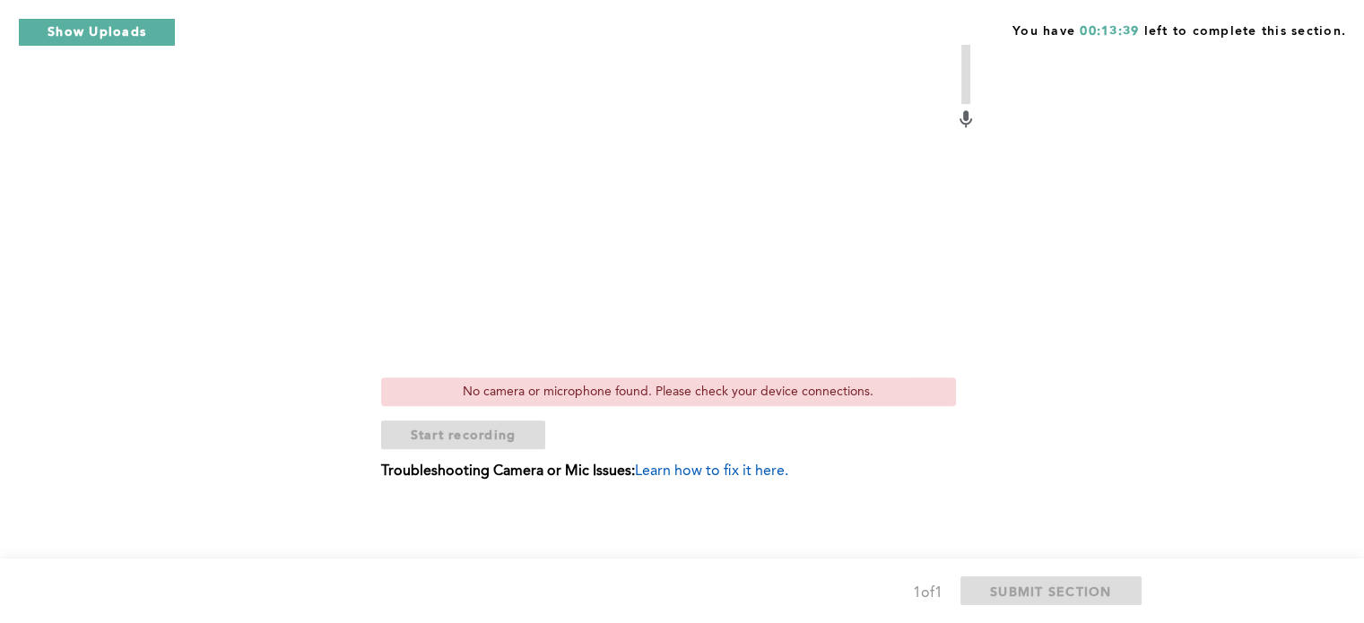
click at [794, 392] on div "No camera or microphone found. Please check your device connections." at bounding box center [668, 391] width 575 height 29
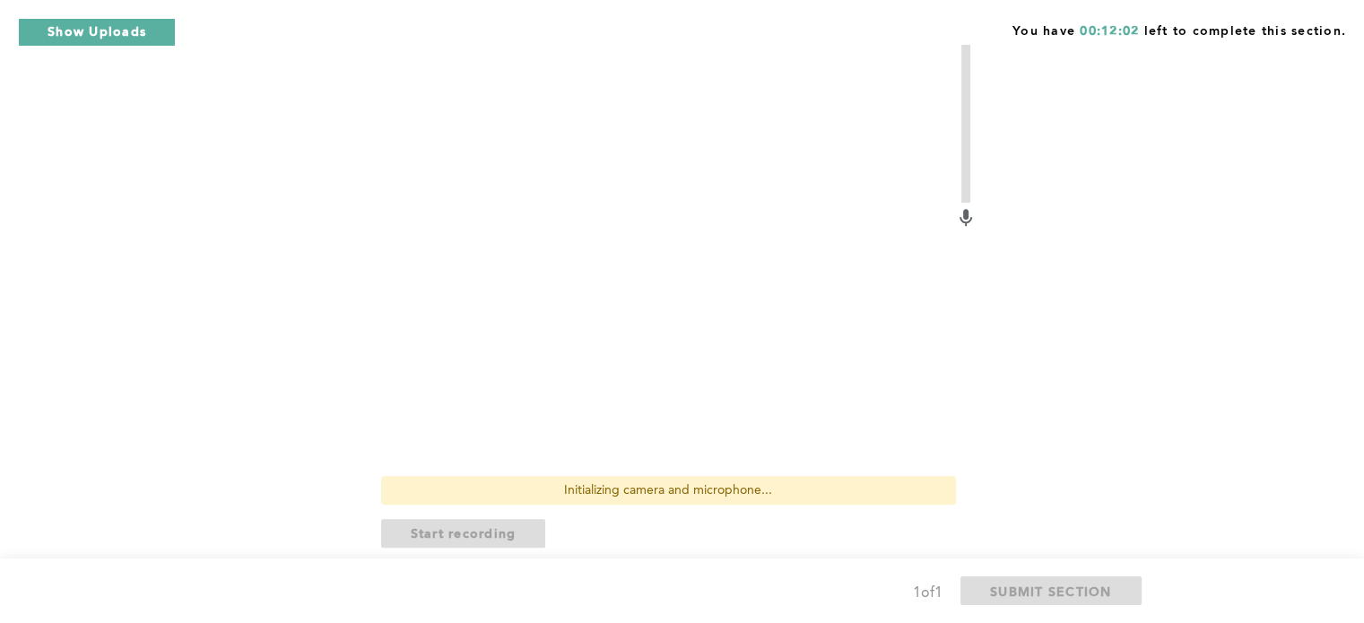
scroll to position [897, 0]
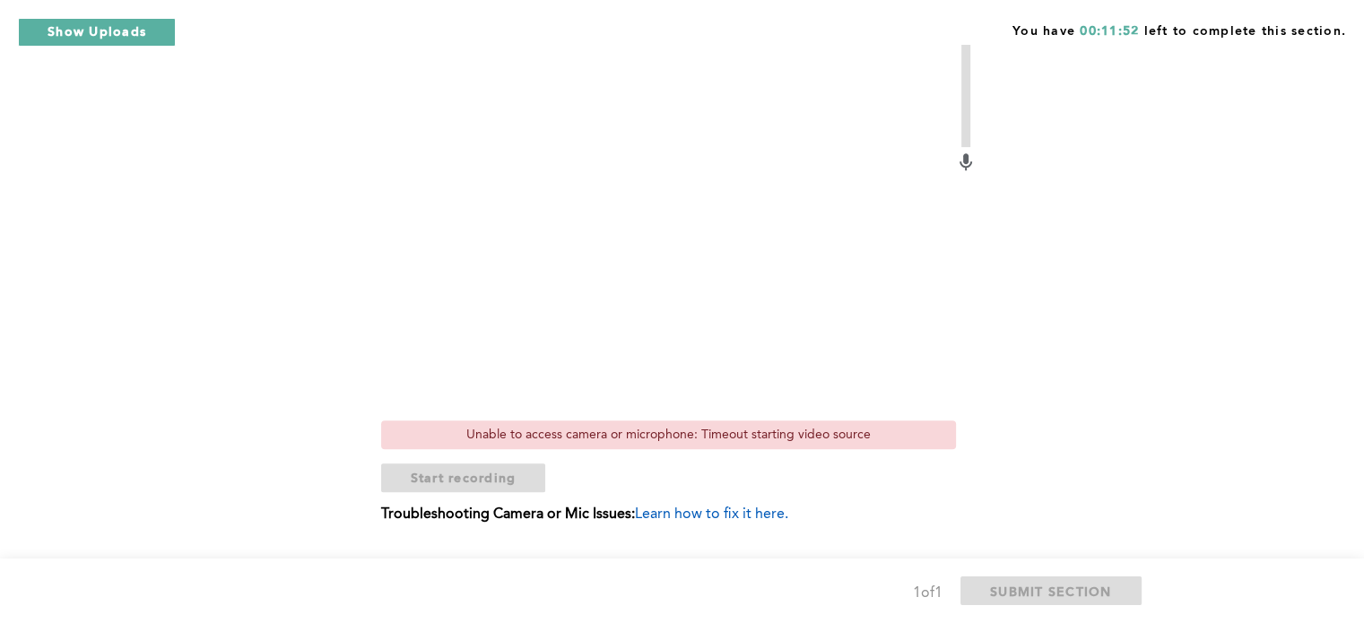
click at [778, 435] on div "Unable to access camera or microphone: Timeout starting video source" at bounding box center [668, 435] width 575 height 29
click at [786, 435] on div "Unable to access camera or microphone: Could not start video source" at bounding box center [668, 435] width 575 height 29
click at [724, 440] on div "Unable to access camera or microphone: Could not start video source" at bounding box center [668, 435] width 575 height 29
click at [732, 444] on div "Unable to access camera or microphone: Could not start video source" at bounding box center [668, 435] width 575 height 29
click at [733, 444] on div "Unable to access camera or microphone: Could not start video source" at bounding box center [668, 435] width 575 height 29
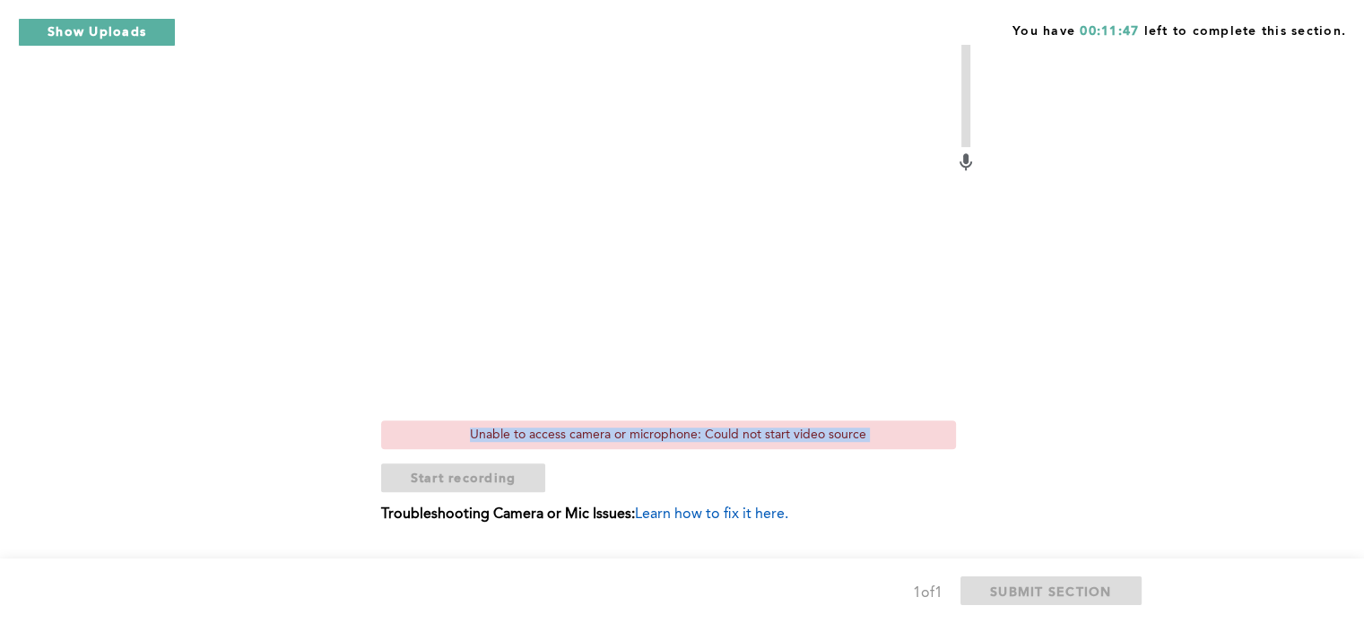
click at [733, 444] on div "Unable to access camera or microphone: Could not start video source" at bounding box center [668, 435] width 575 height 29
click at [734, 447] on div "Unable to access camera or microphone: Could not start video source" at bounding box center [668, 435] width 575 height 29
drag, startPoint x: 734, startPoint y: 489, endPoint x: 726, endPoint y: 516, distance: 28.1
click at [733, 489] on div "Start recording" at bounding box center [678, 478] width 595 height 29
click at [726, 516] on span "Learn how to fix it here." at bounding box center [711, 515] width 153 height 14
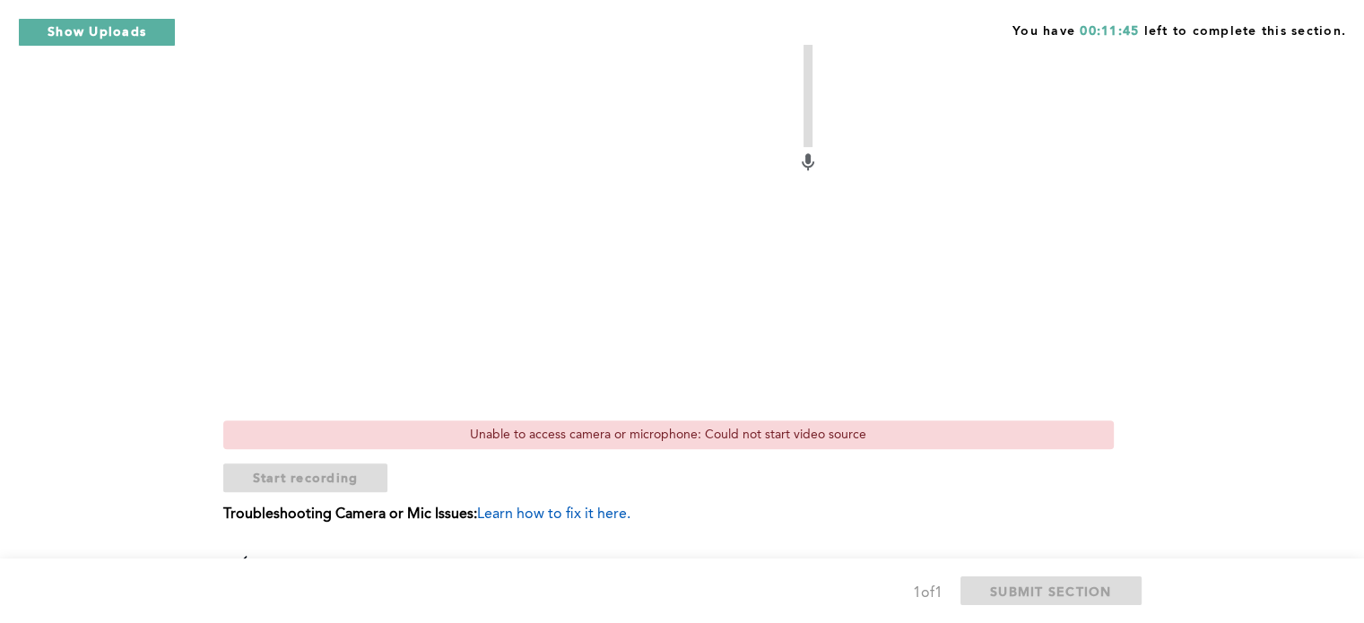
click at [335, 537] on div at bounding box center [678, 537] width 911 height 0
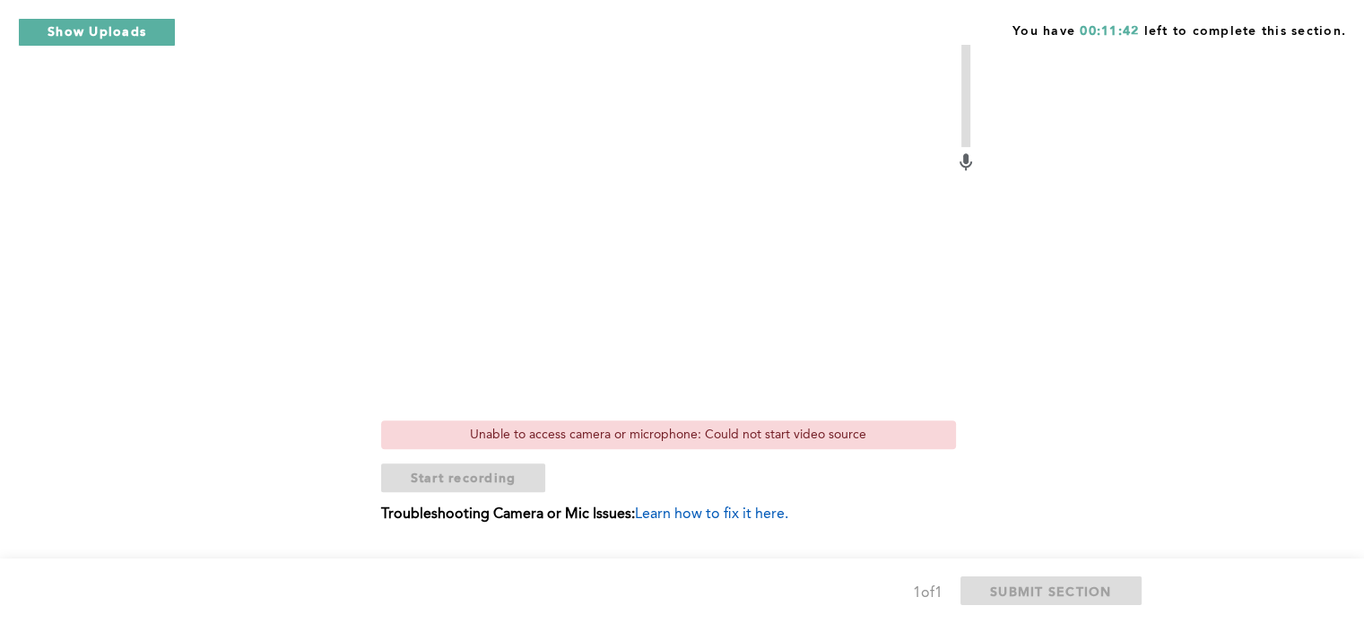
click at [733, 282] on video at bounding box center [668, 196] width 574 height 430
click at [572, 433] on div "Unable to access camera or microphone: Could not start video source" at bounding box center [668, 435] width 575 height 29
click at [715, 516] on span "Learn how to fix it here." at bounding box center [711, 515] width 153 height 14
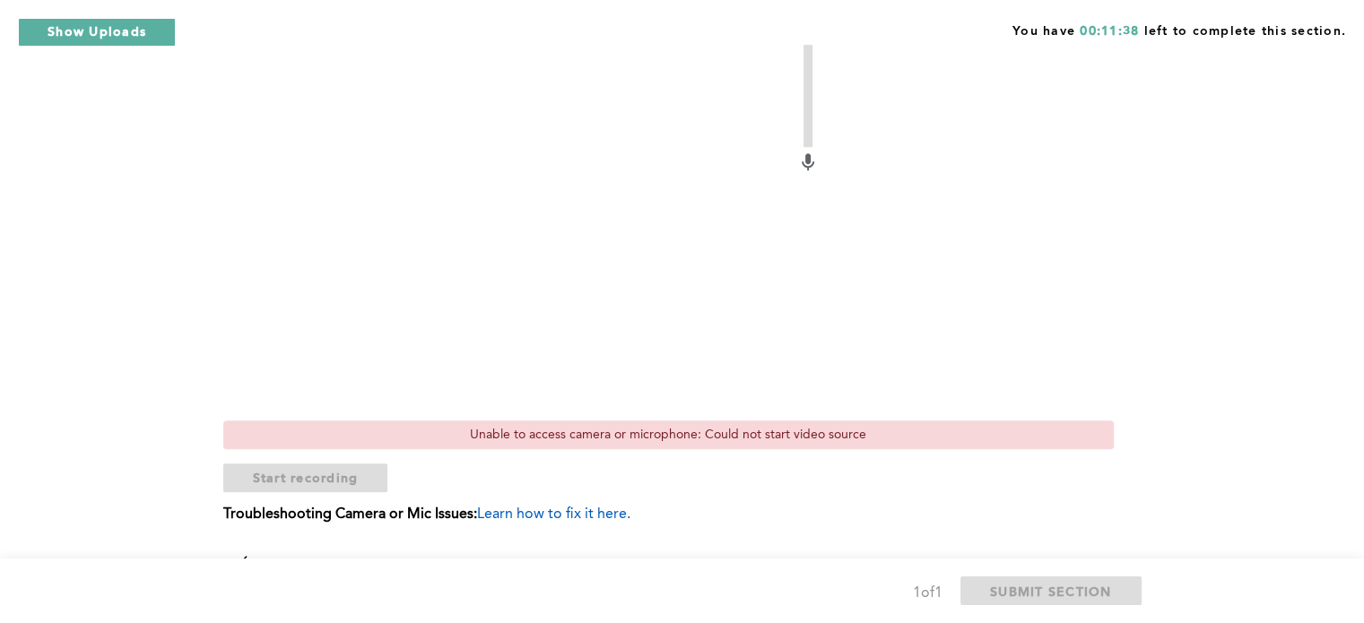
scroll to position [490, 0]
click at [472, 537] on div at bounding box center [678, 537] width 911 height 0
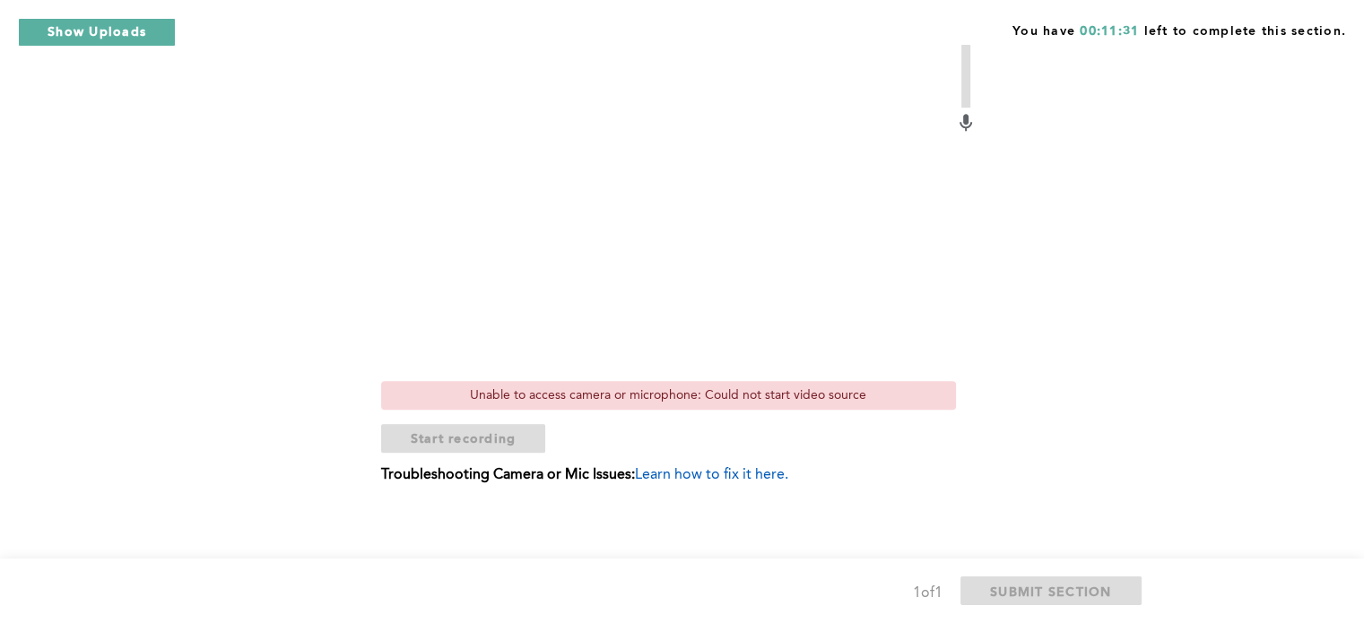
scroll to position [940, 0]
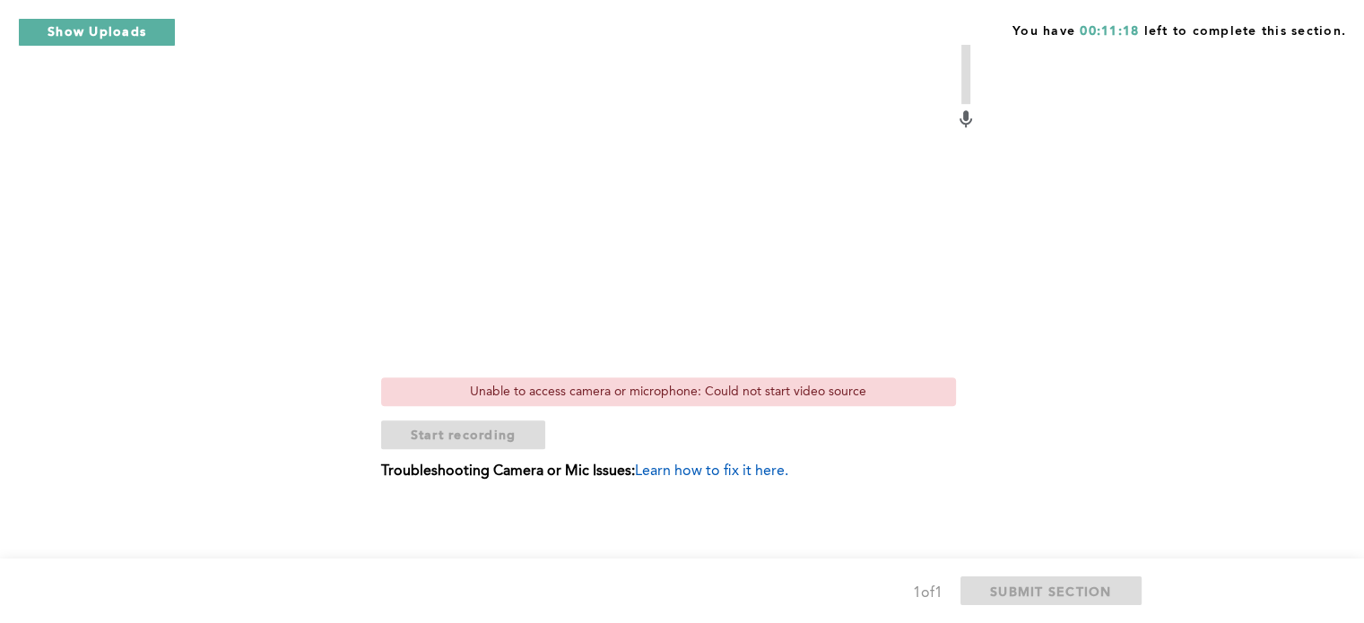
click at [704, 469] on span "Learn how to fix it here." at bounding box center [711, 471] width 153 height 14
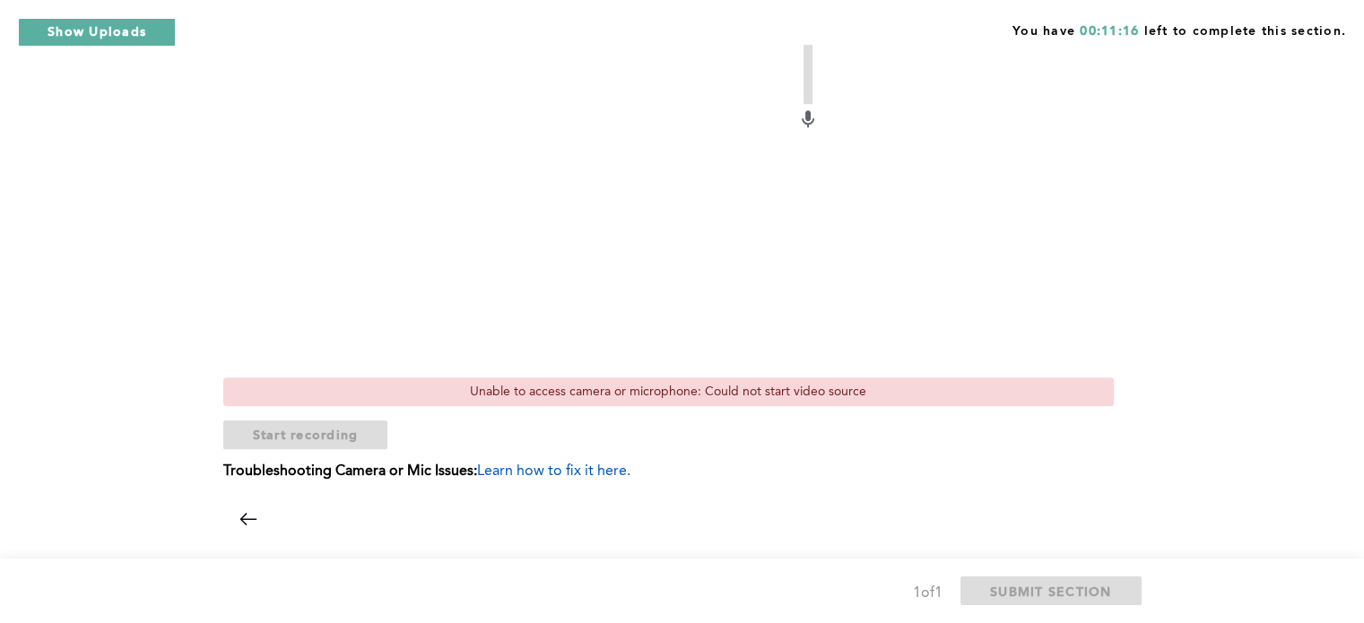
click at [657, 494] on div at bounding box center [678, 494] width 911 height 0
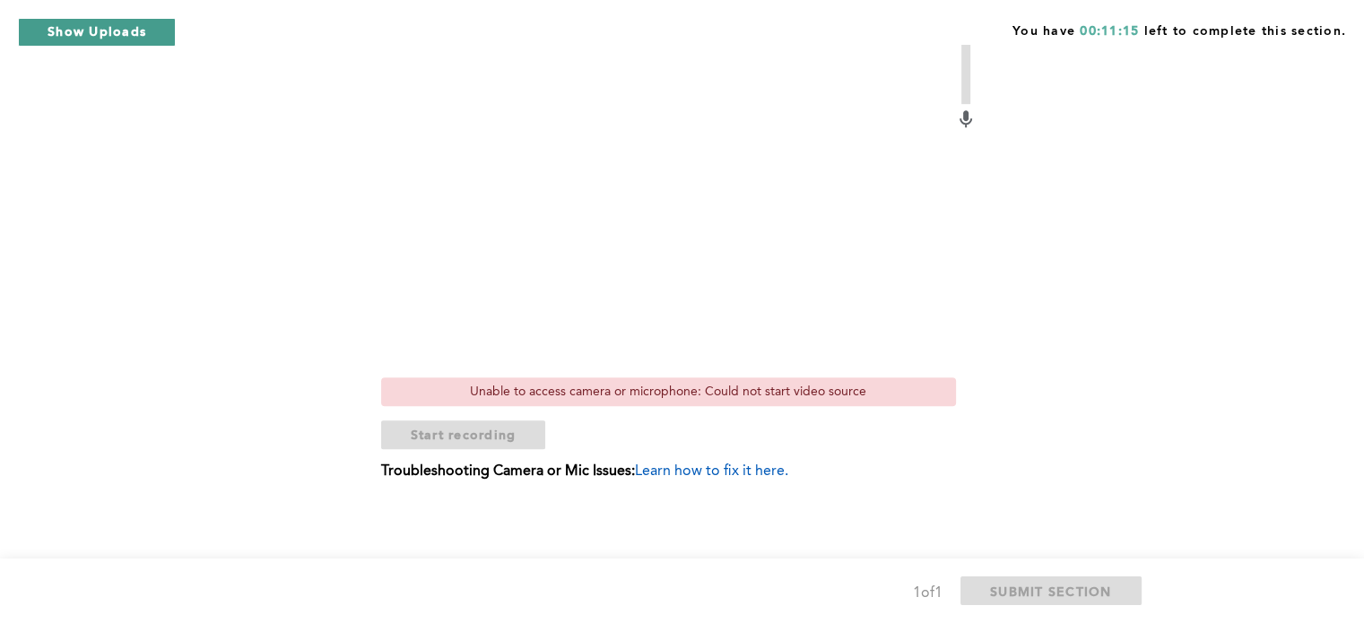
click at [77, 33] on button "Show Uploads" at bounding box center [97, 32] width 158 height 29
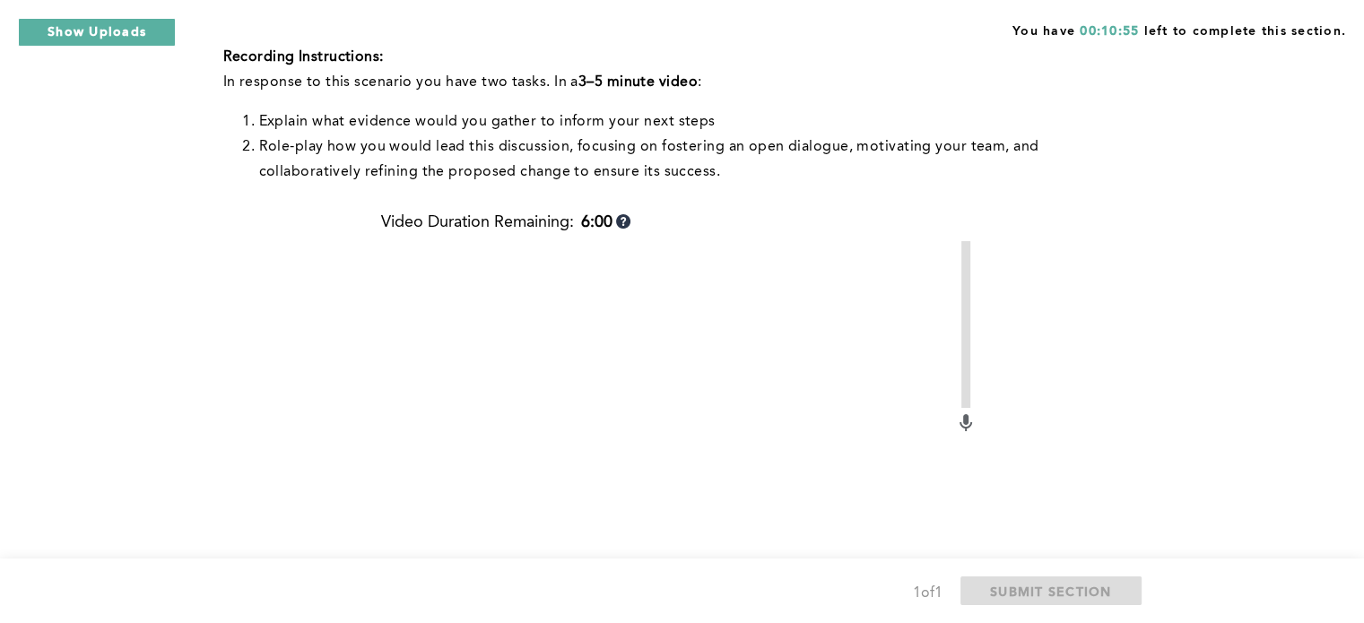
scroll to position [0, 0]
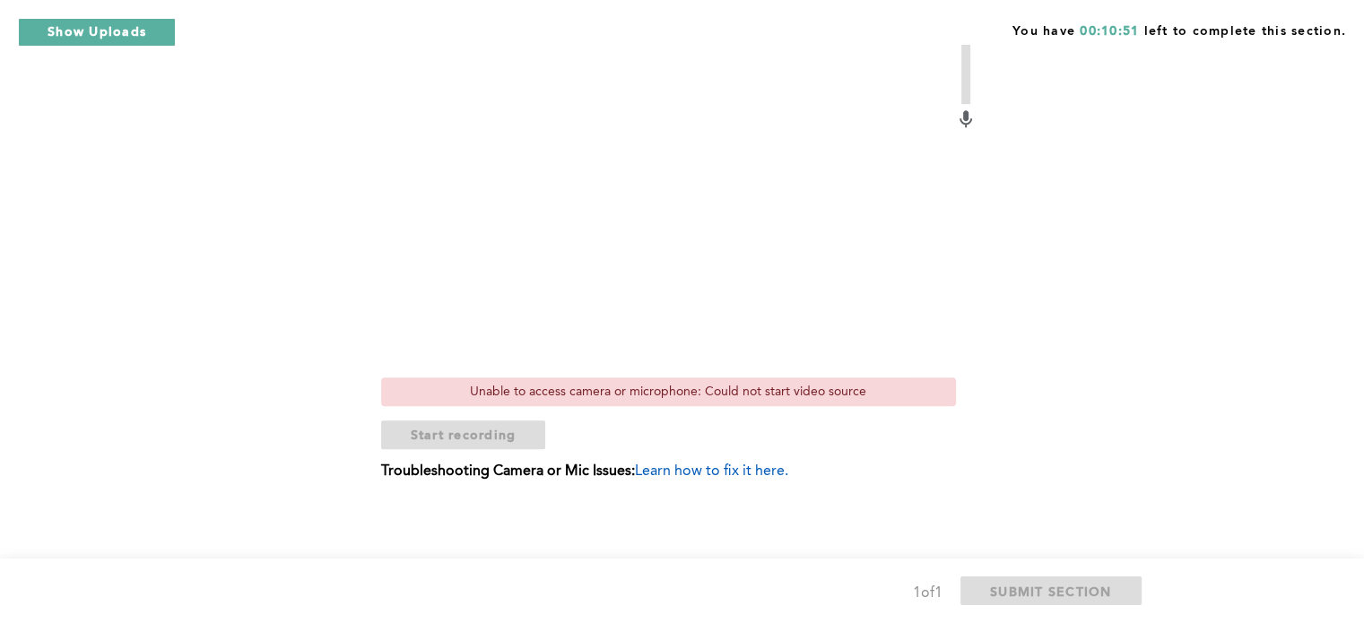
click at [464, 377] on div "Unable to access camera or microphone: Could not start video source" at bounding box center [668, 391] width 575 height 29
click at [527, 407] on div "Video Duration Remaining: 6:00 Unable to access camera or microphone: Could not…" at bounding box center [678, 202] width 595 height 584
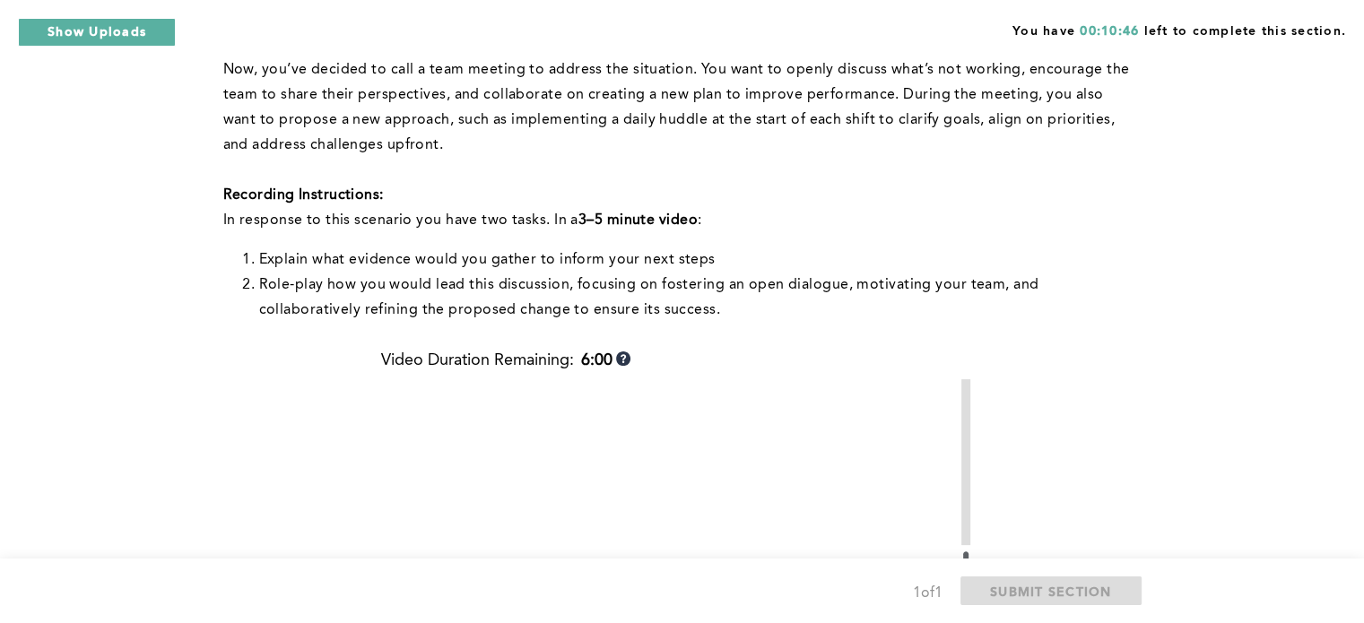
scroll to position [671, 0]
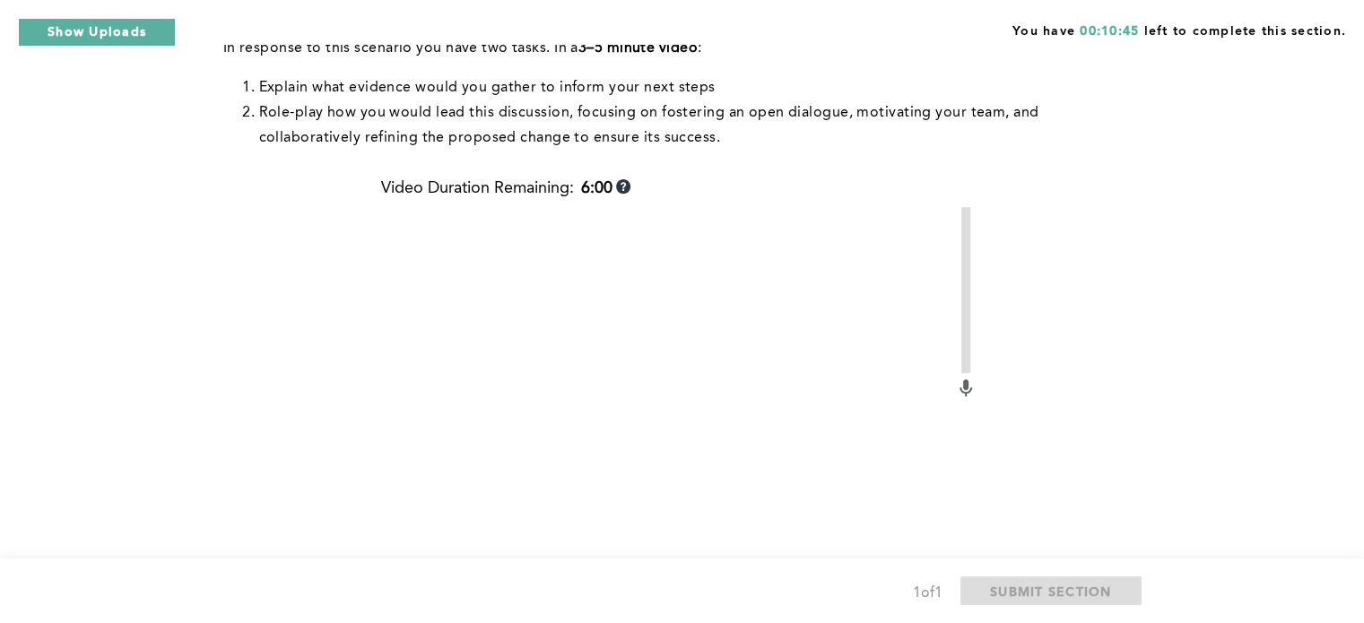
click at [626, 379] on video at bounding box center [668, 422] width 574 height 430
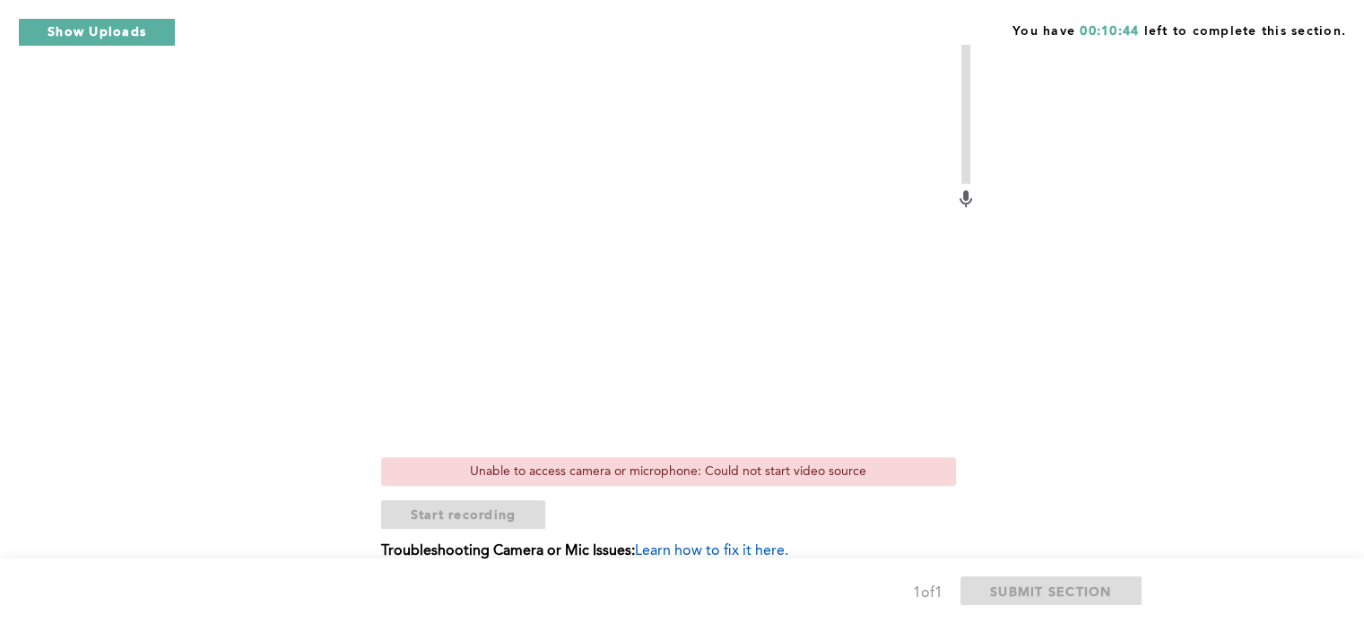
scroll to position [940, 0]
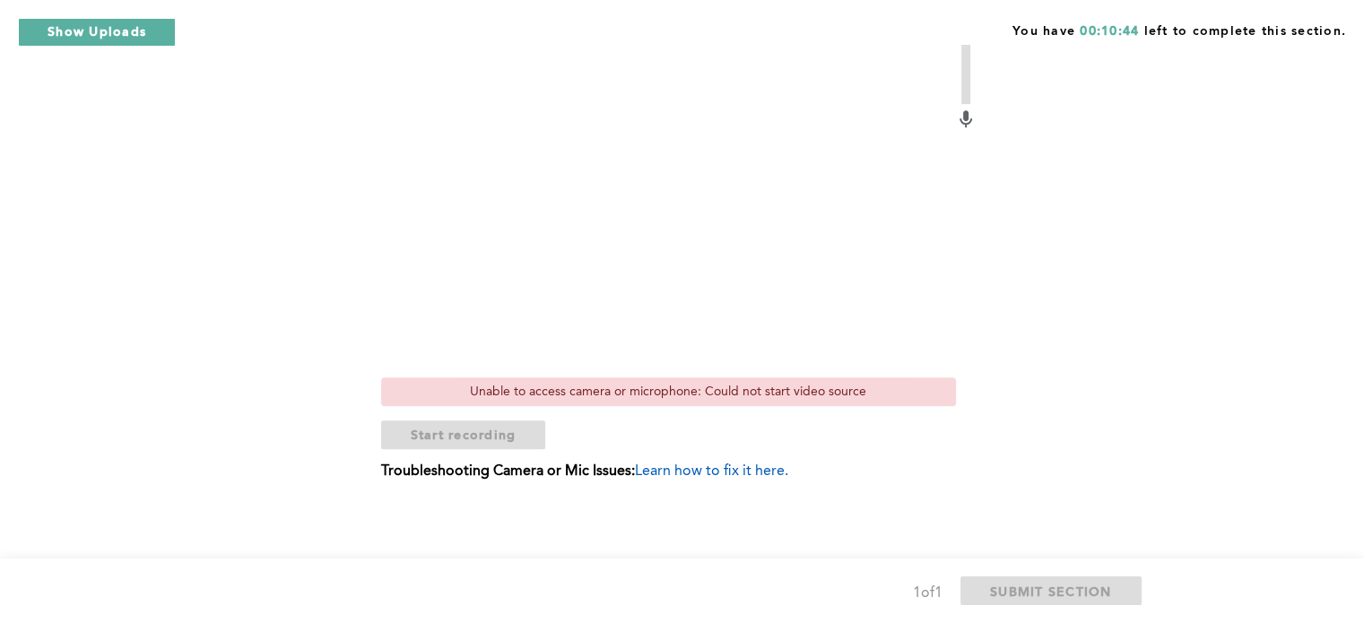
click at [594, 390] on div "Unable to access camera or microphone: Could not start video source" at bounding box center [668, 391] width 575 height 29
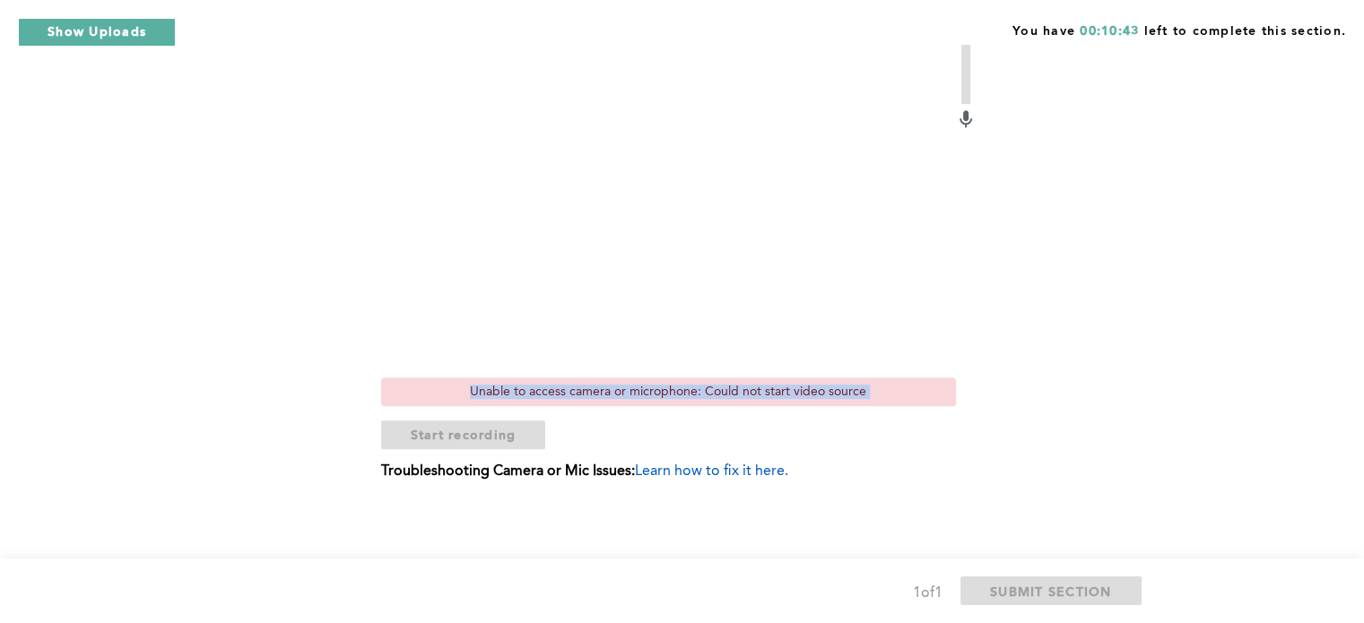
click at [595, 390] on div "Unable to access camera or microphone: Could not start video source" at bounding box center [668, 391] width 575 height 29
click at [592, 390] on div "Unable to access camera or microphone: Could not start video source" at bounding box center [668, 391] width 575 height 29
click at [679, 435] on div "Start recording" at bounding box center [678, 435] width 595 height 29
click at [681, 437] on div "Start recording" at bounding box center [678, 435] width 595 height 29
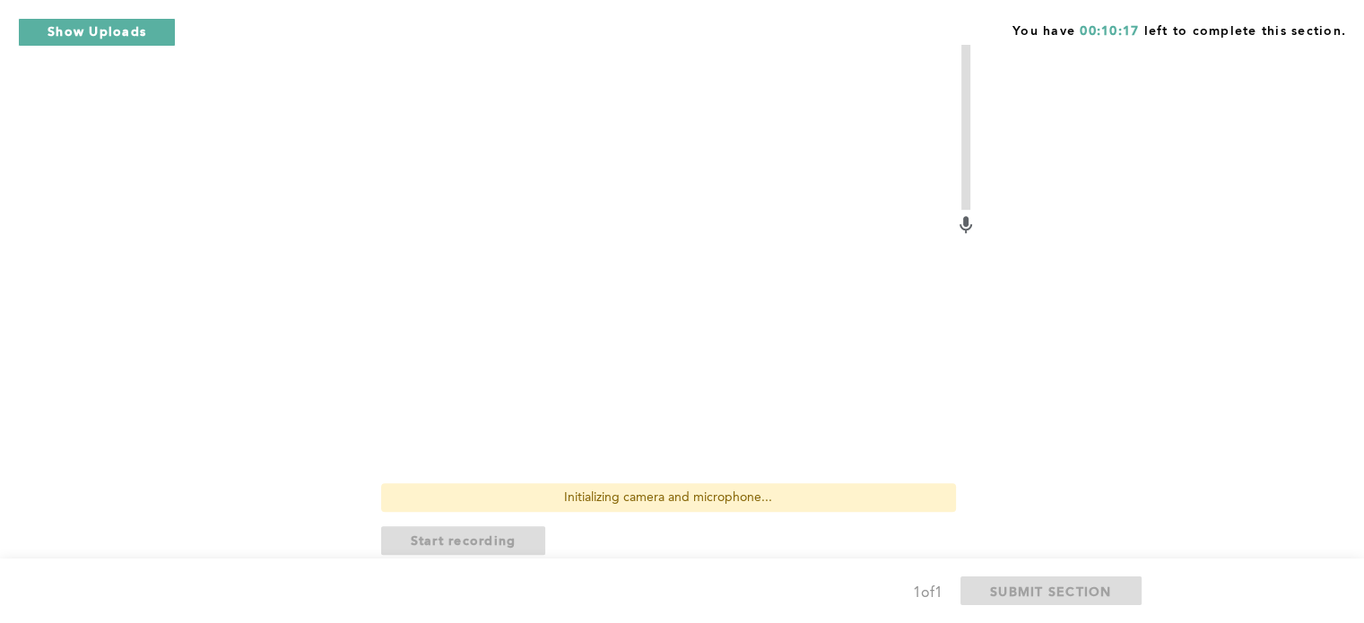
scroll to position [940, 0]
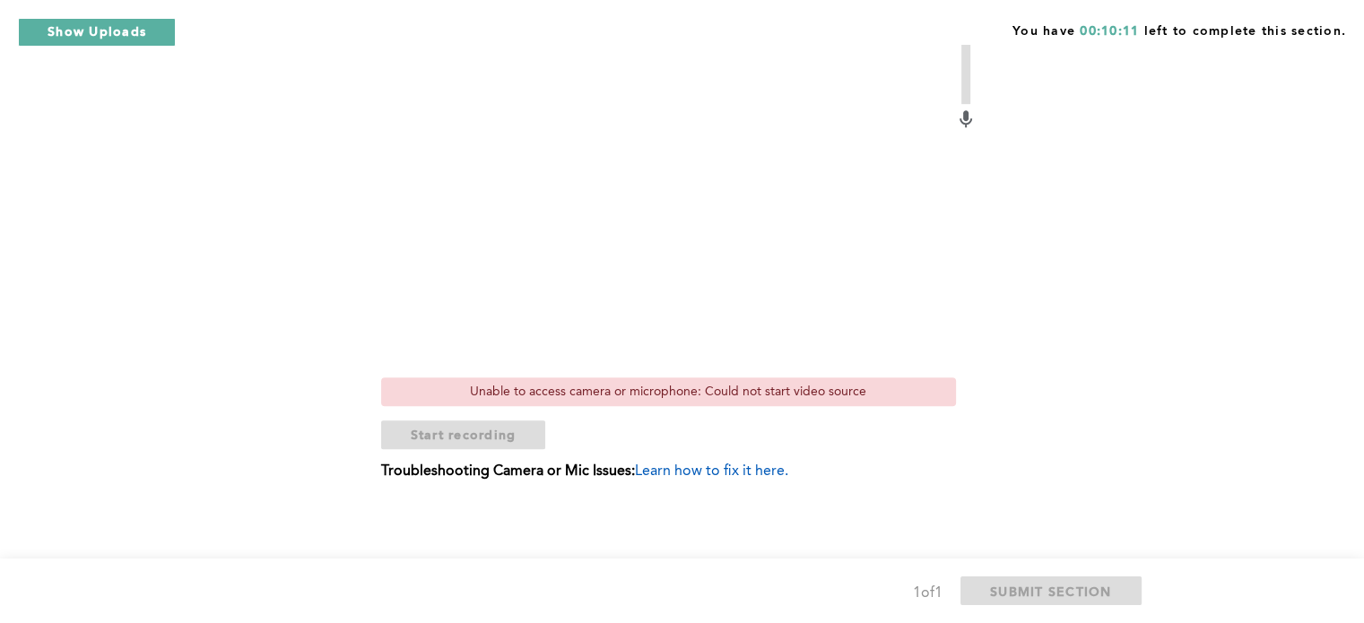
click at [727, 392] on div "Unable to access camera or microphone: Could not start video source" at bounding box center [668, 391] width 575 height 29
click at [566, 393] on div "Unable to access camera or microphone: Could not start video source" at bounding box center [668, 391] width 575 height 29
